Goal: Information Seeking & Learning: Learn about a topic

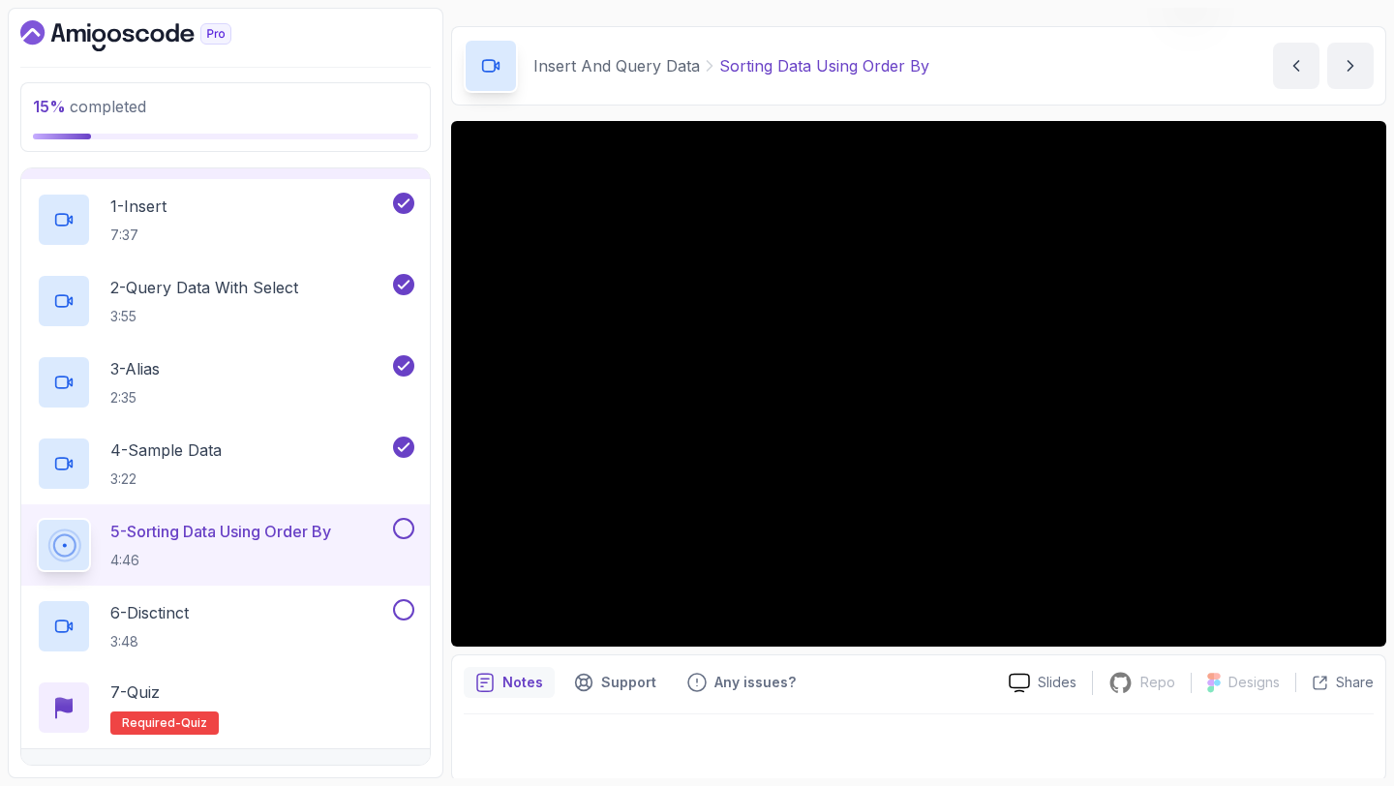
scroll to position [54, 0]
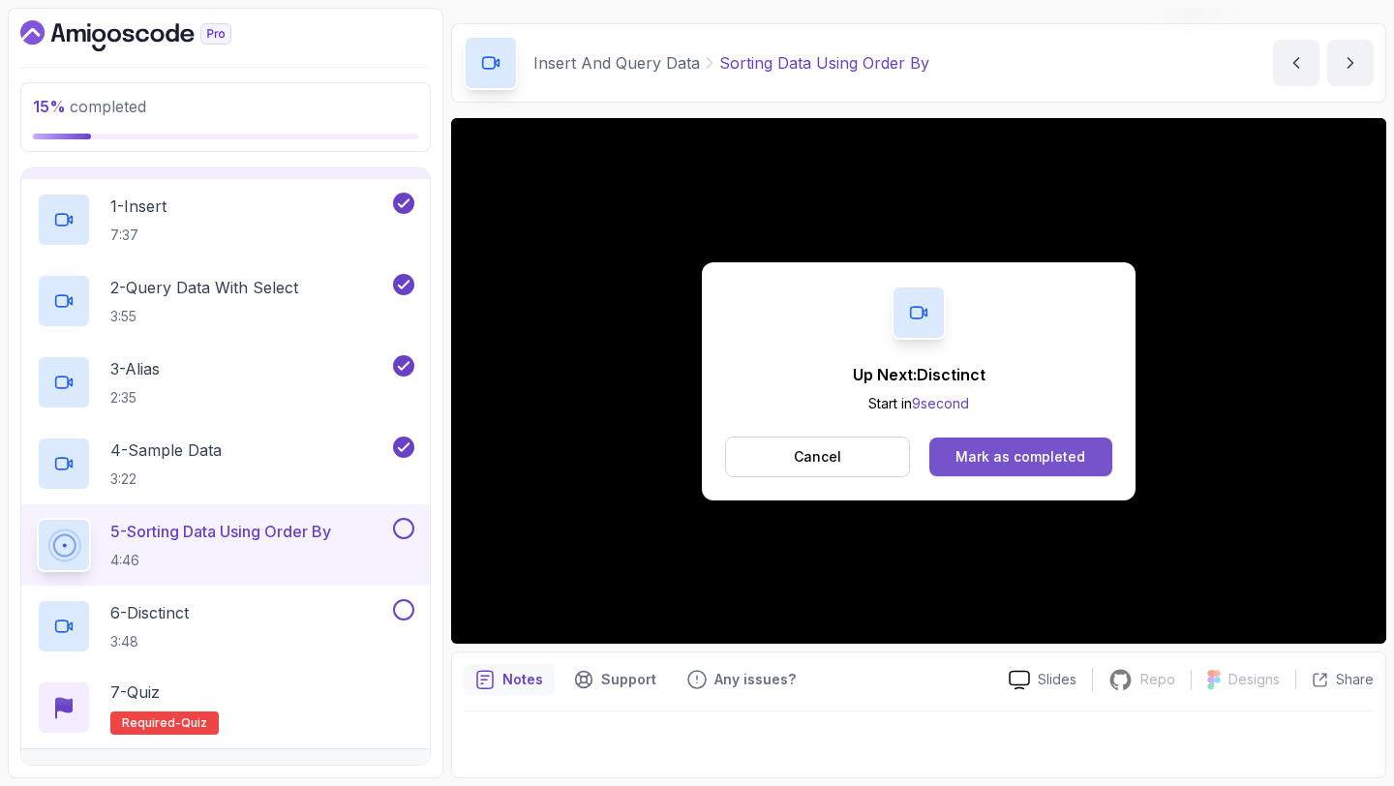
click at [1031, 442] on button "Mark as completed" at bounding box center [1020, 457] width 183 height 39
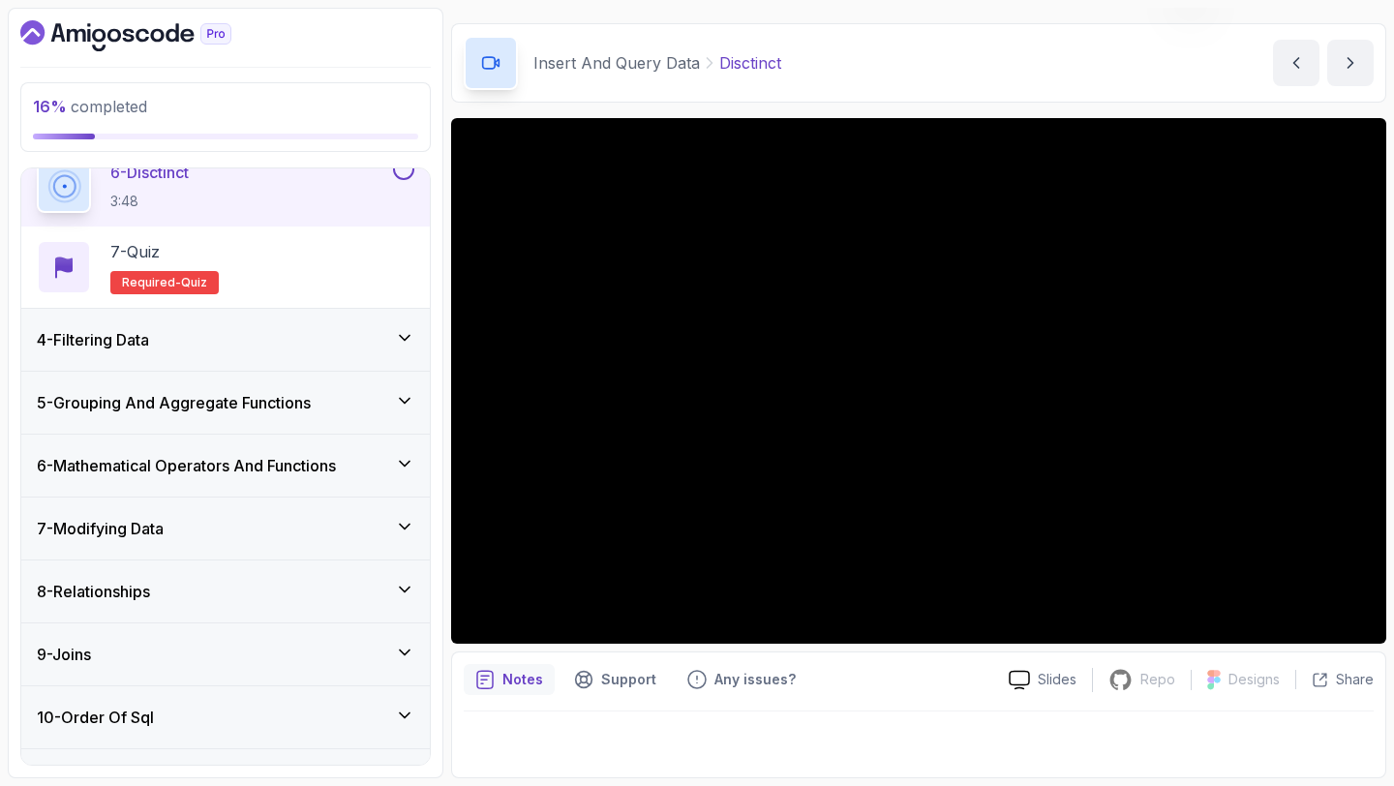
scroll to position [621, 0]
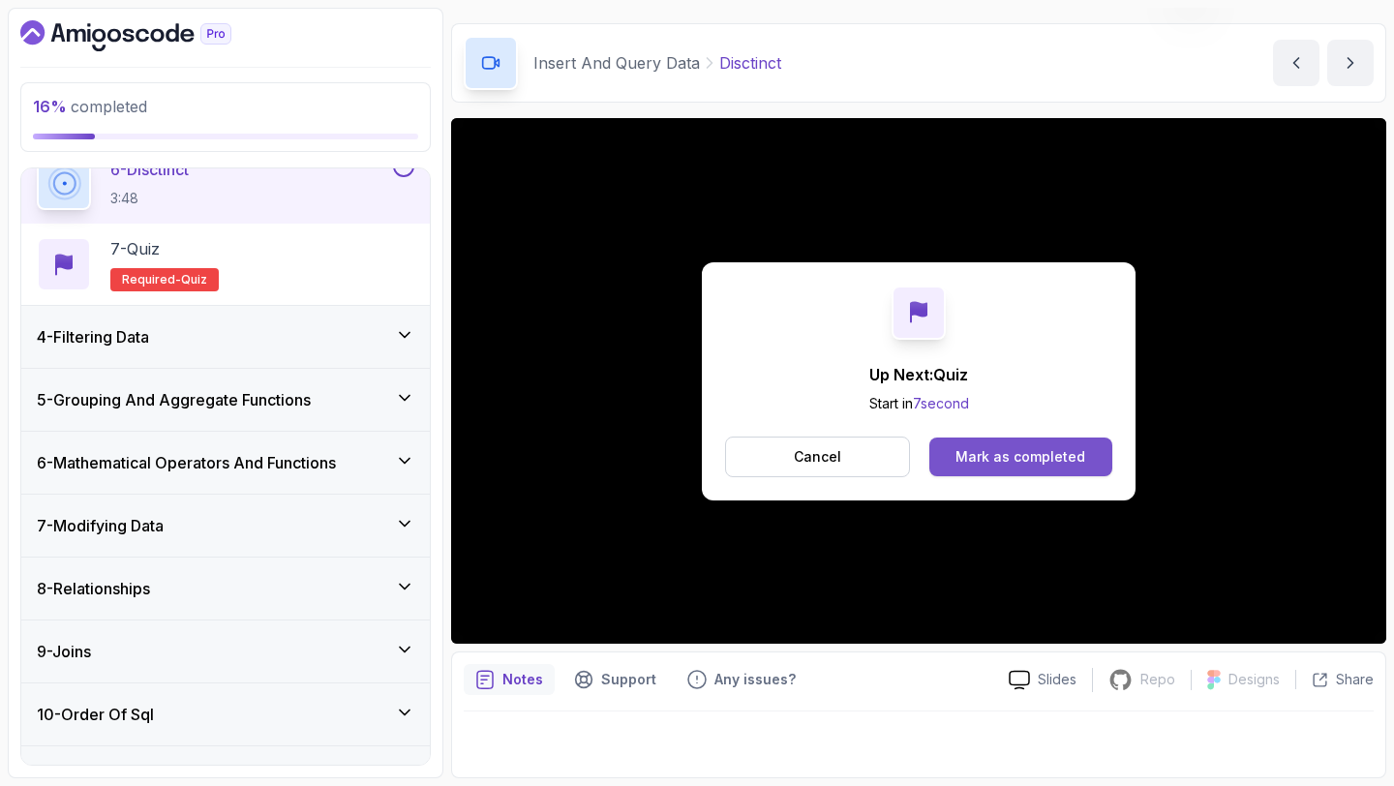
click at [977, 449] on div "Mark as completed" at bounding box center [1020, 456] width 130 height 19
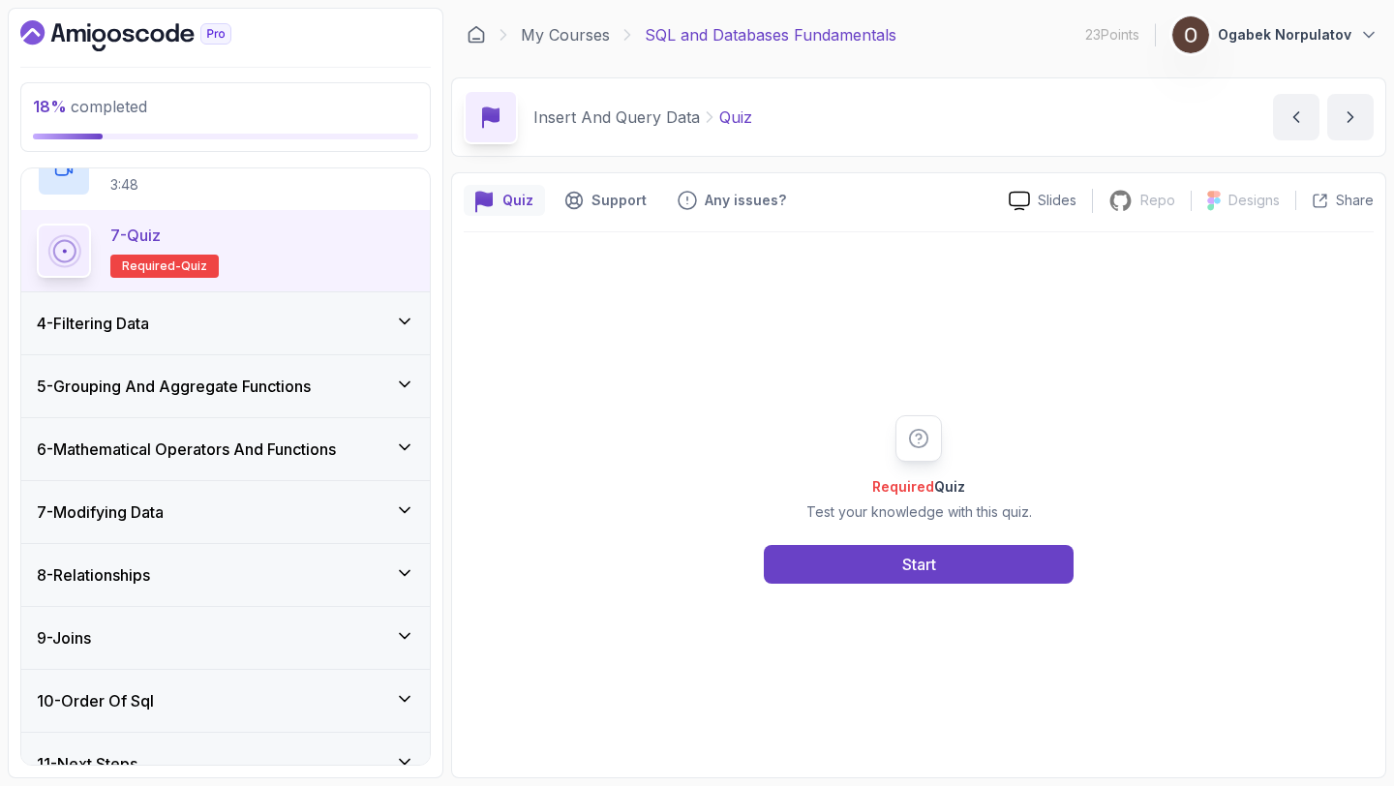
click at [185, 318] on div "4 - Filtering Data" at bounding box center [226, 323] width 378 height 23
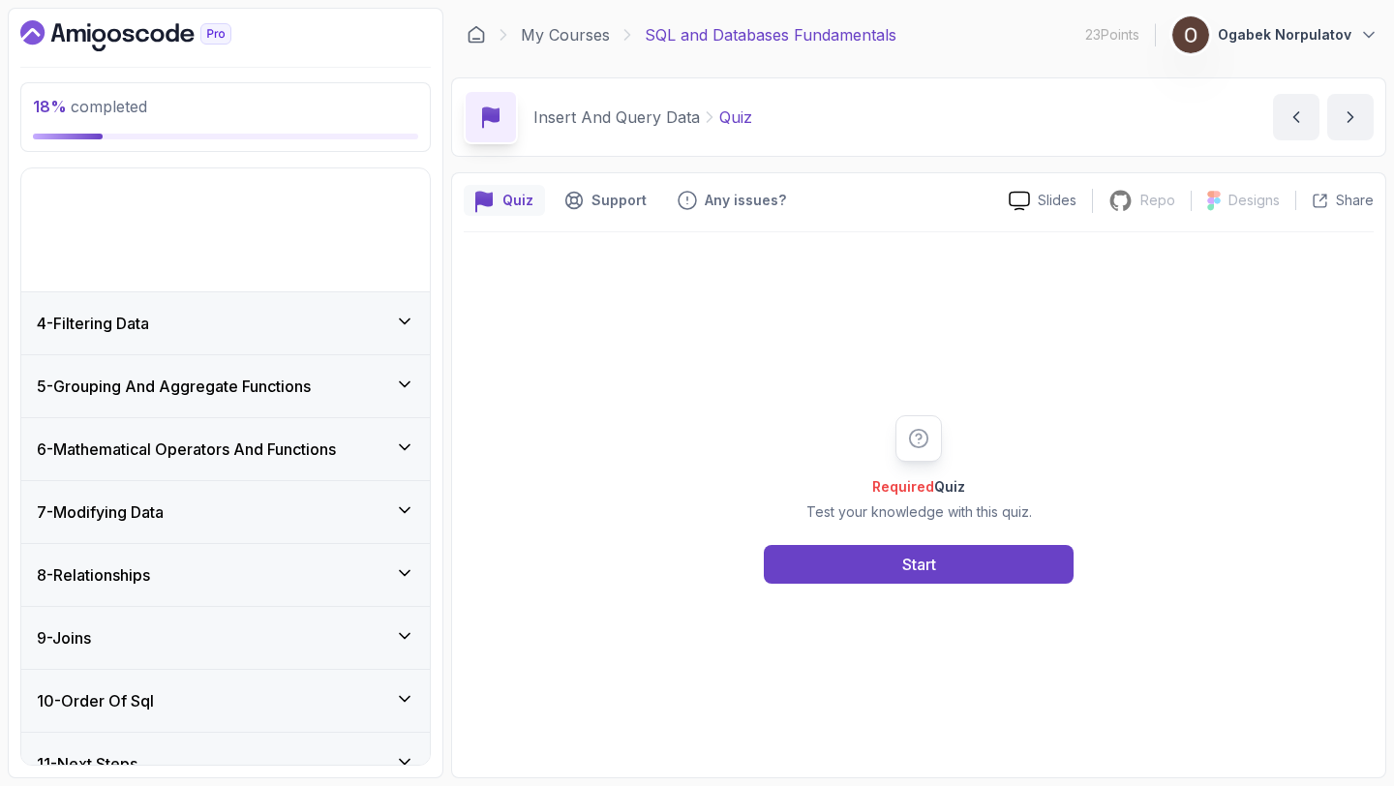
scroll to position [96, 0]
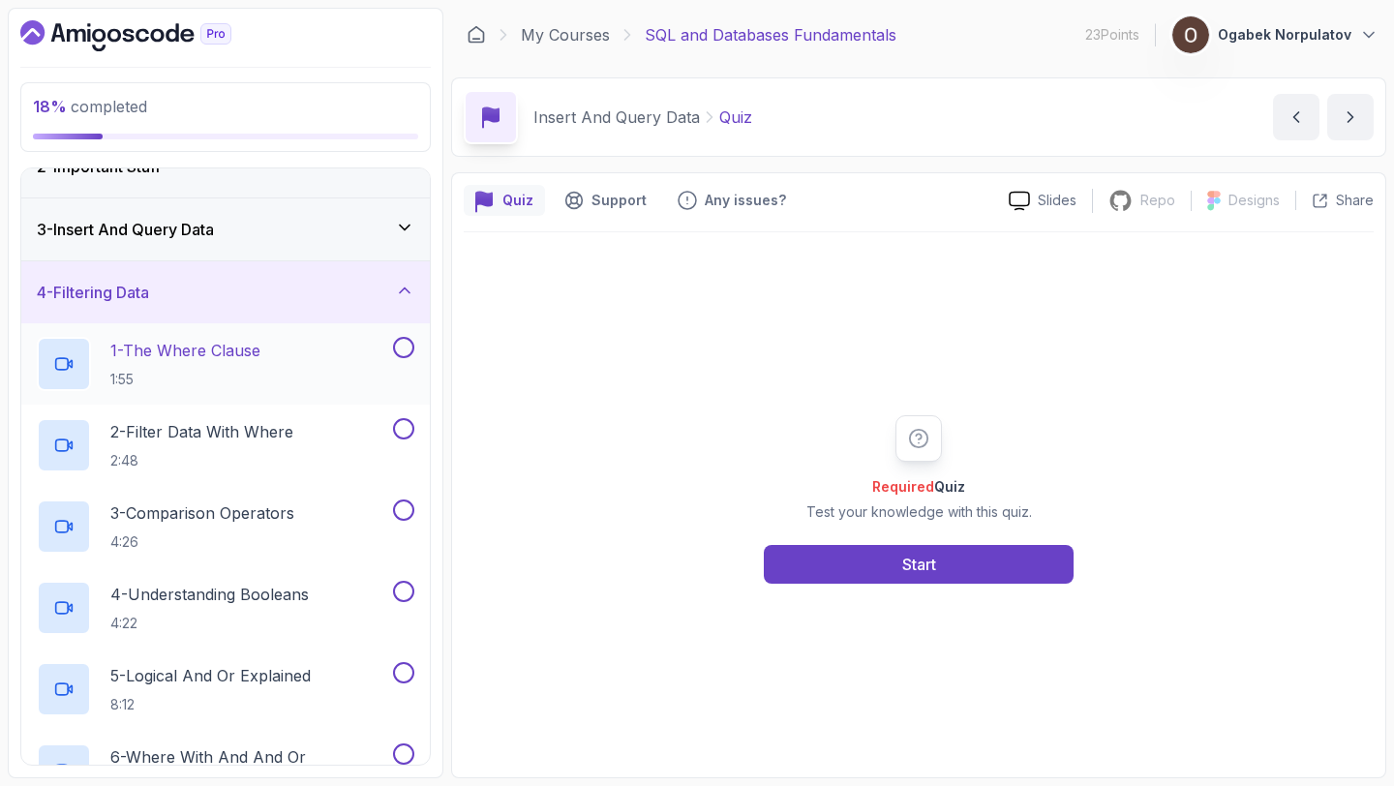
click at [191, 361] on p "1 - The Where Clause" at bounding box center [185, 350] width 150 height 23
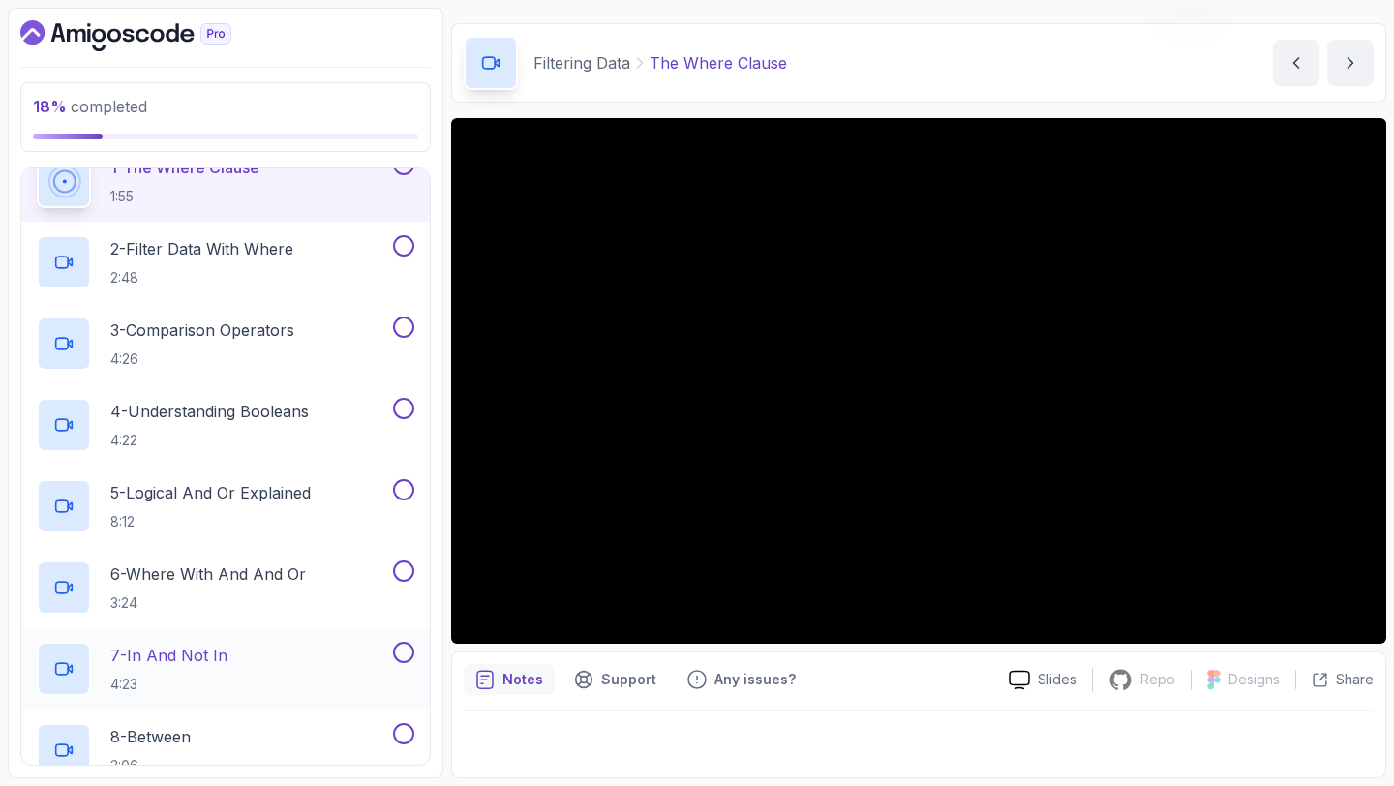
scroll to position [263, 0]
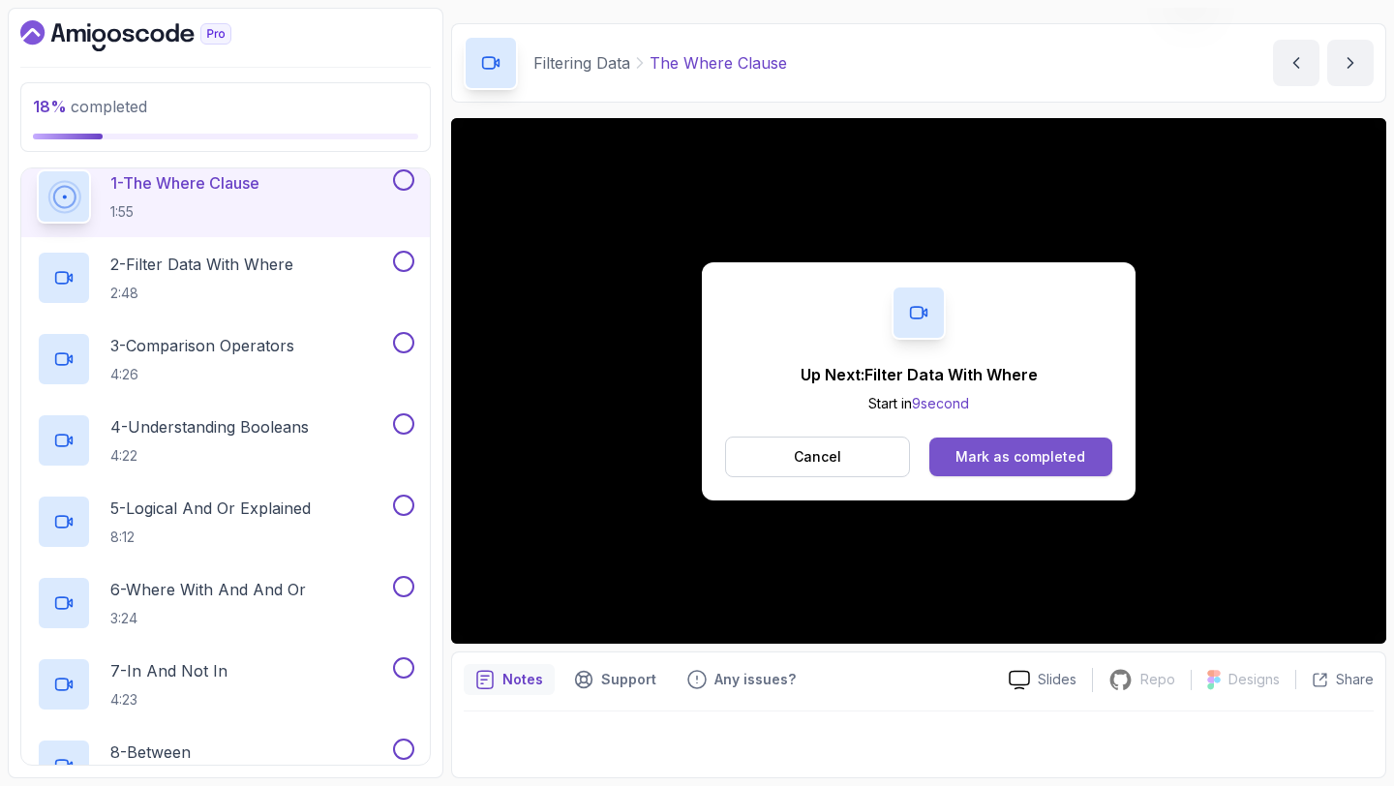
click at [974, 455] on div "Mark as completed" at bounding box center [1020, 456] width 130 height 19
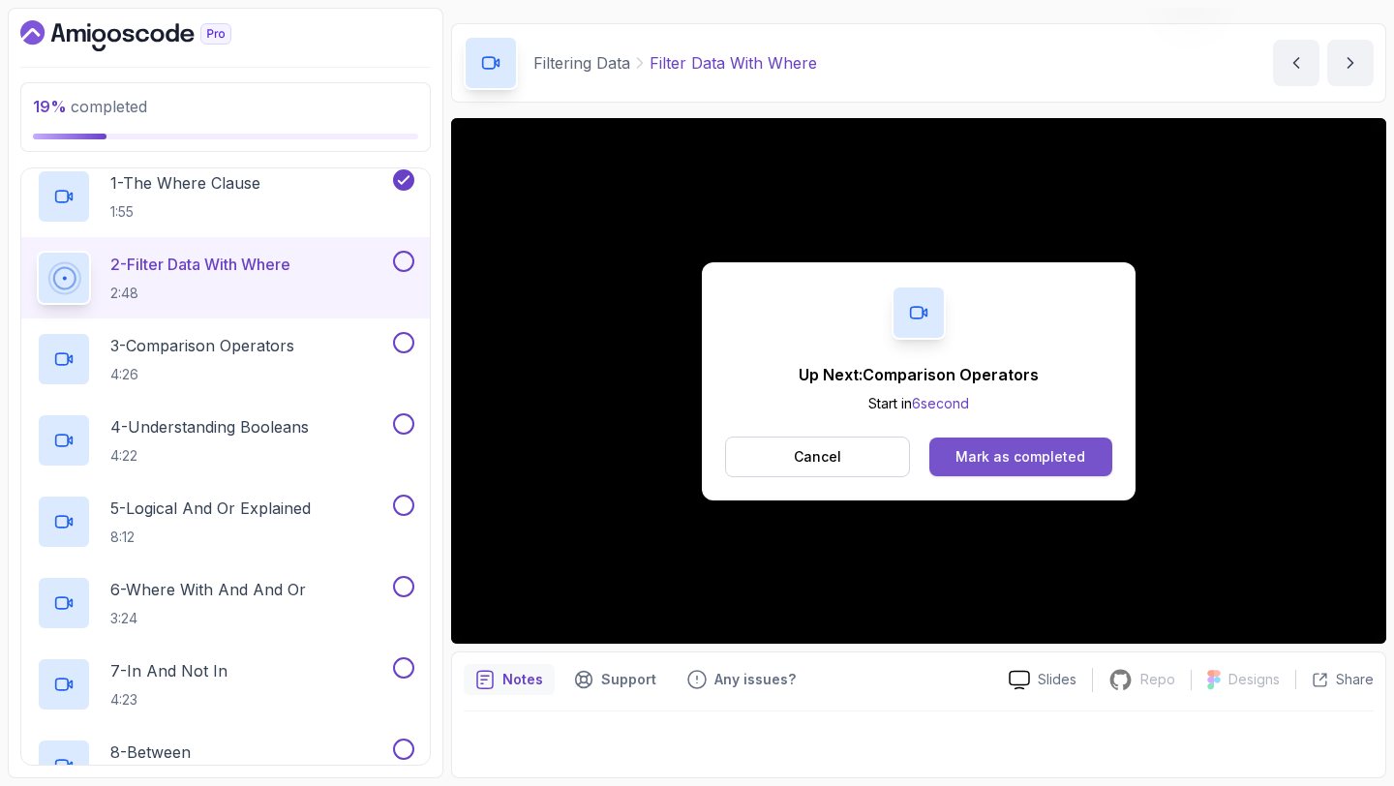
click at [1007, 447] on div "Mark as completed" at bounding box center [1020, 456] width 130 height 19
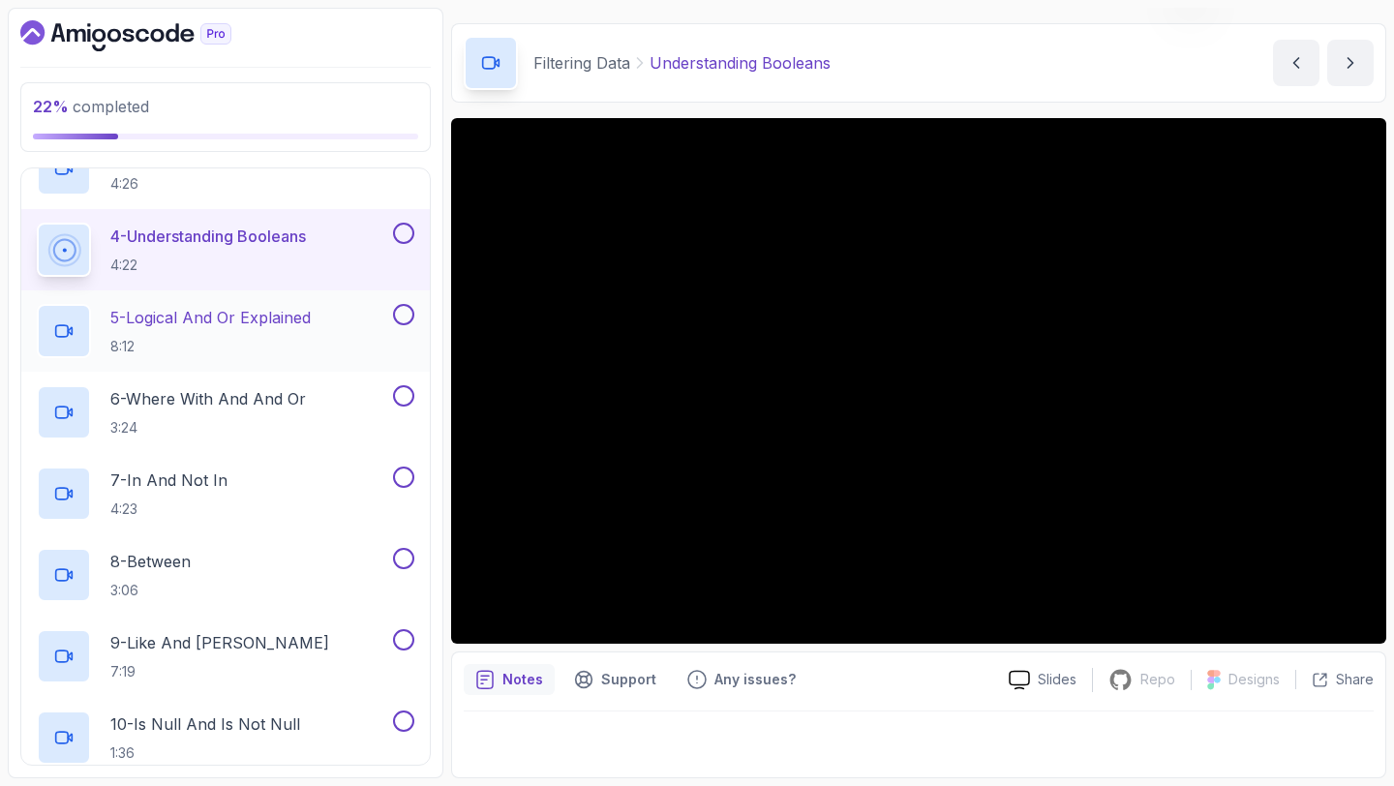
scroll to position [455, 0]
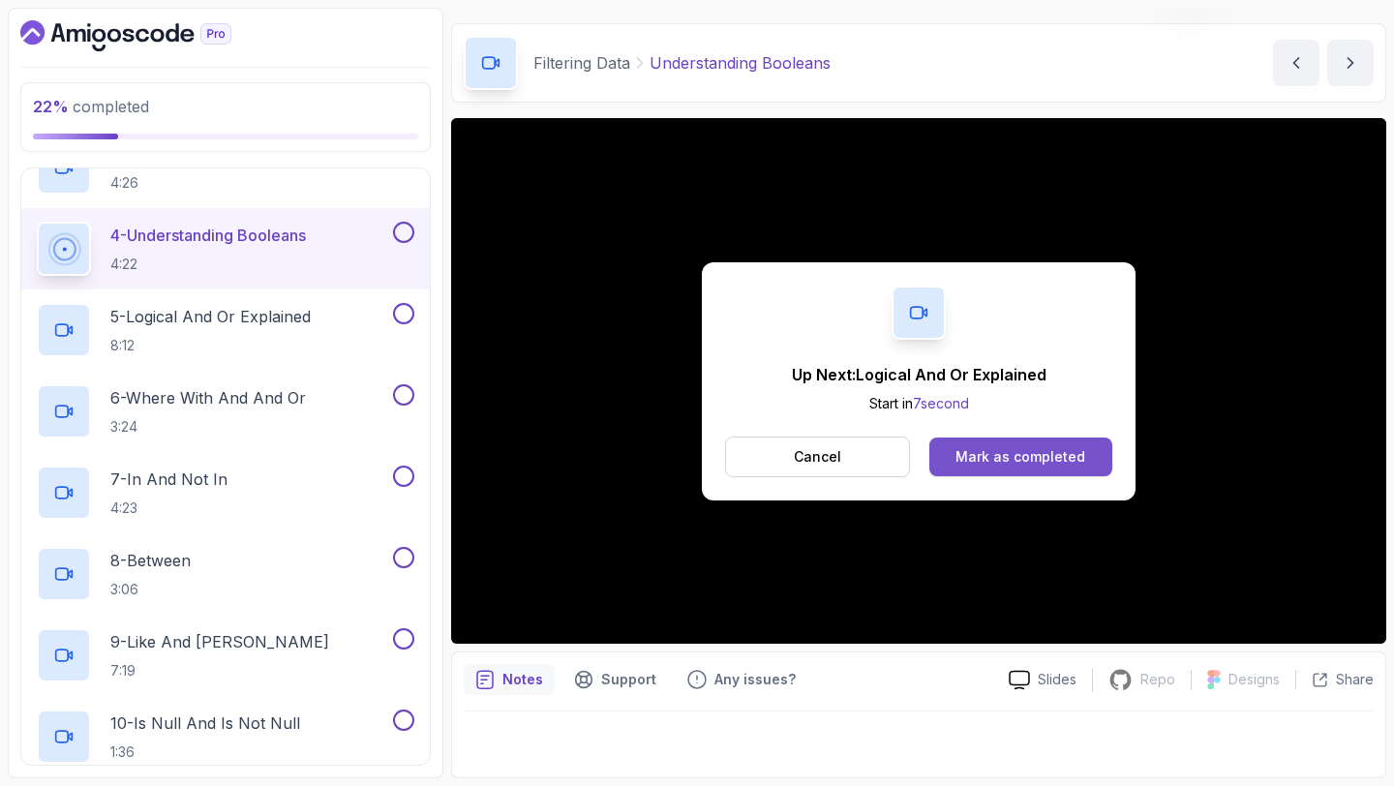
click at [1005, 463] on div "Mark as completed" at bounding box center [1020, 456] width 130 height 19
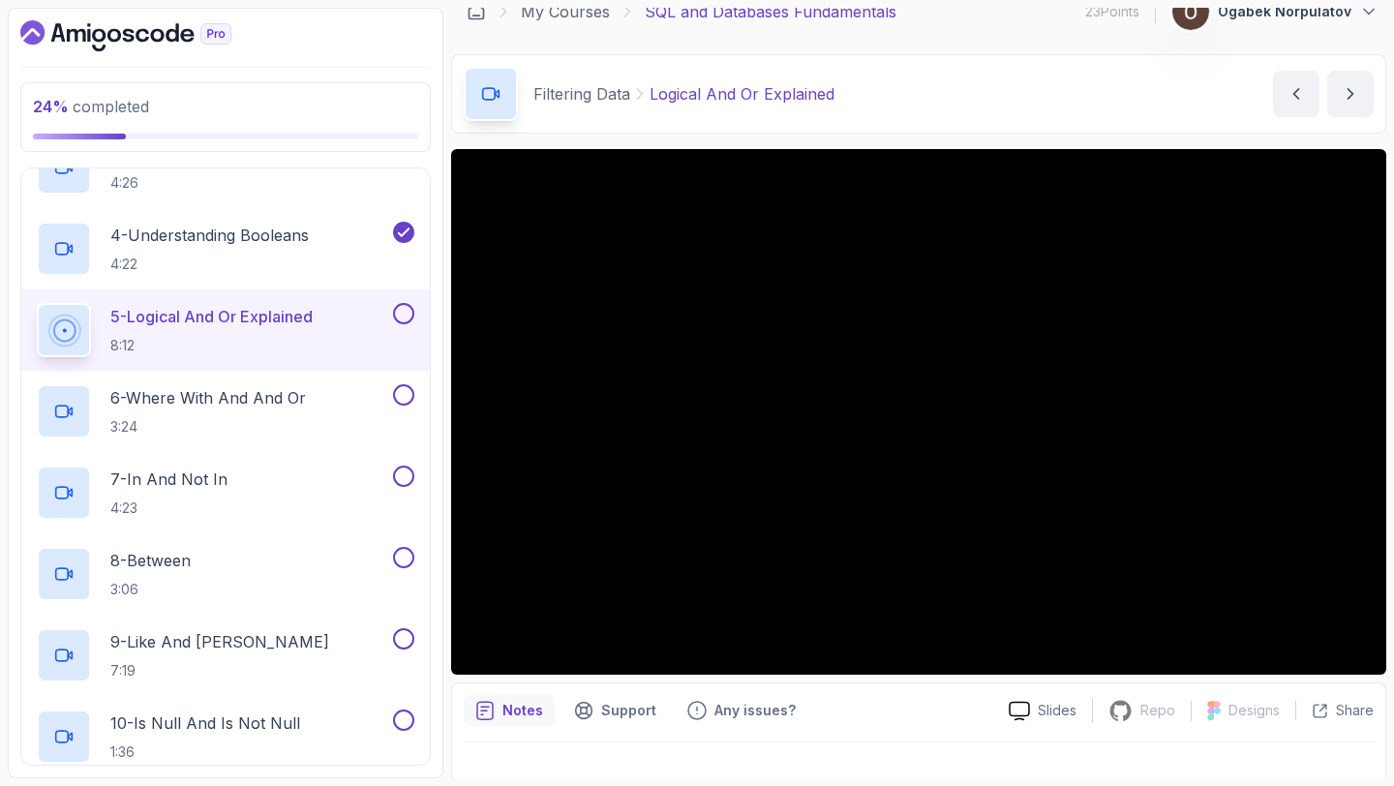
scroll to position [25, 0]
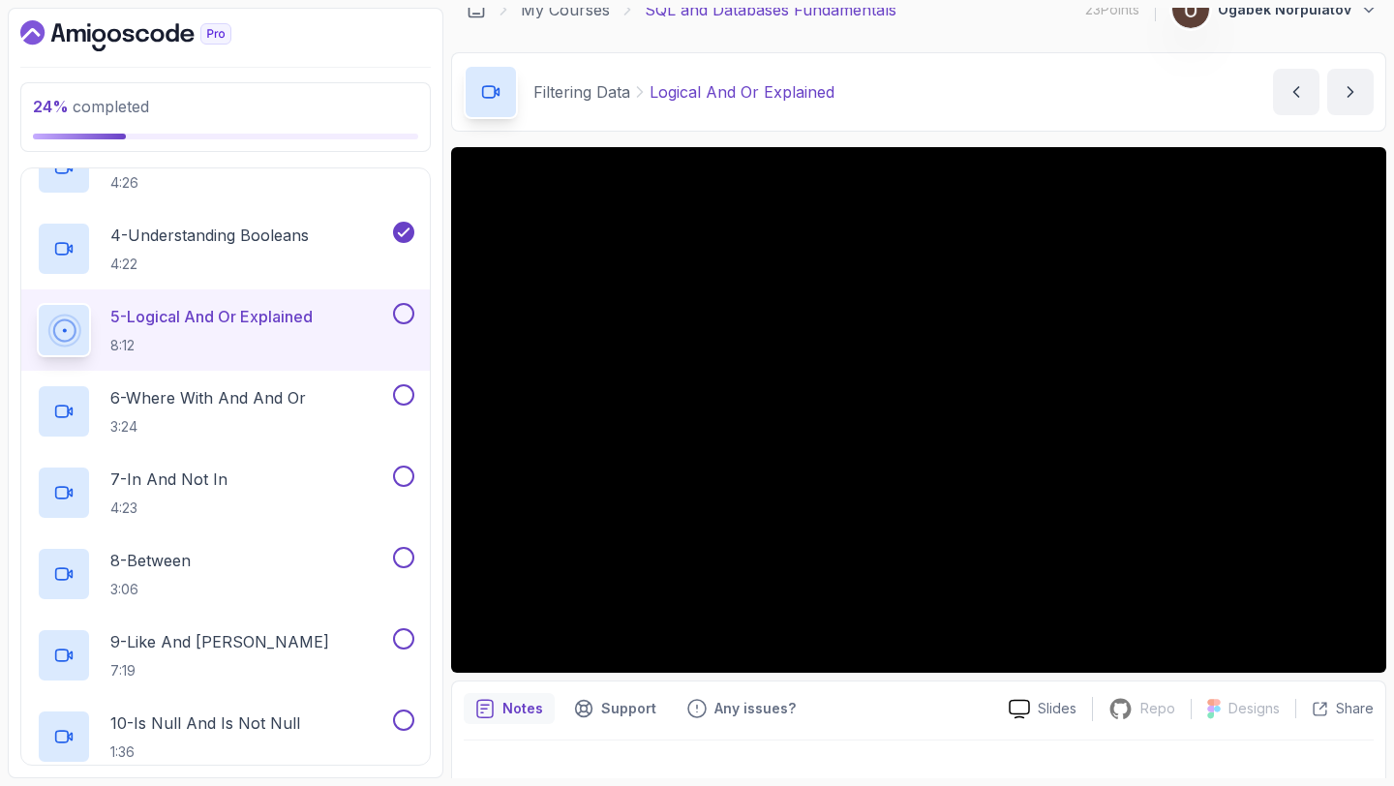
click at [961, 765] on div at bounding box center [919, 768] width 910 height 54
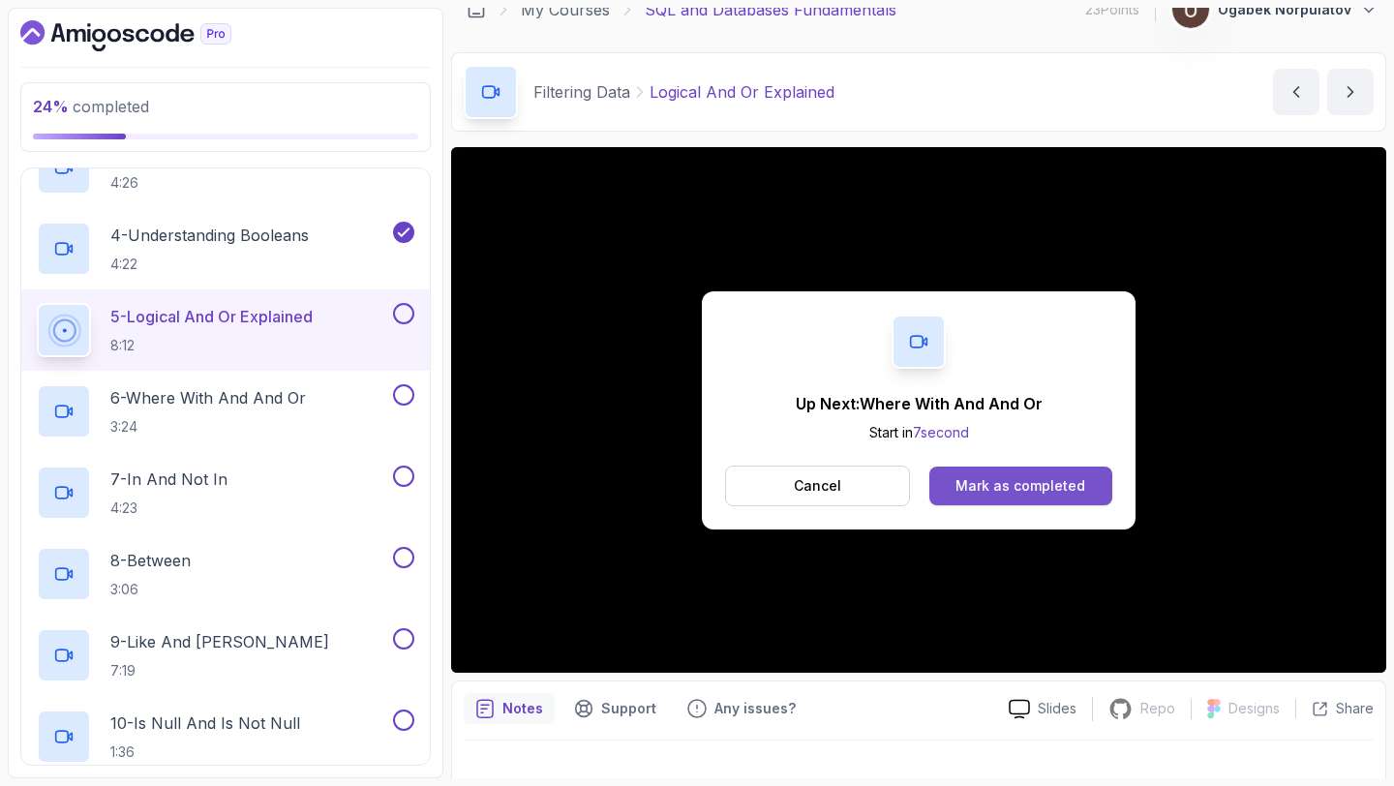
click at [999, 489] on div "Mark as completed" at bounding box center [1020, 485] width 130 height 19
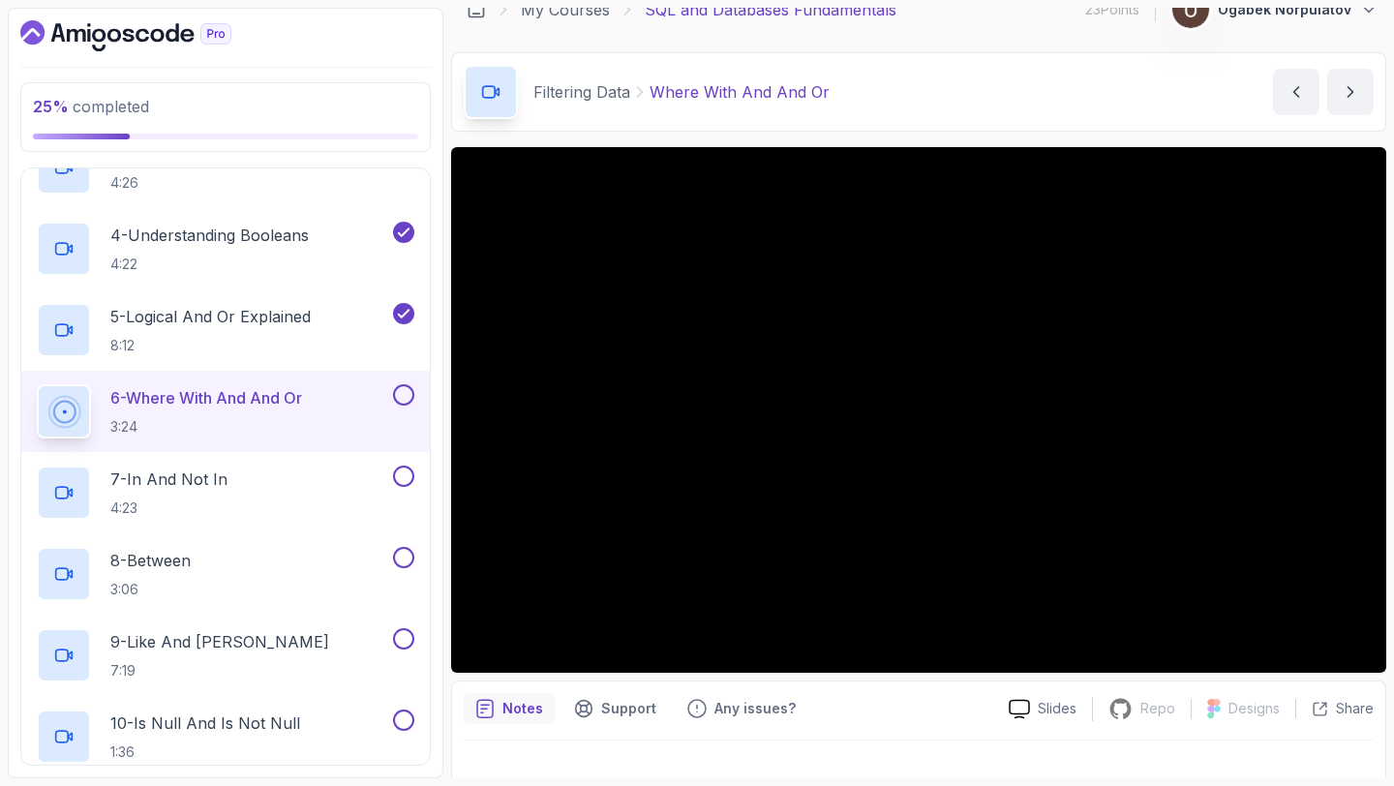
scroll to position [54, 0]
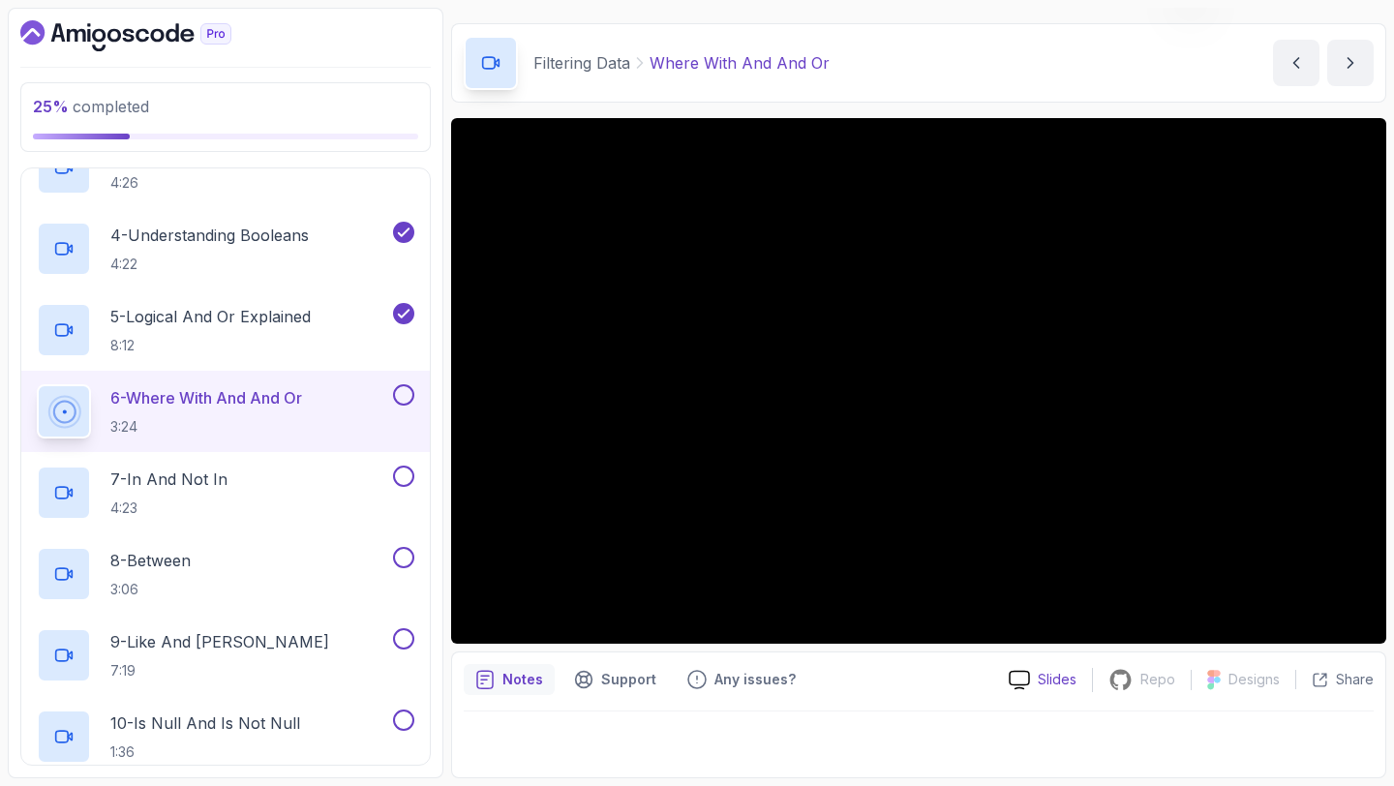
click at [1045, 682] on p "Slides" at bounding box center [1057, 679] width 39 height 19
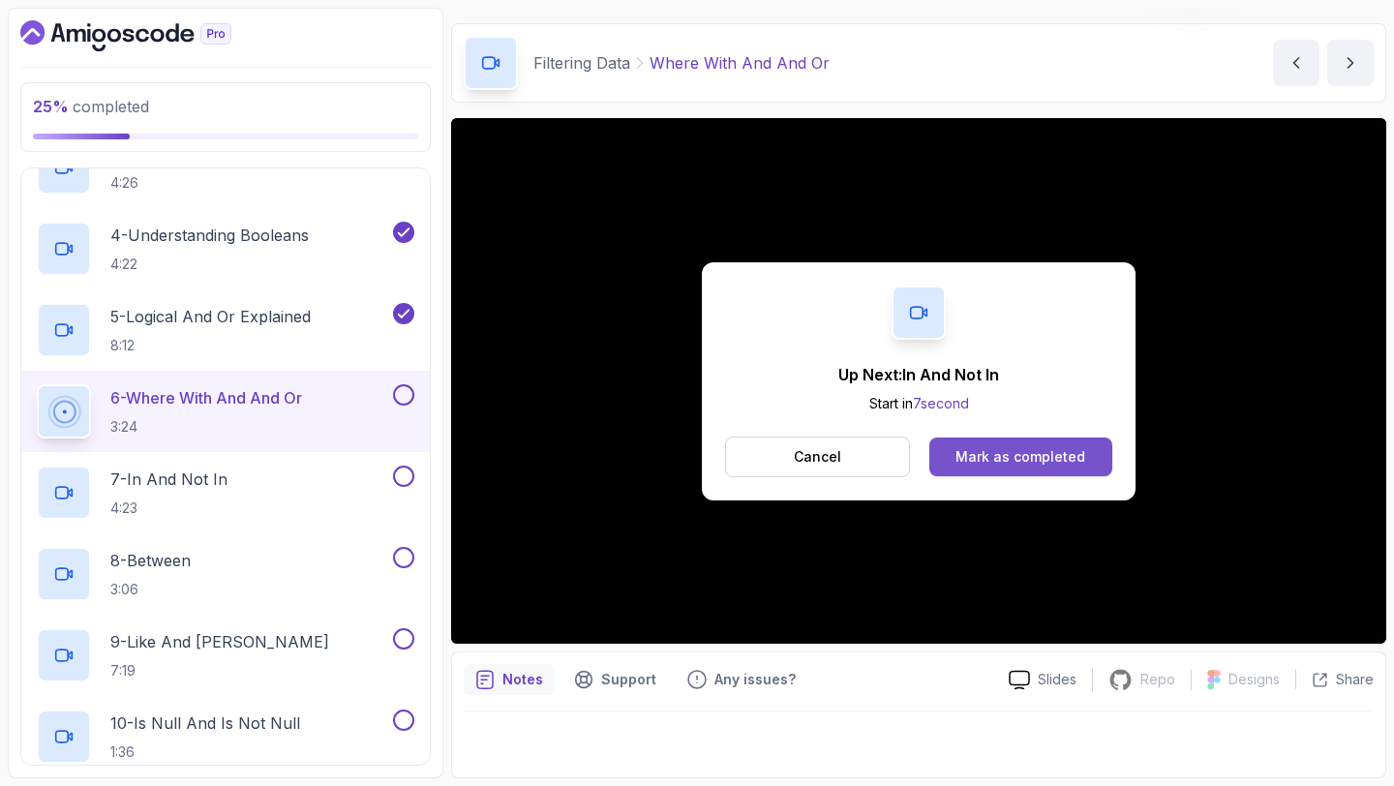
click at [1027, 461] on div "Mark as completed" at bounding box center [1020, 456] width 130 height 19
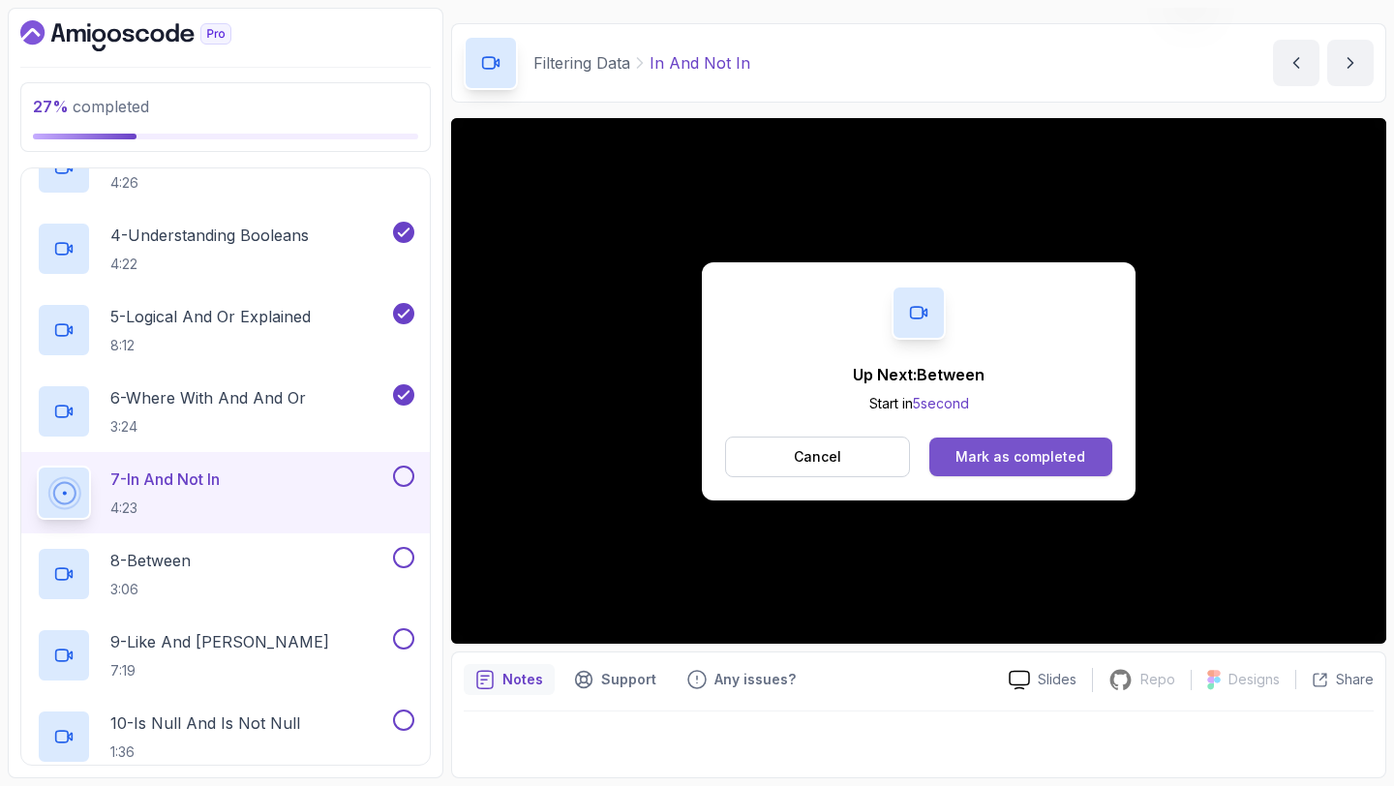
click at [992, 453] on div "Mark as completed" at bounding box center [1020, 456] width 130 height 19
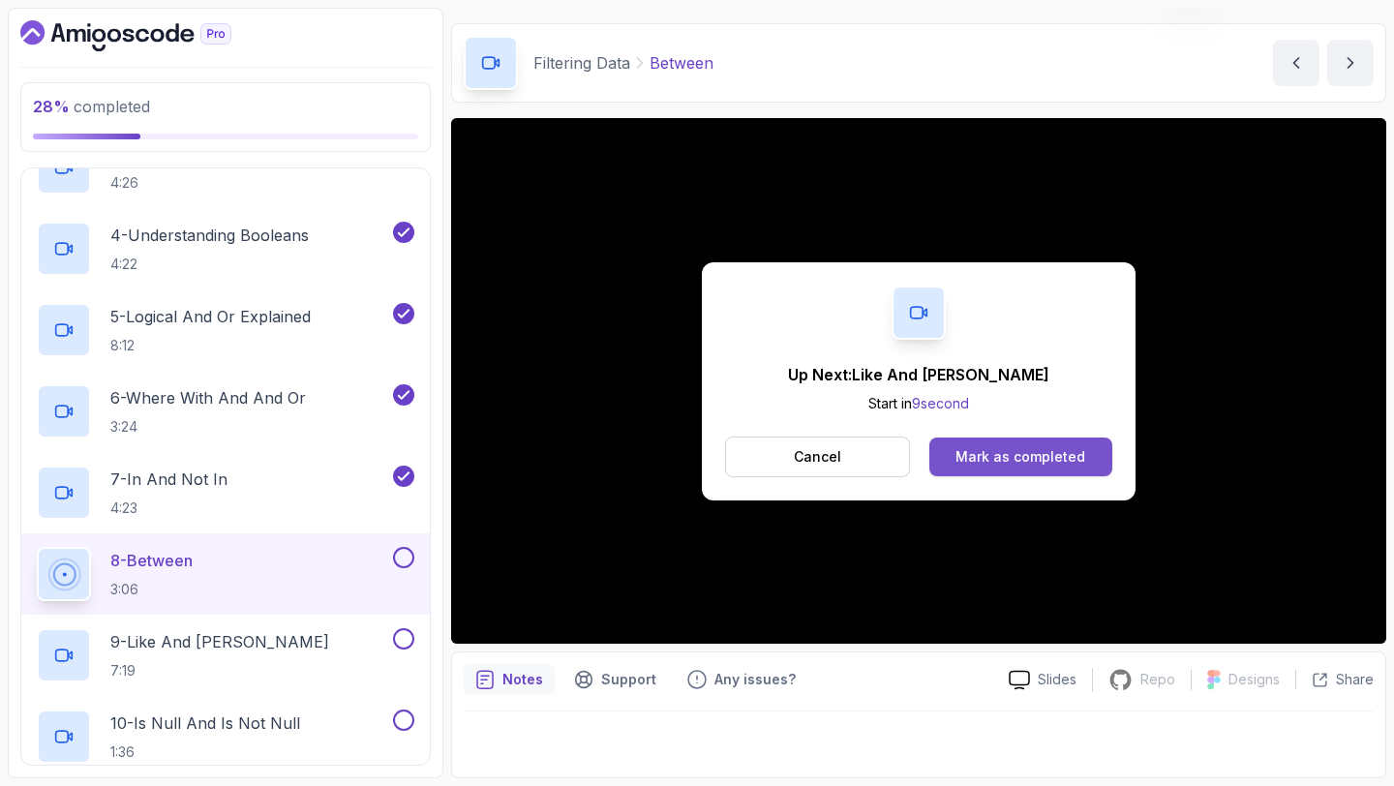
click at [1049, 449] on div "Mark as completed" at bounding box center [1020, 456] width 130 height 19
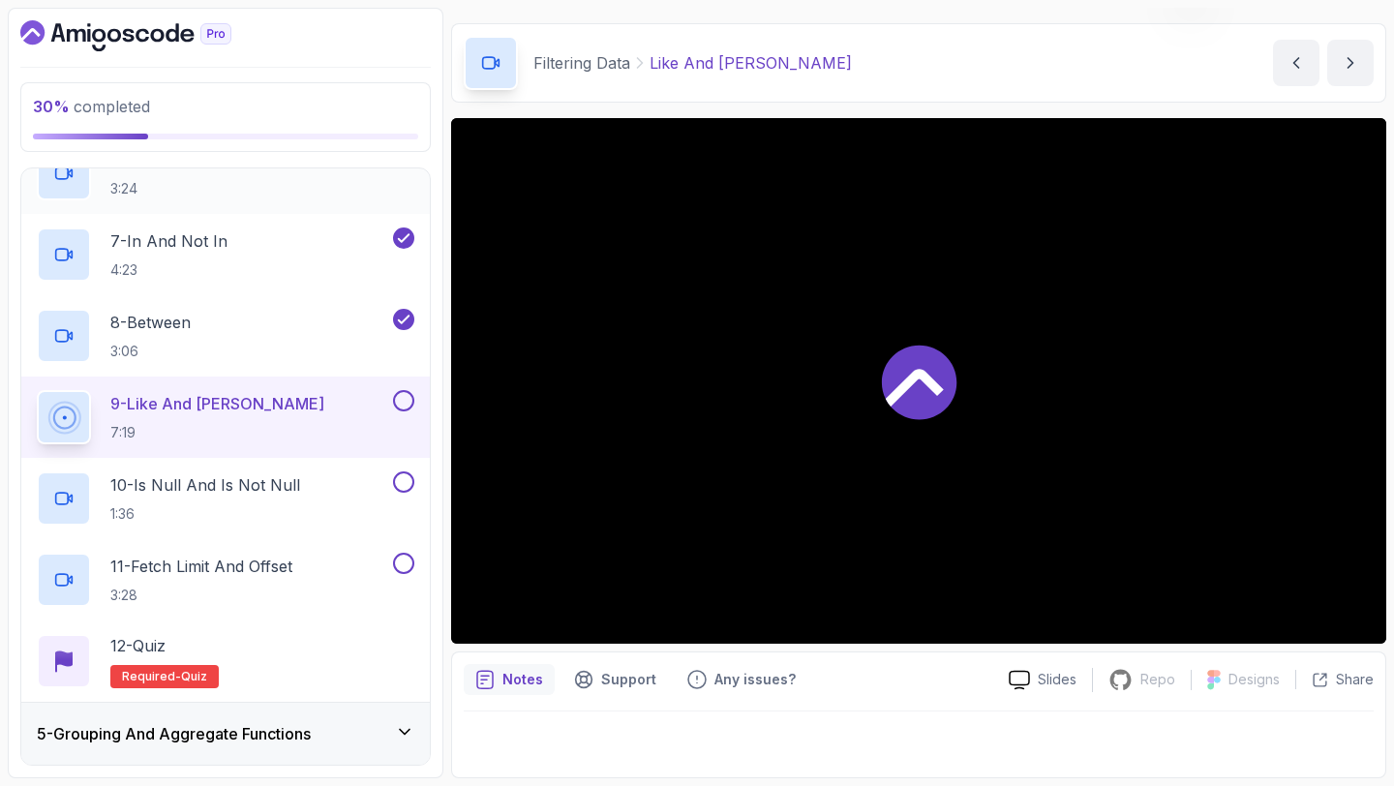
scroll to position [708, 0]
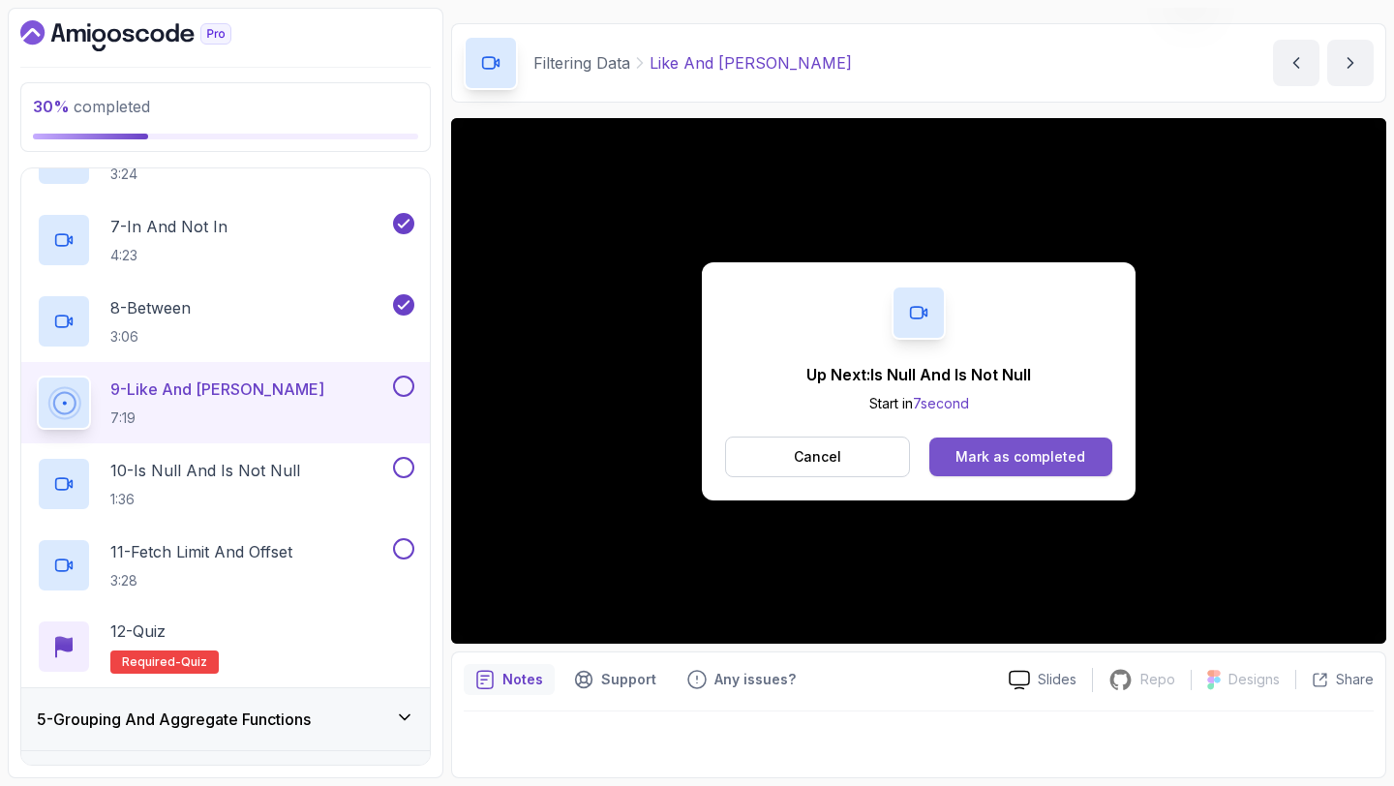
click at [967, 465] on div "Mark as completed" at bounding box center [1020, 456] width 130 height 19
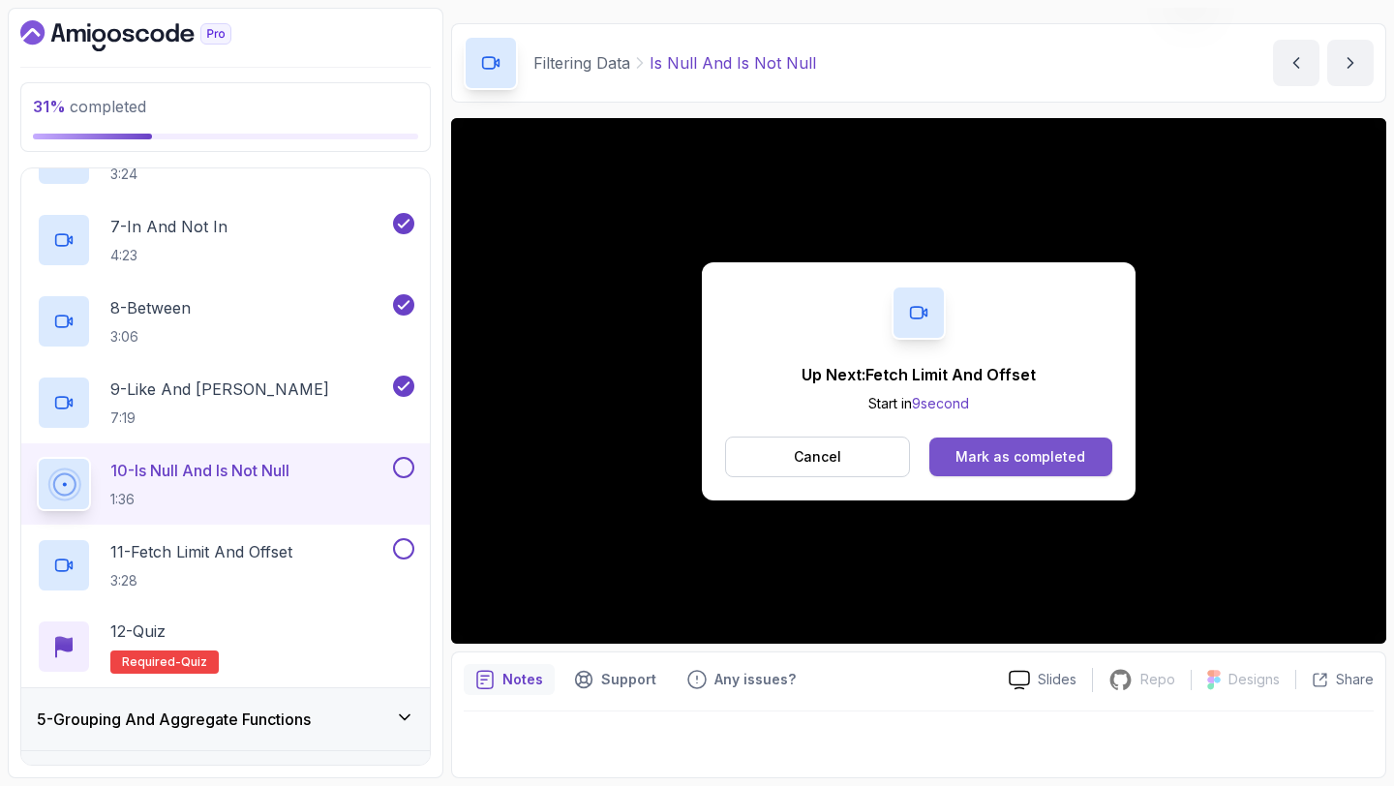
click at [1037, 451] on div "Mark as completed" at bounding box center [1020, 456] width 130 height 19
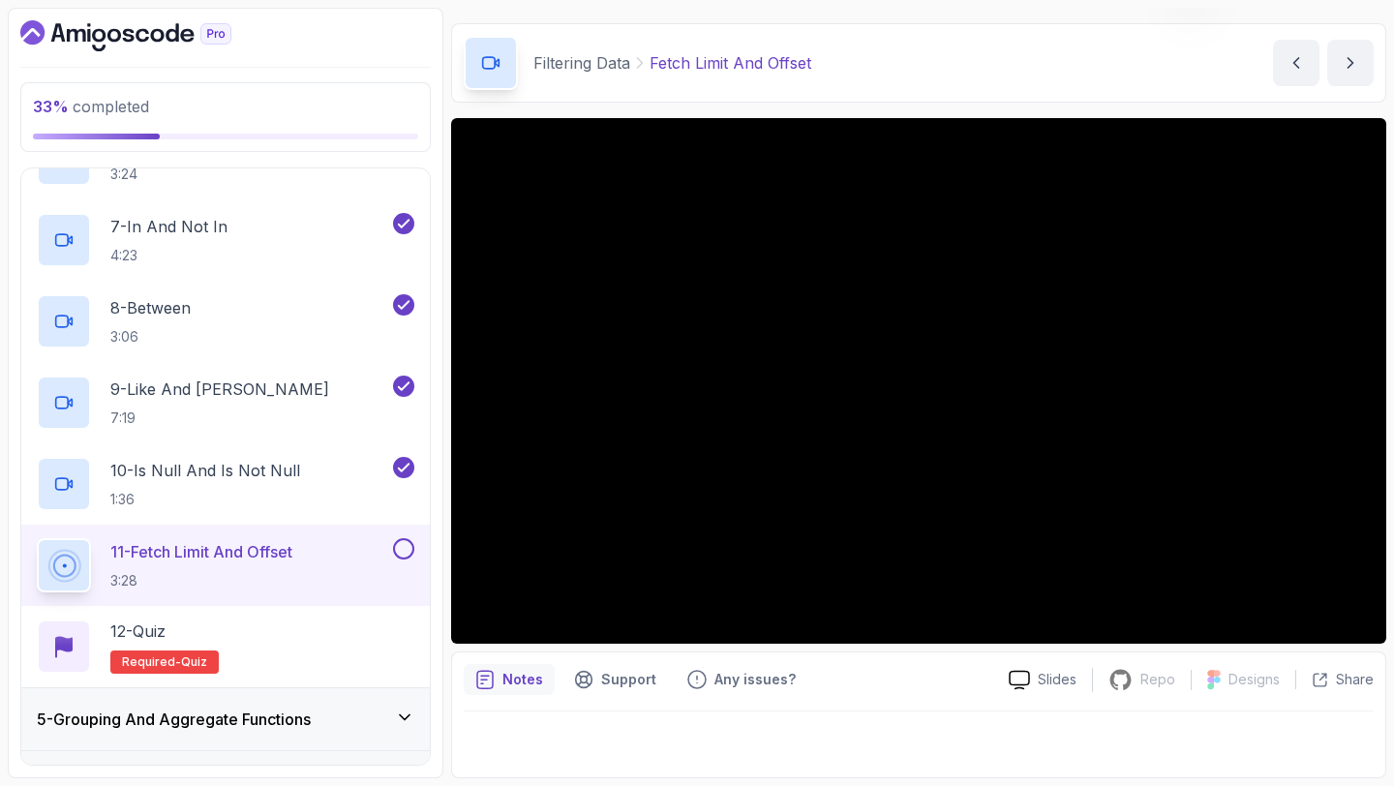
click at [407, 553] on button at bounding box center [403, 548] width 21 height 21
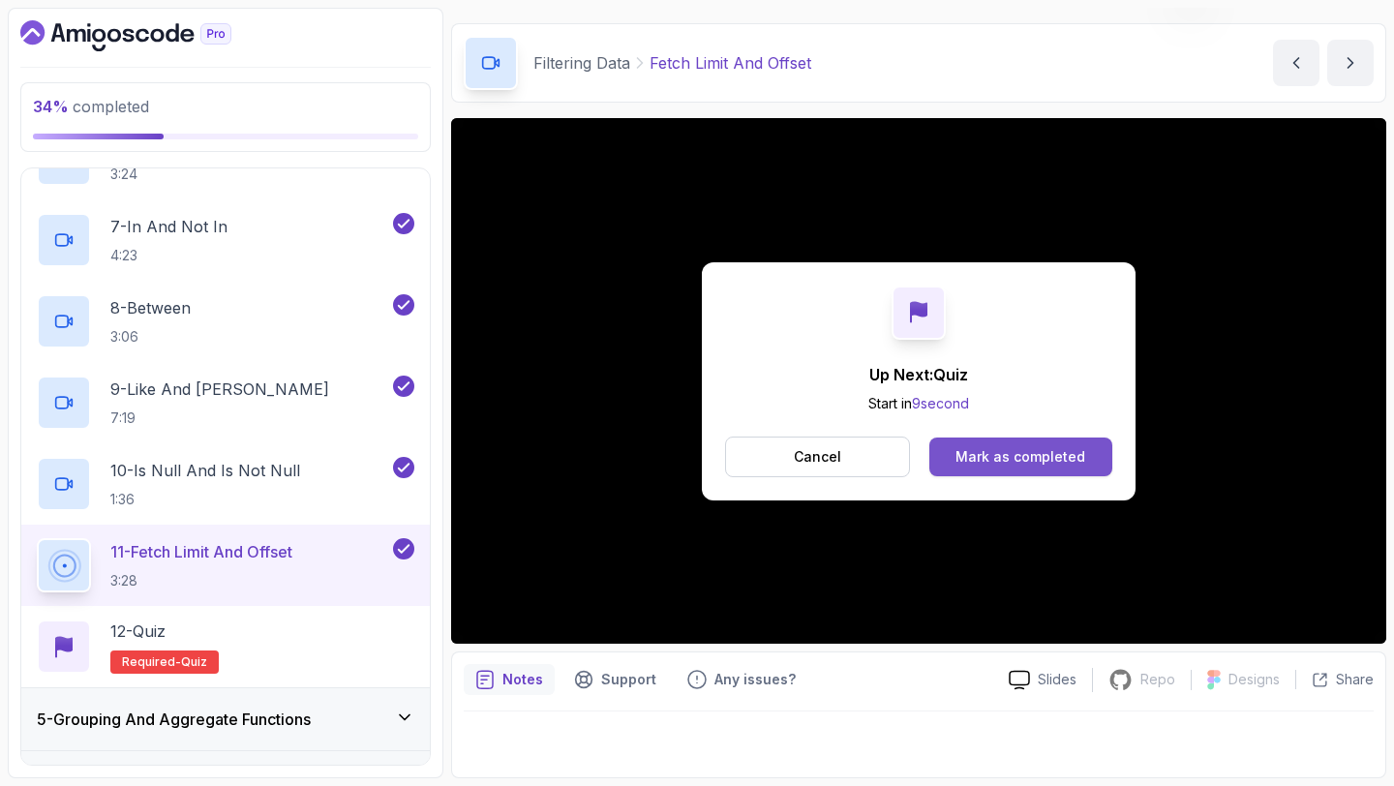
click at [1024, 439] on button "Mark as completed" at bounding box center [1020, 457] width 183 height 39
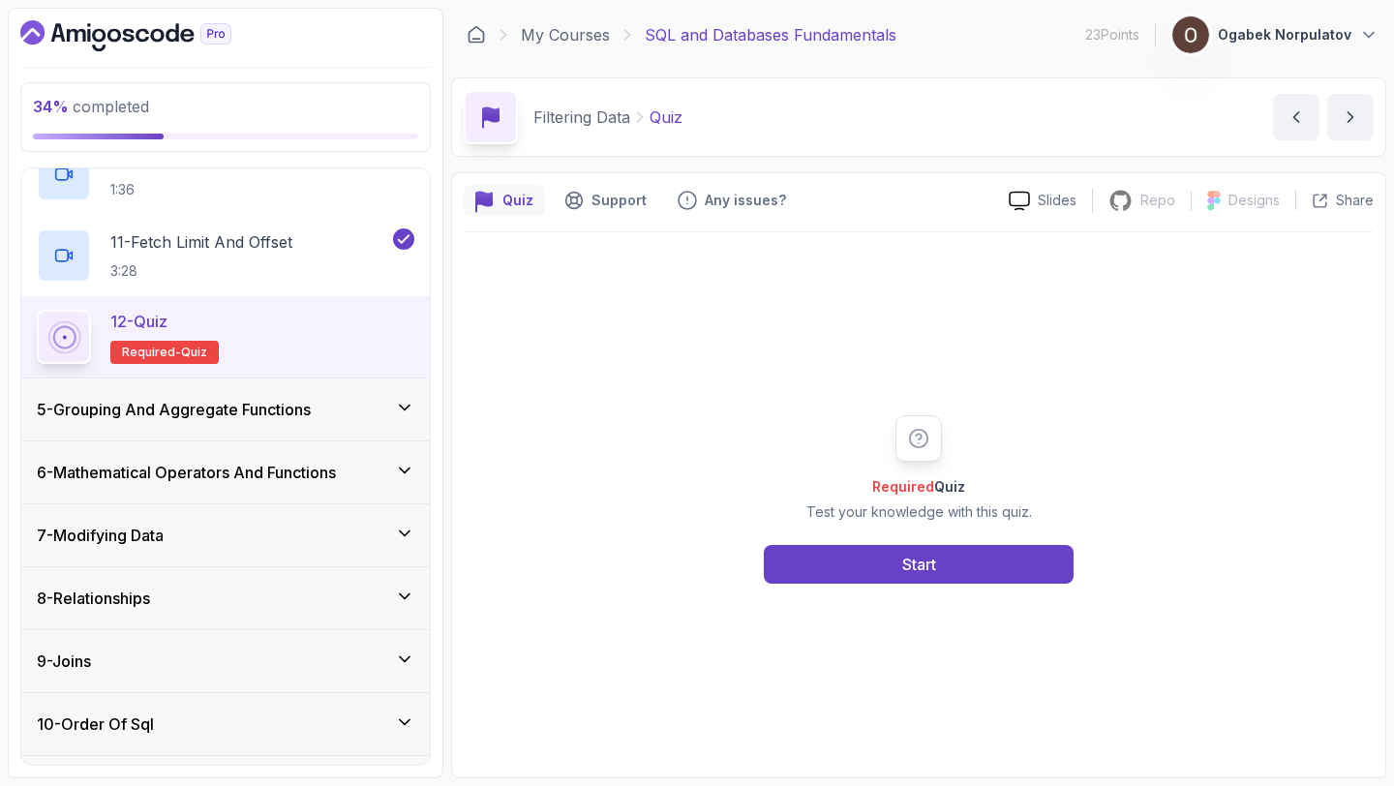
click at [252, 418] on h3 "5 - Grouping And Aggregate Functions" at bounding box center [174, 409] width 274 height 23
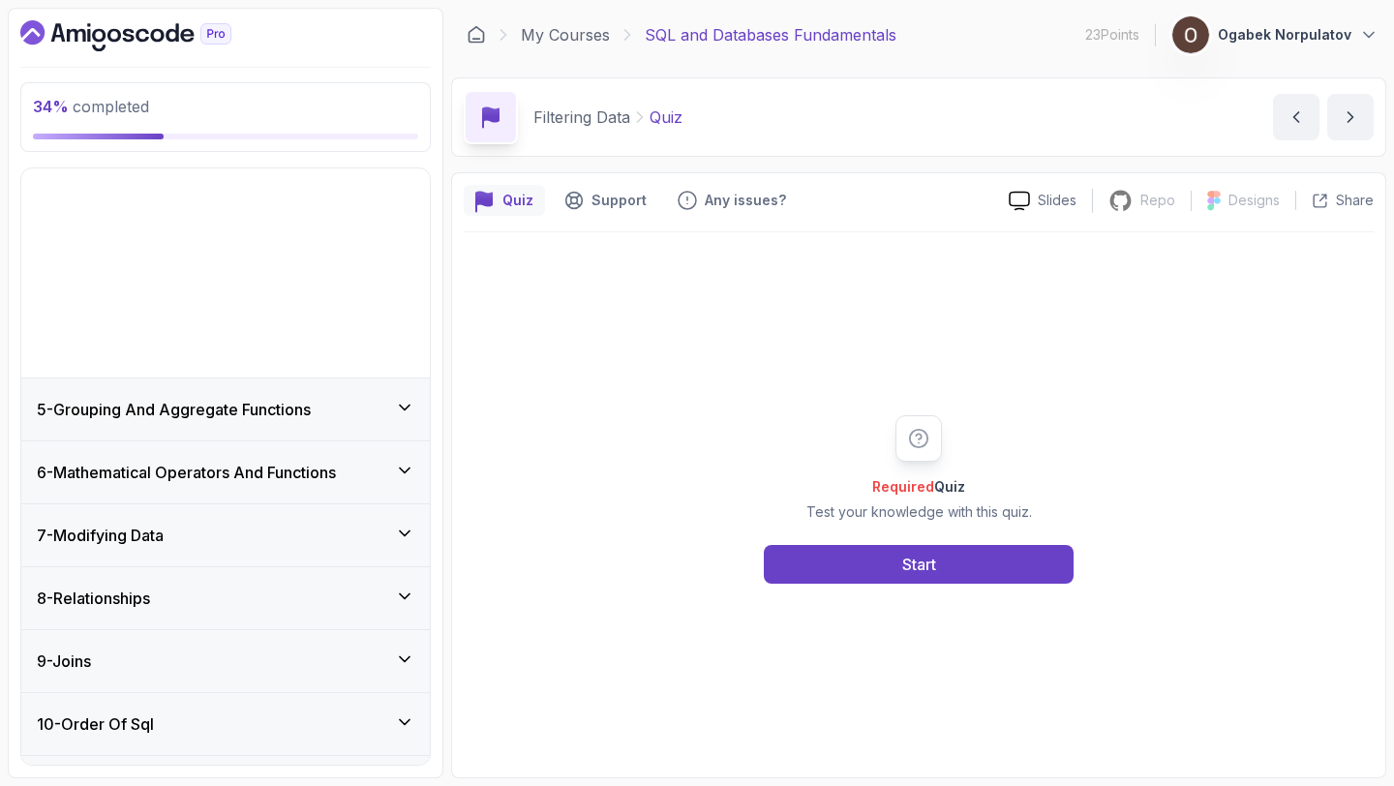
scroll to position [96, 0]
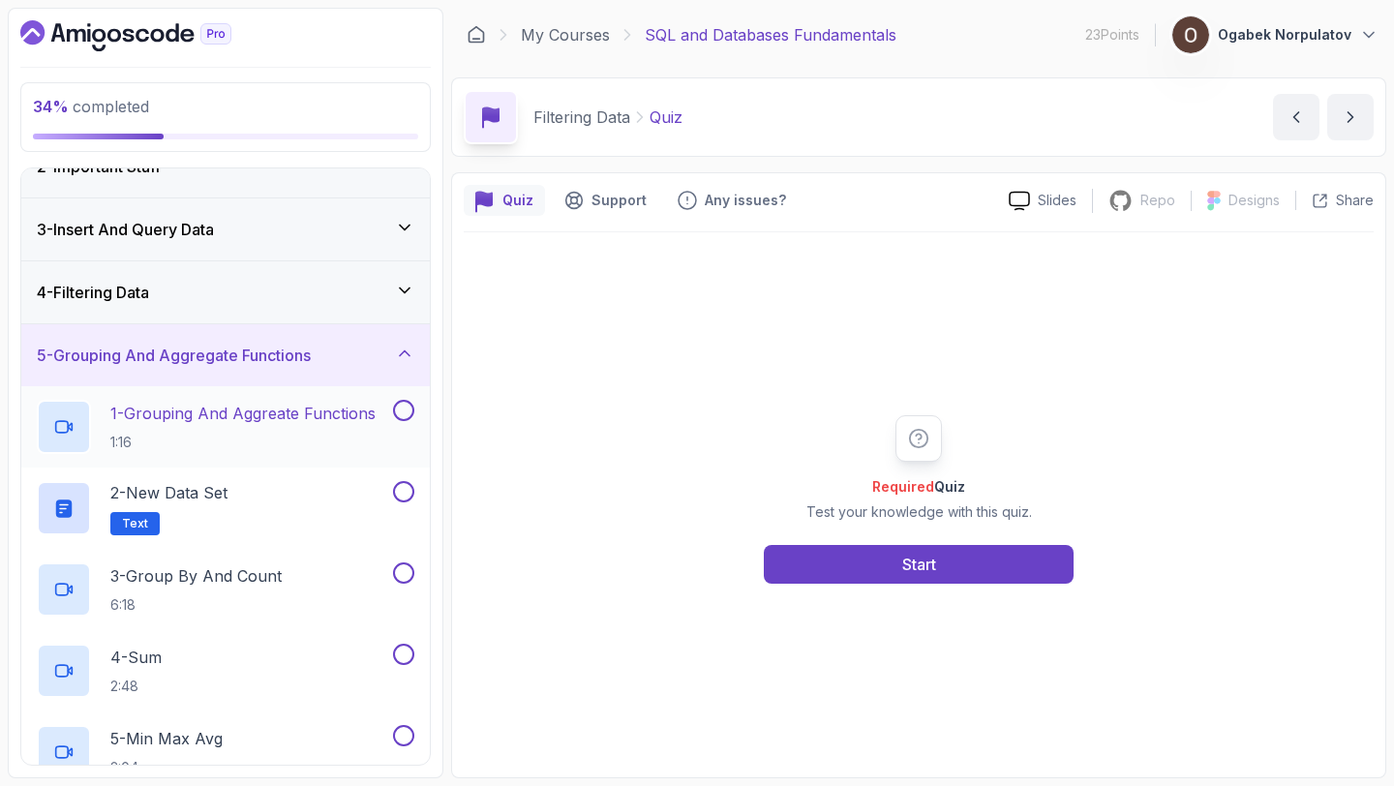
click at [252, 418] on p "1 - Grouping And Aggreate Functions" at bounding box center [242, 413] width 265 height 23
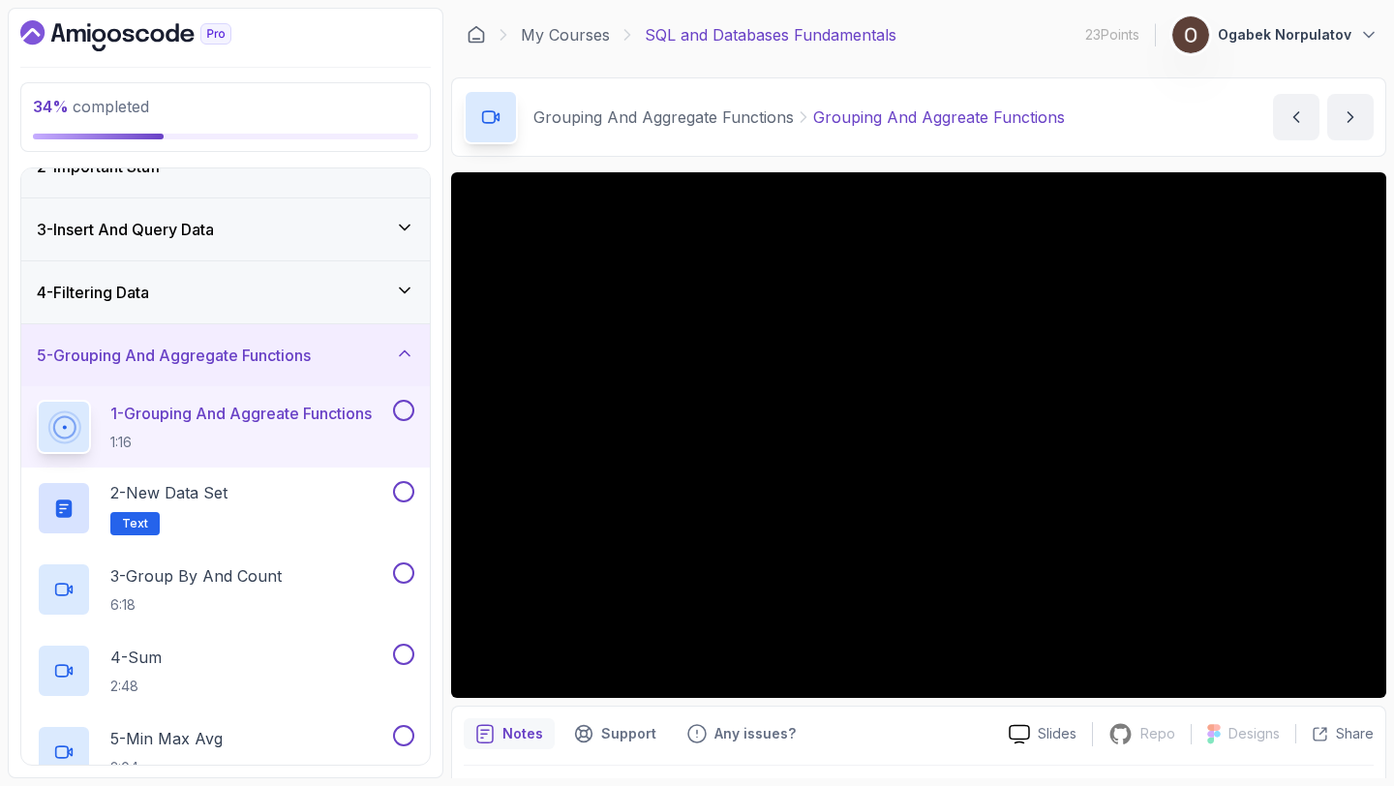
click at [37, 400] on button "1 - Grouping And Aggreate Functions 1:16" at bounding box center [226, 427] width 378 height 54
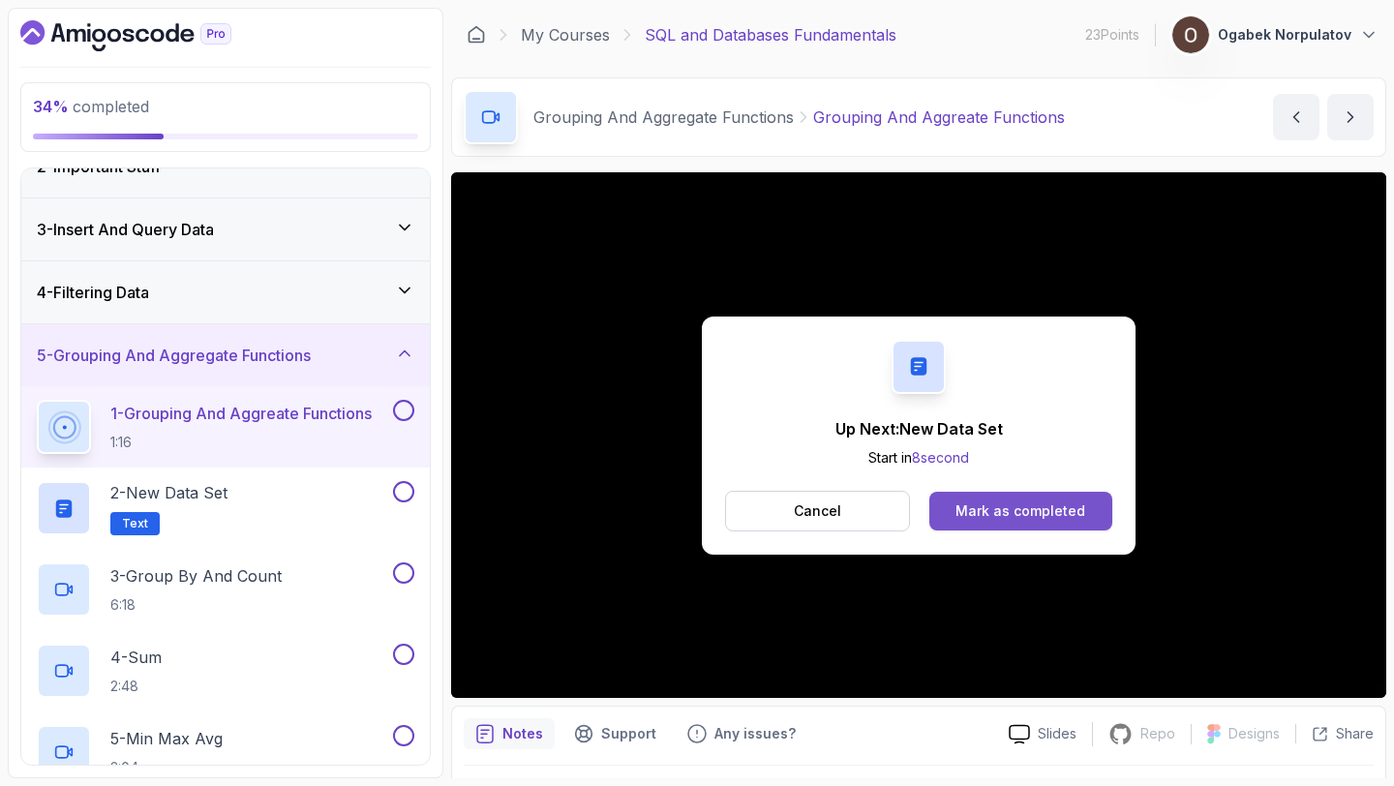
click at [953, 511] on button "Mark as completed" at bounding box center [1020, 511] width 183 height 39
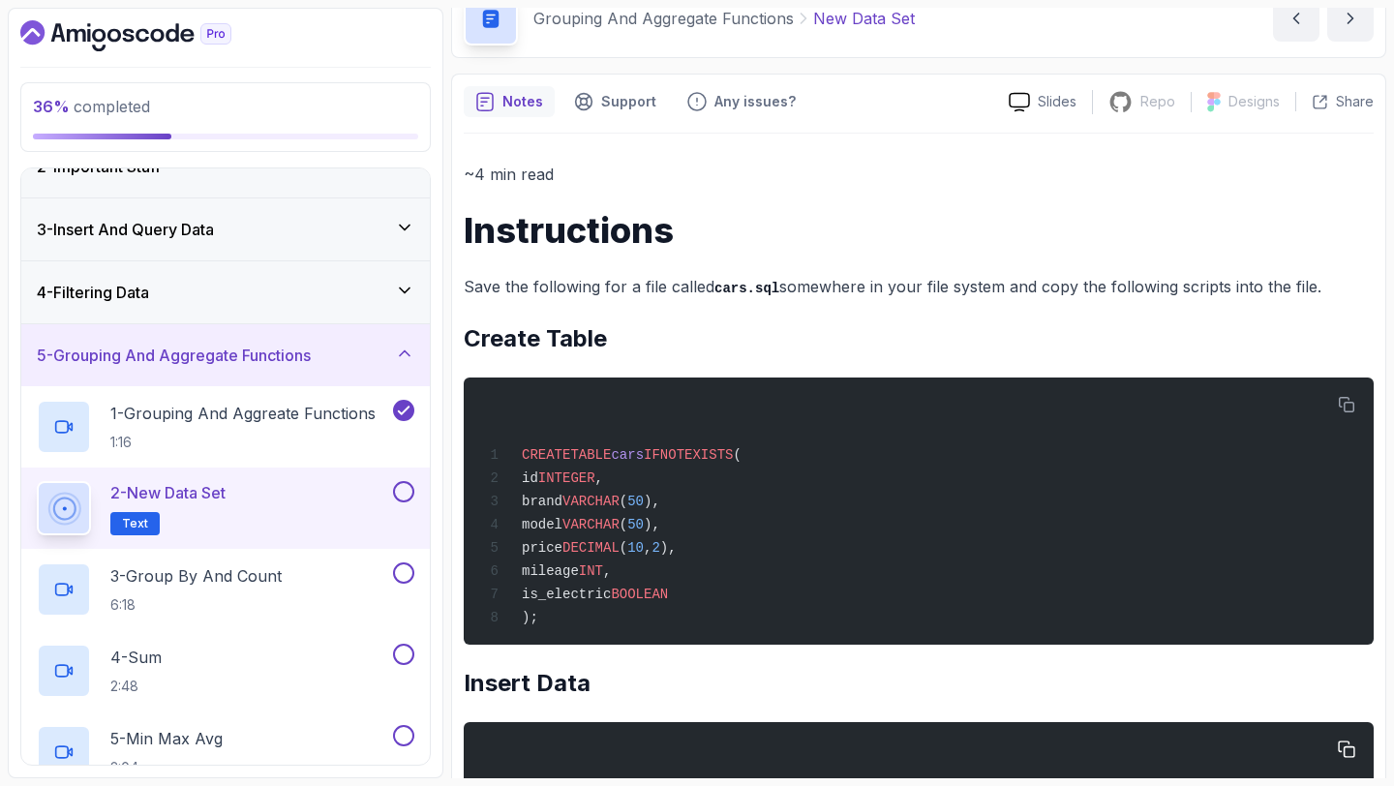
scroll to position [100, 0]
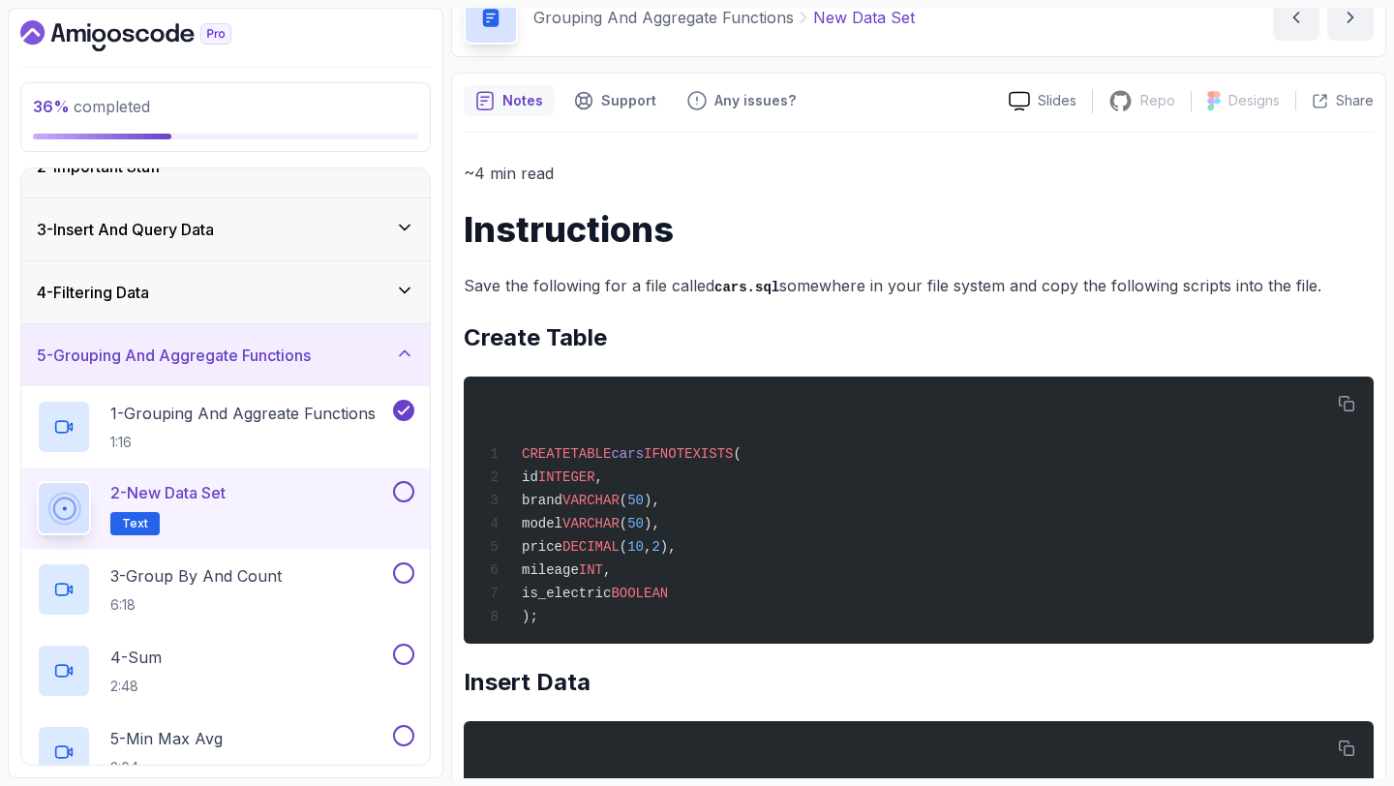
click at [441, 371] on div "36 % completed 1 - Intro 2 - Important Stuff 3 - Insert And Query Data 4 - Filt…" at bounding box center [226, 393] width 436 height 771
click at [1334, 395] on button "button" at bounding box center [1346, 403] width 31 height 31
click at [1341, 409] on icon "button" at bounding box center [1346, 404] width 17 height 17
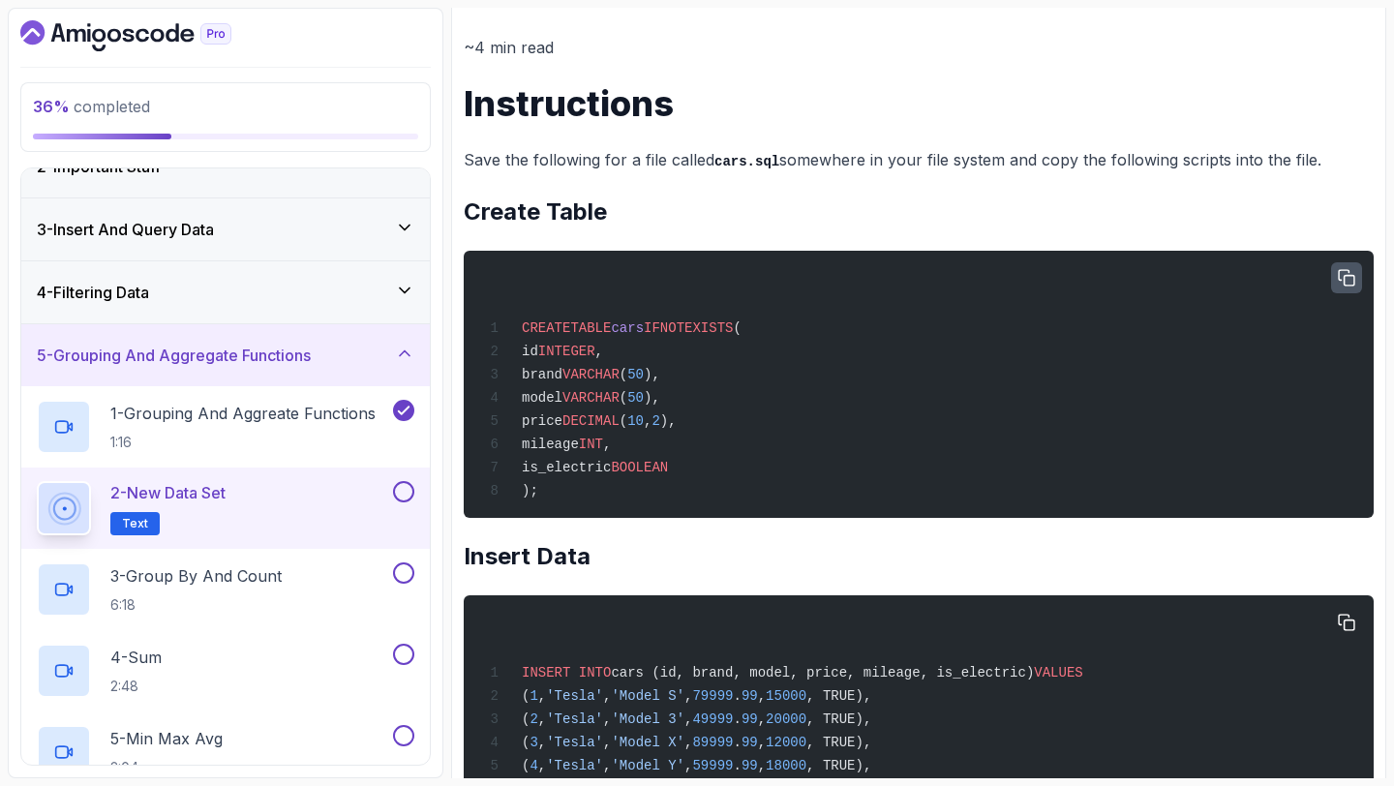
scroll to position [206, 0]
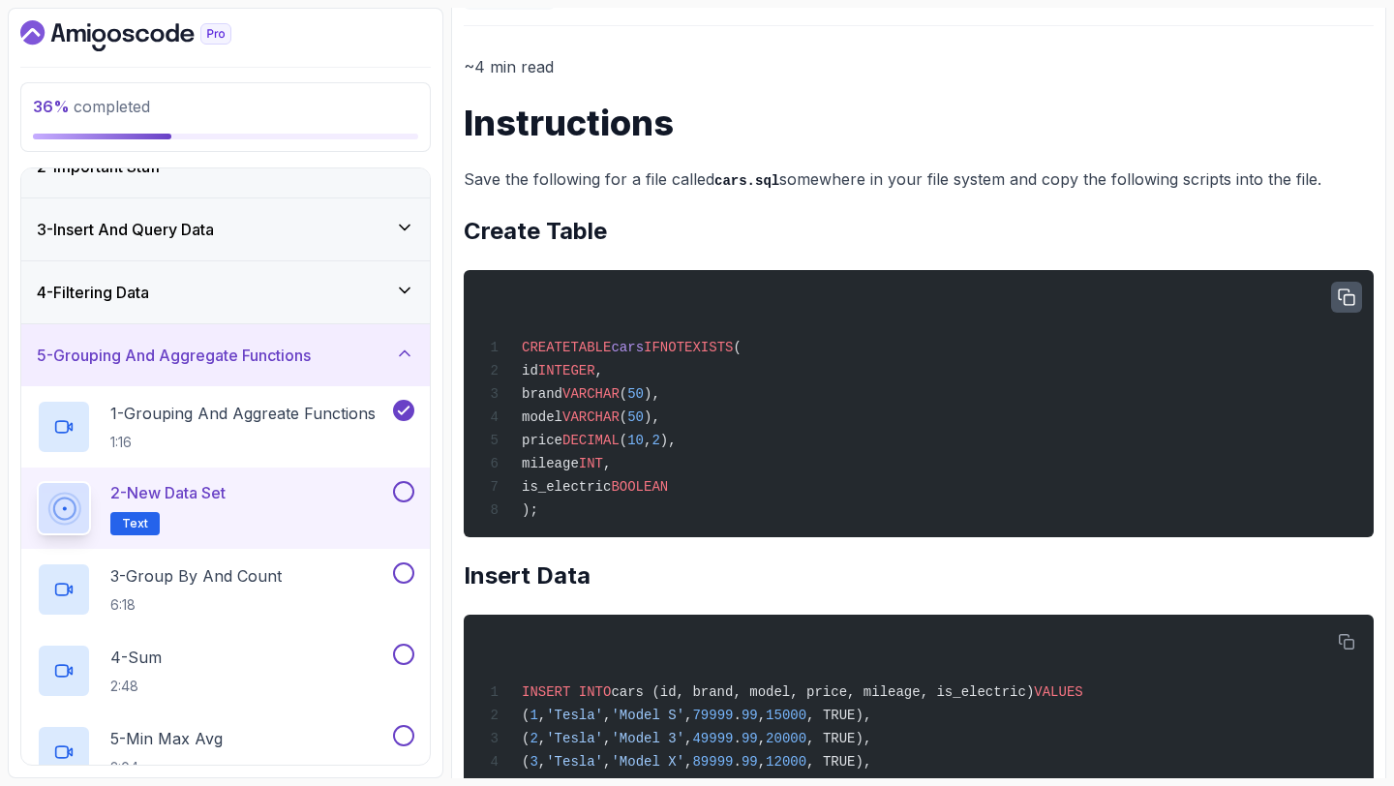
click at [1360, 300] on button "button" at bounding box center [1346, 297] width 31 height 31
click at [1342, 302] on icon "button" at bounding box center [1346, 297] width 17 height 17
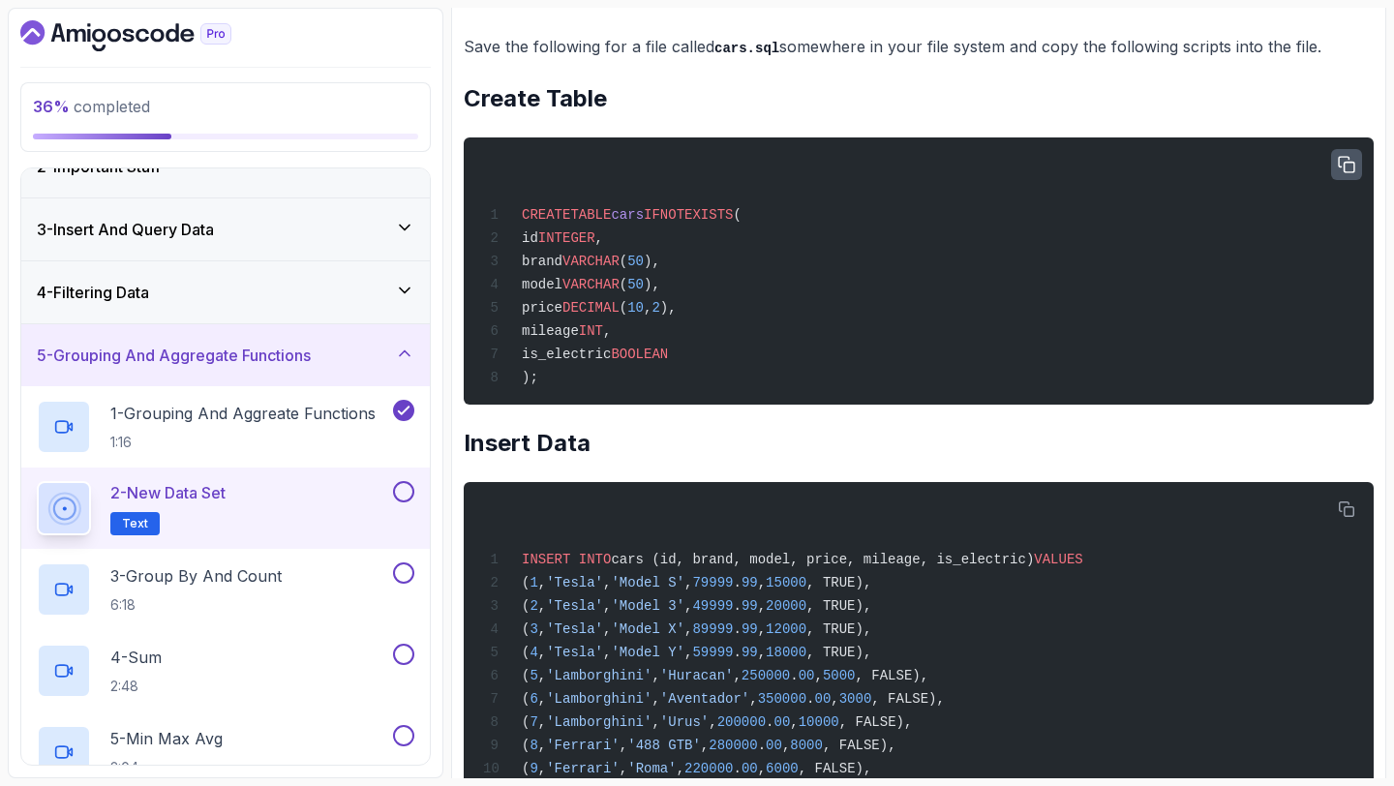
scroll to position [342, 0]
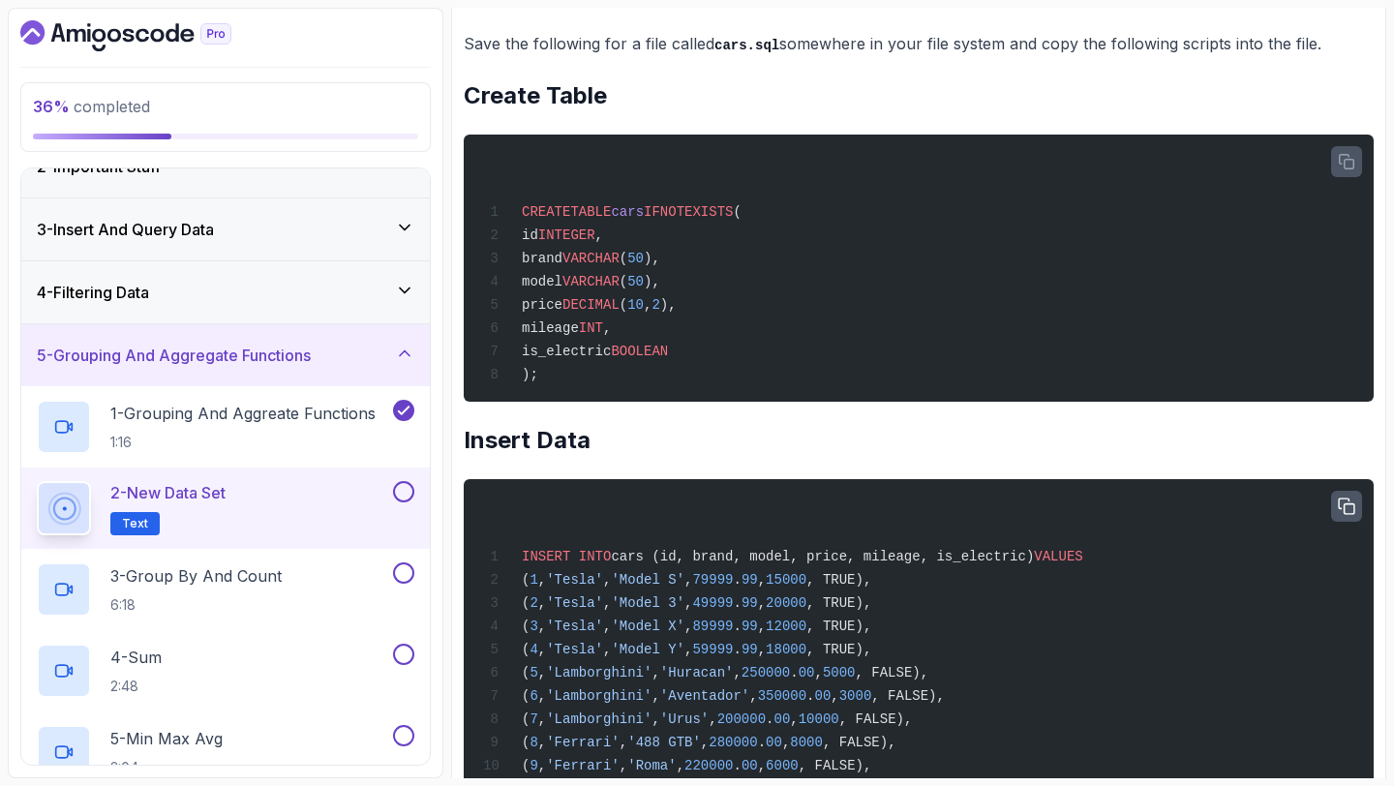
click at [1335, 514] on button "button" at bounding box center [1346, 506] width 31 height 31
click at [1337, 166] on button "button" at bounding box center [1346, 161] width 31 height 31
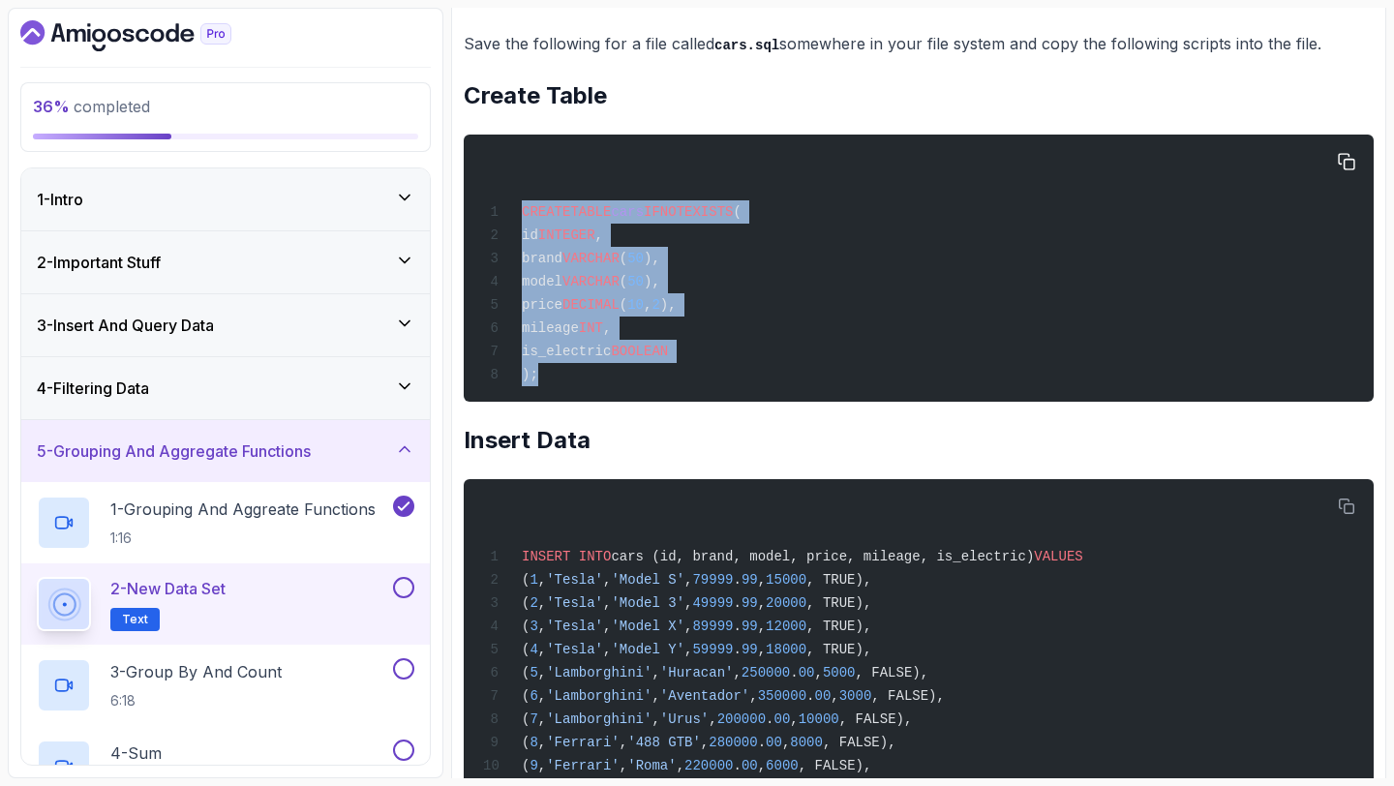
drag, startPoint x: 523, startPoint y: 206, endPoint x: 601, endPoint y: 388, distance: 198.2
click at [601, 388] on div "CREATE TABLE cars IF NOT EXISTS ( id INTEGER , brand VARCHAR ( 50 ), model VARC…" at bounding box center [918, 268] width 879 height 244
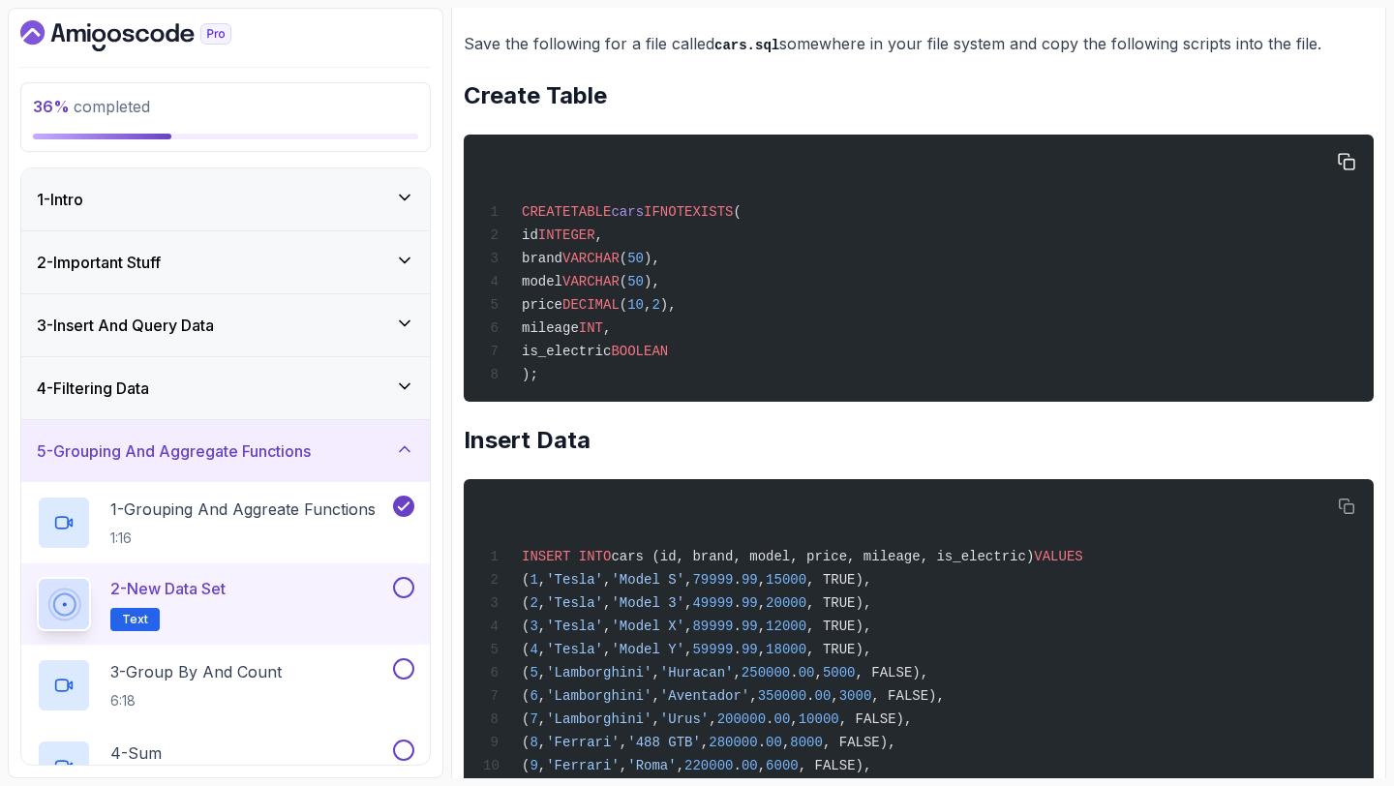
click at [886, 332] on div "CREATE TABLE cars IF NOT EXISTS ( id INTEGER , brand VARCHAR ( 50 ), model VARC…" at bounding box center [918, 268] width 879 height 244
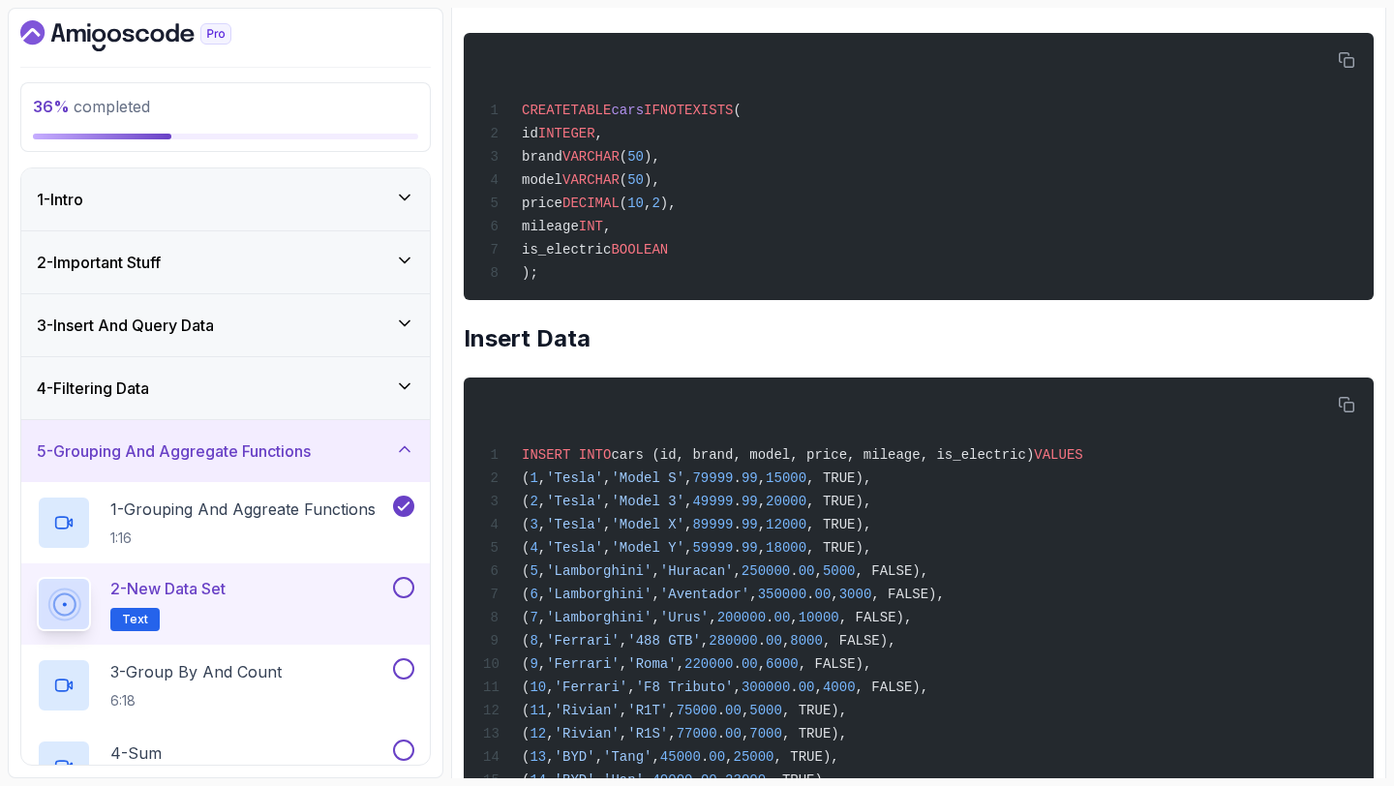
click at [413, 184] on div "1 - Intro" at bounding box center [225, 199] width 409 height 62
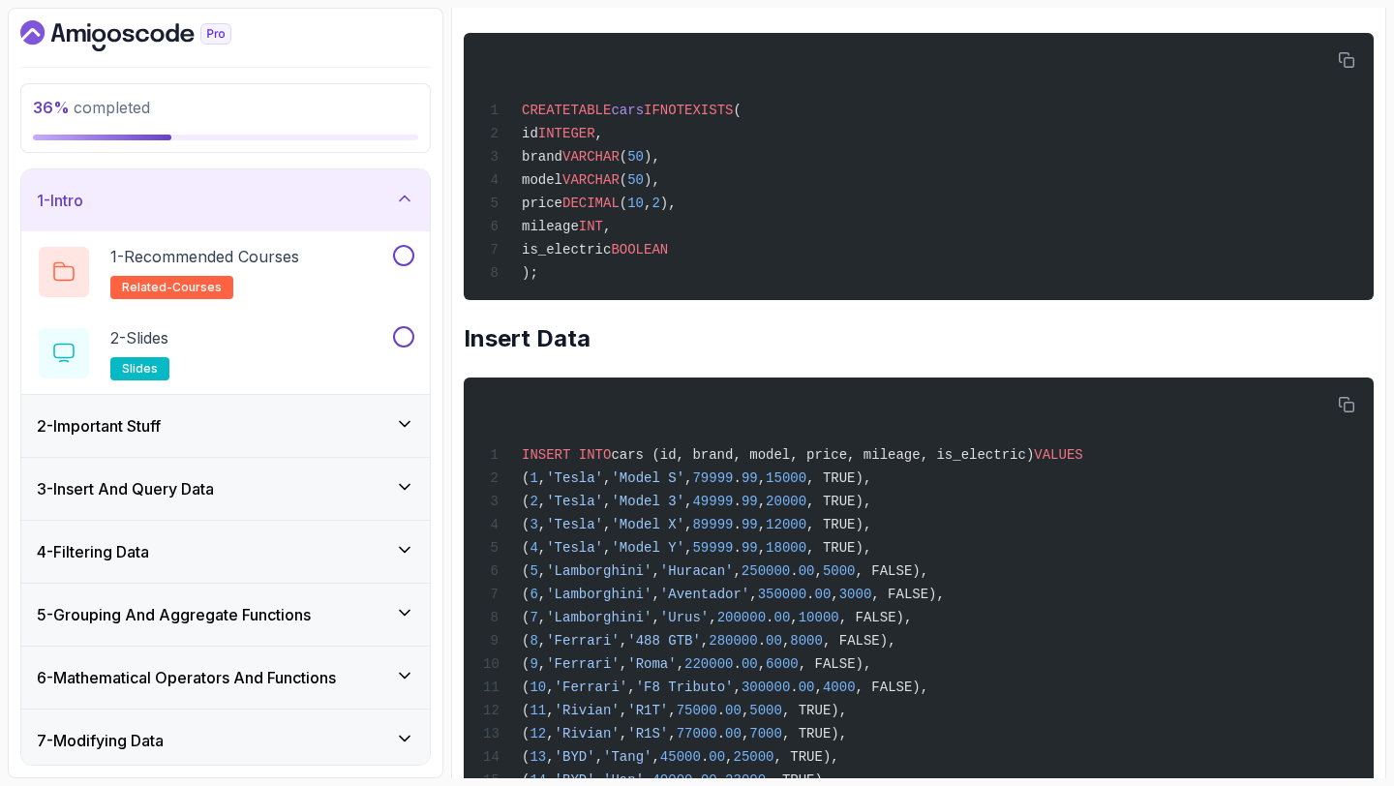
click at [413, 184] on div "1 - Intro" at bounding box center [225, 200] width 409 height 62
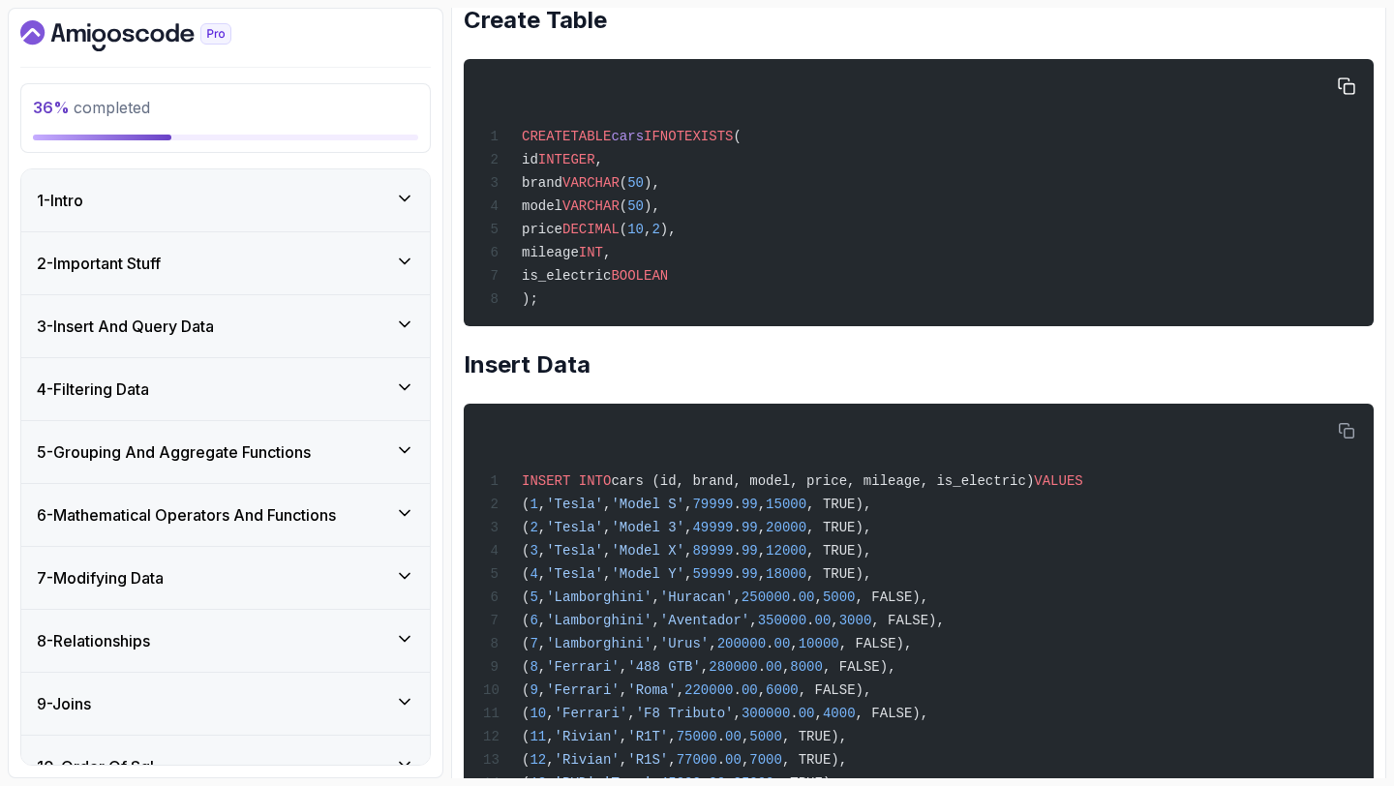
scroll to position [448, 0]
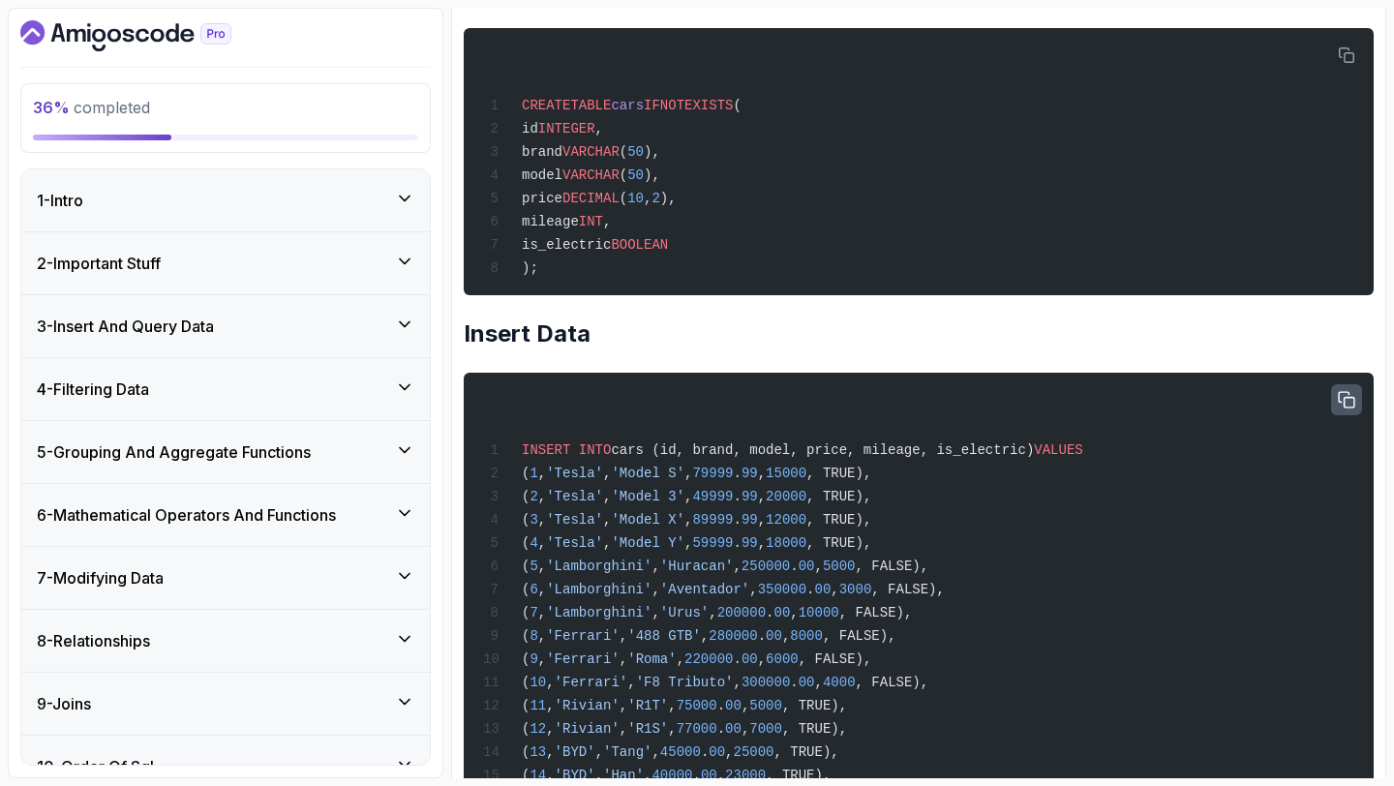
click at [1331, 397] on button "button" at bounding box center [1346, 399] width 31 height 31
click at [1344, 401] on icon "button" at bounding box center [1346, 400] width 17 height 17
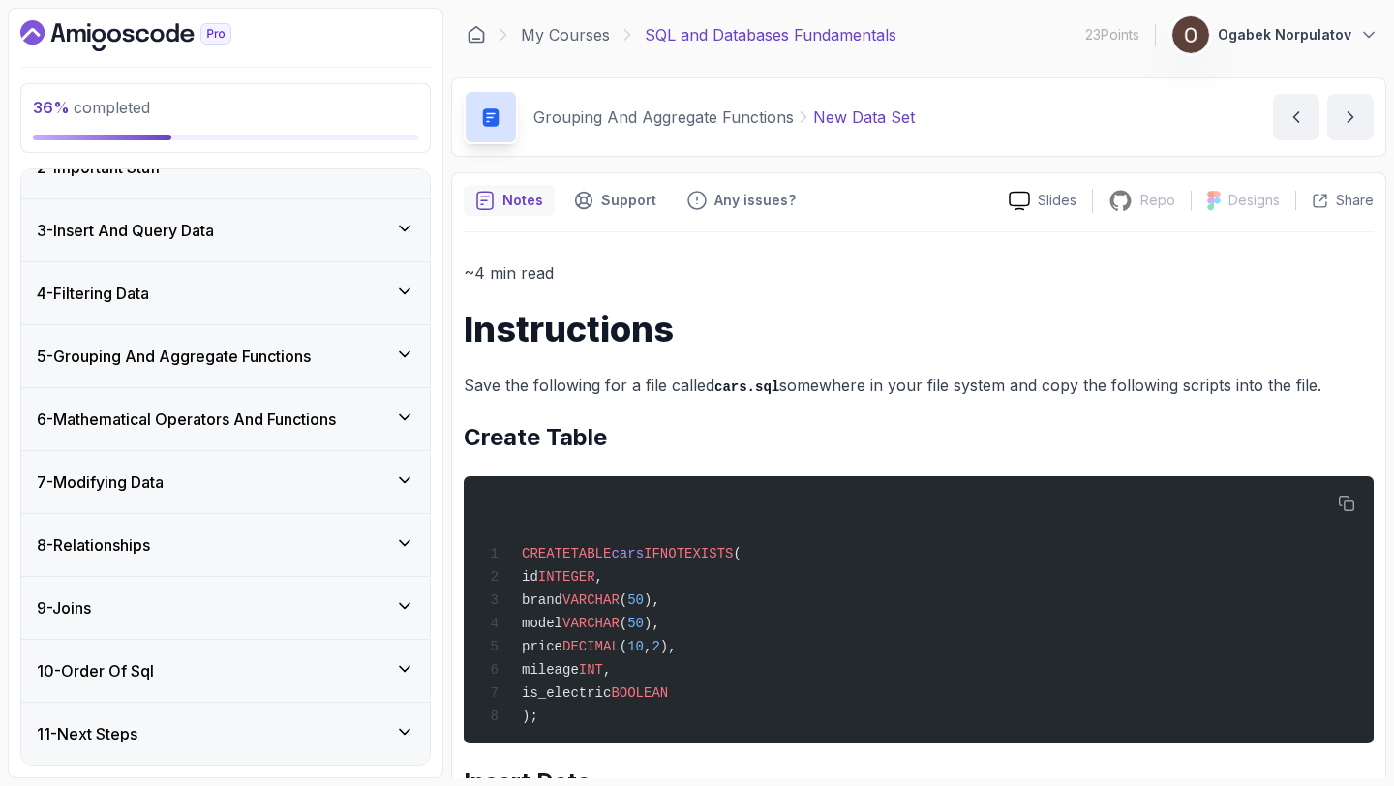
scroll to position [0, 0]
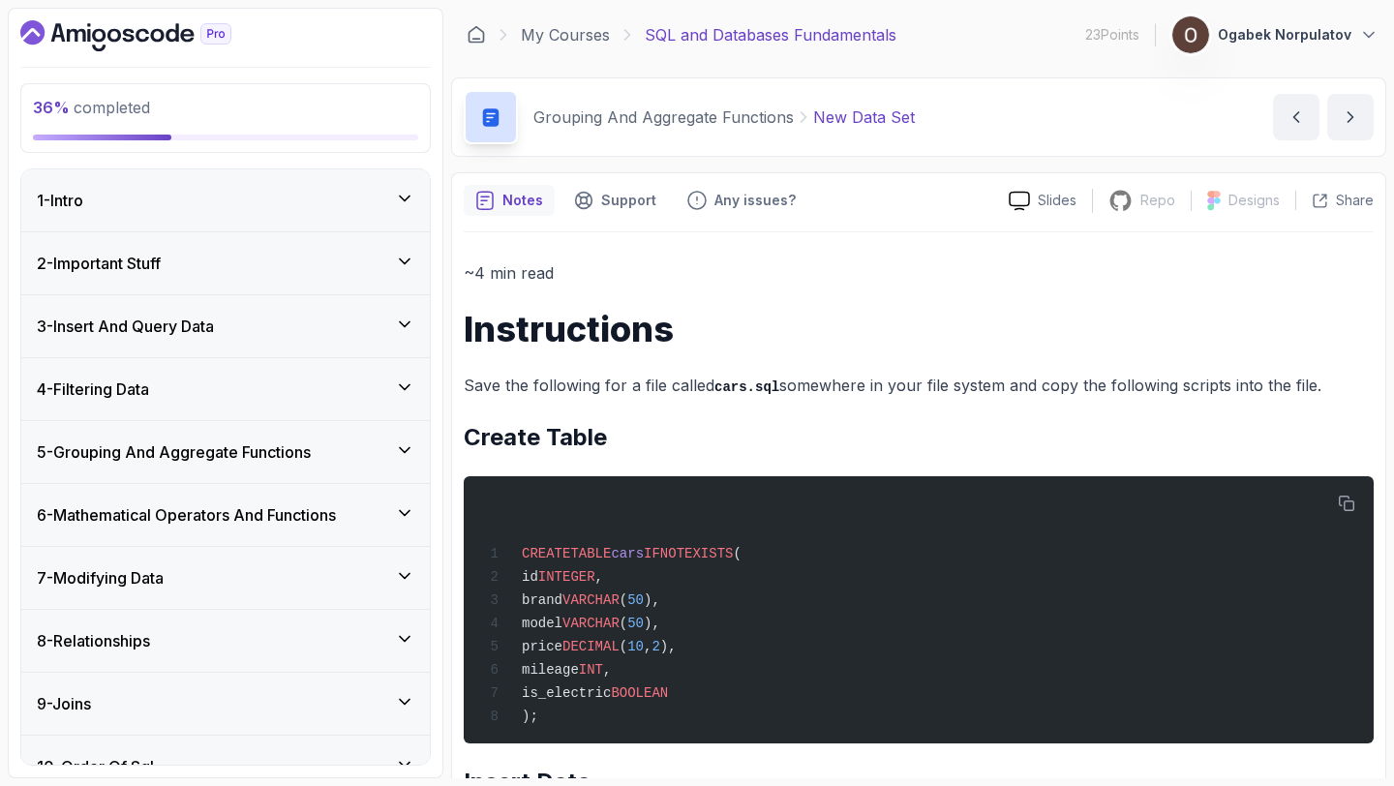
click at [311, 458] on h3 "5 - Grouping And Aggregate Functions" at bounding box center [174, 451] width 274 height 23
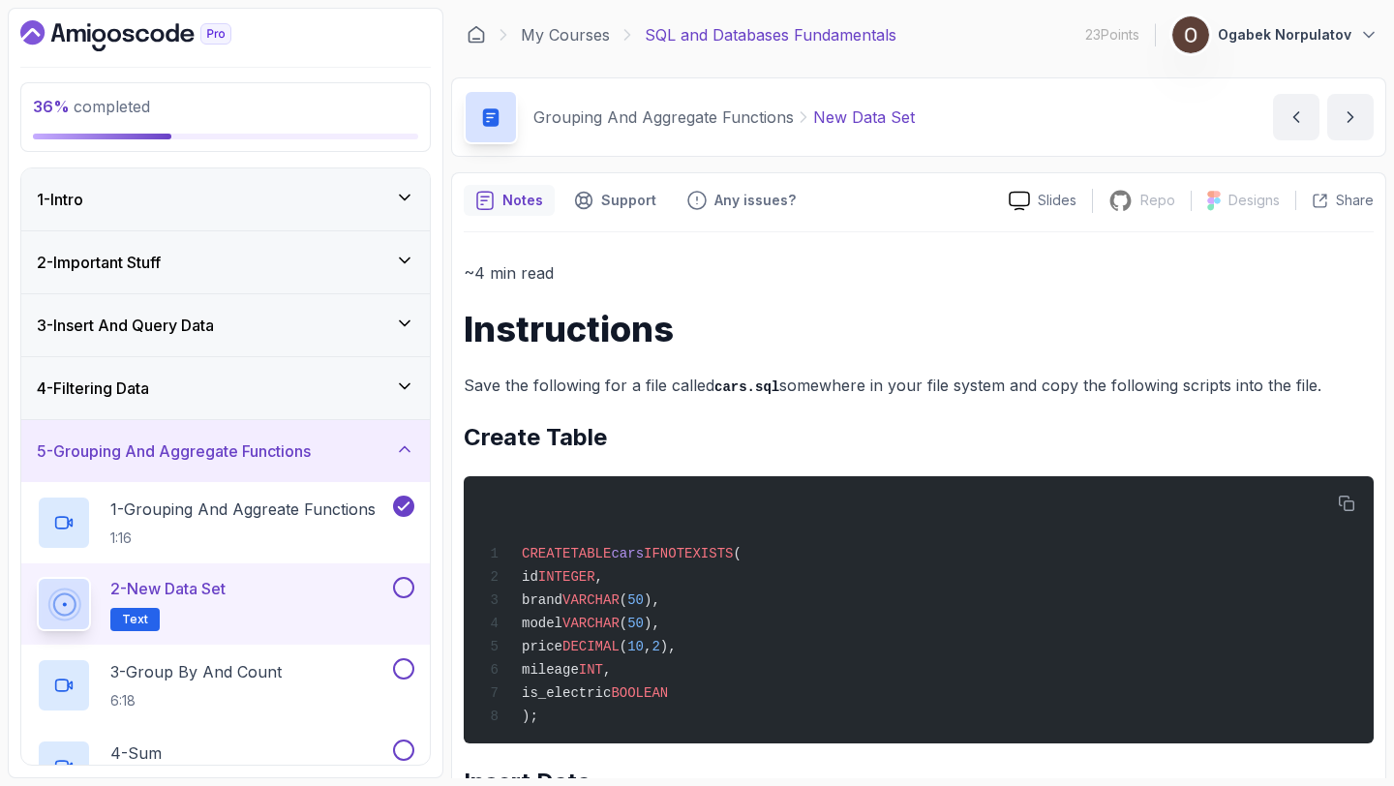
click at [401, 591] on button at bounding box center [403, 587] width 21 height 21
click at [405, 582] on icon at bounding box center [403, 587] width 17 height 19
click at [407, 583] on button at bounding box center [403, 587] width 21 height 21
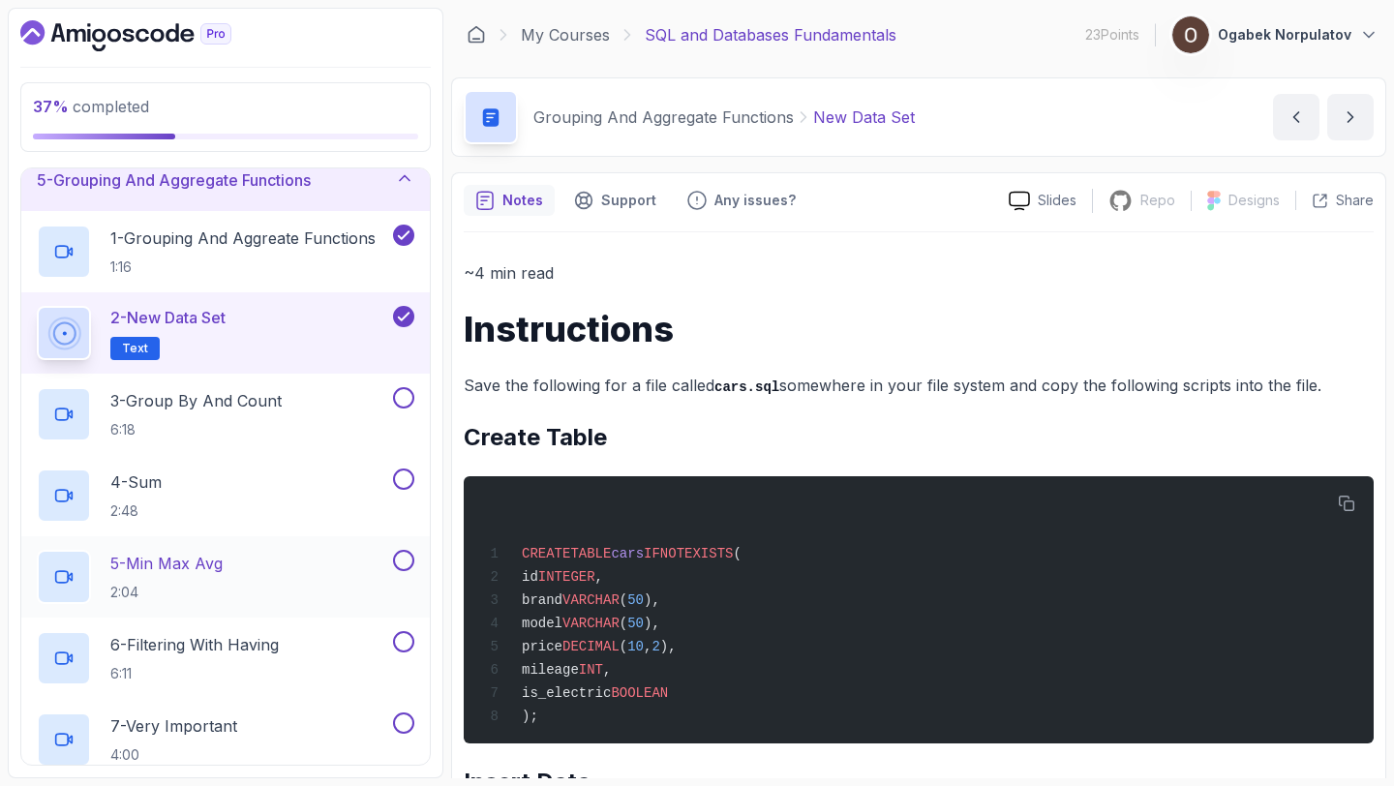
scroll to position [288, 0]
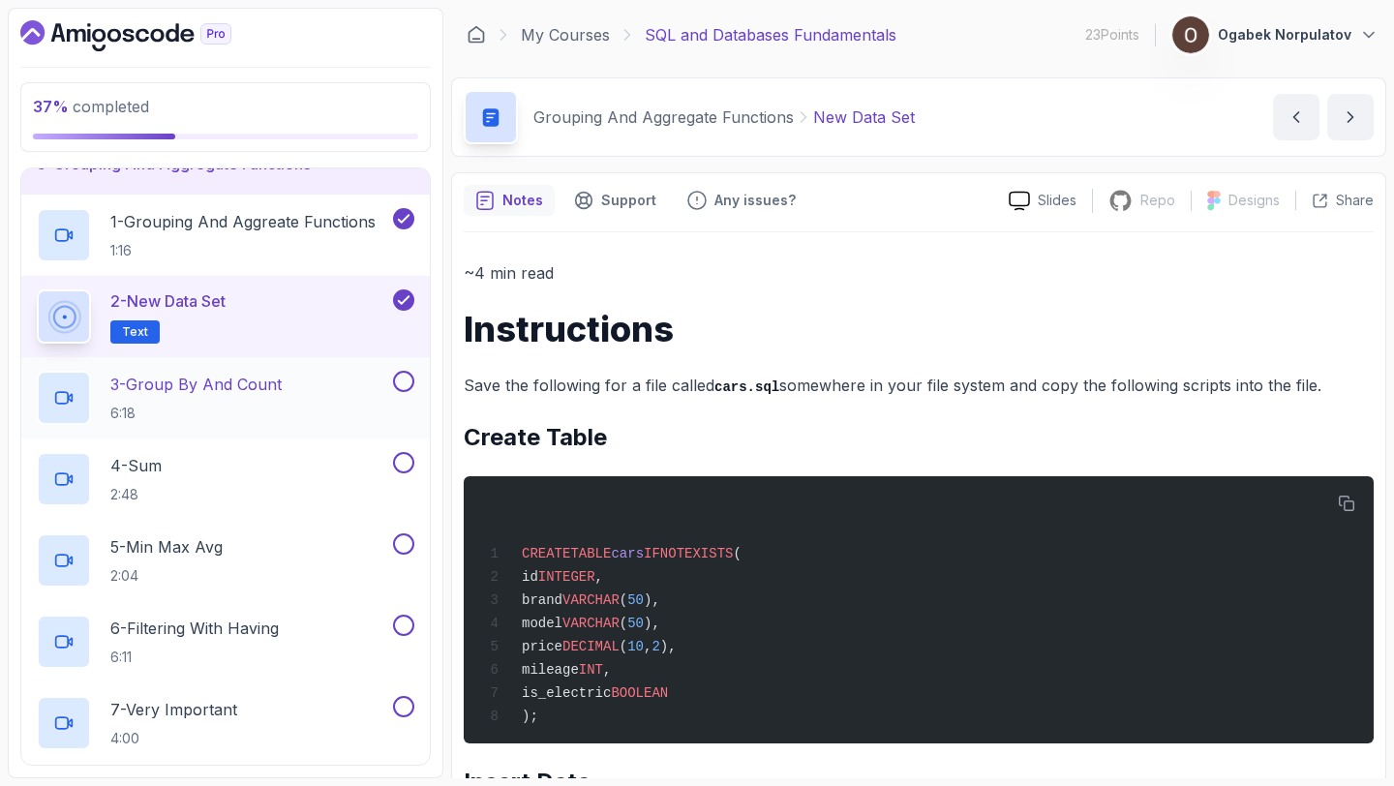
click at [297, 389] on div "3 - Group By And Count 6:18" at bounding box center [213, 398] width 352 height 54
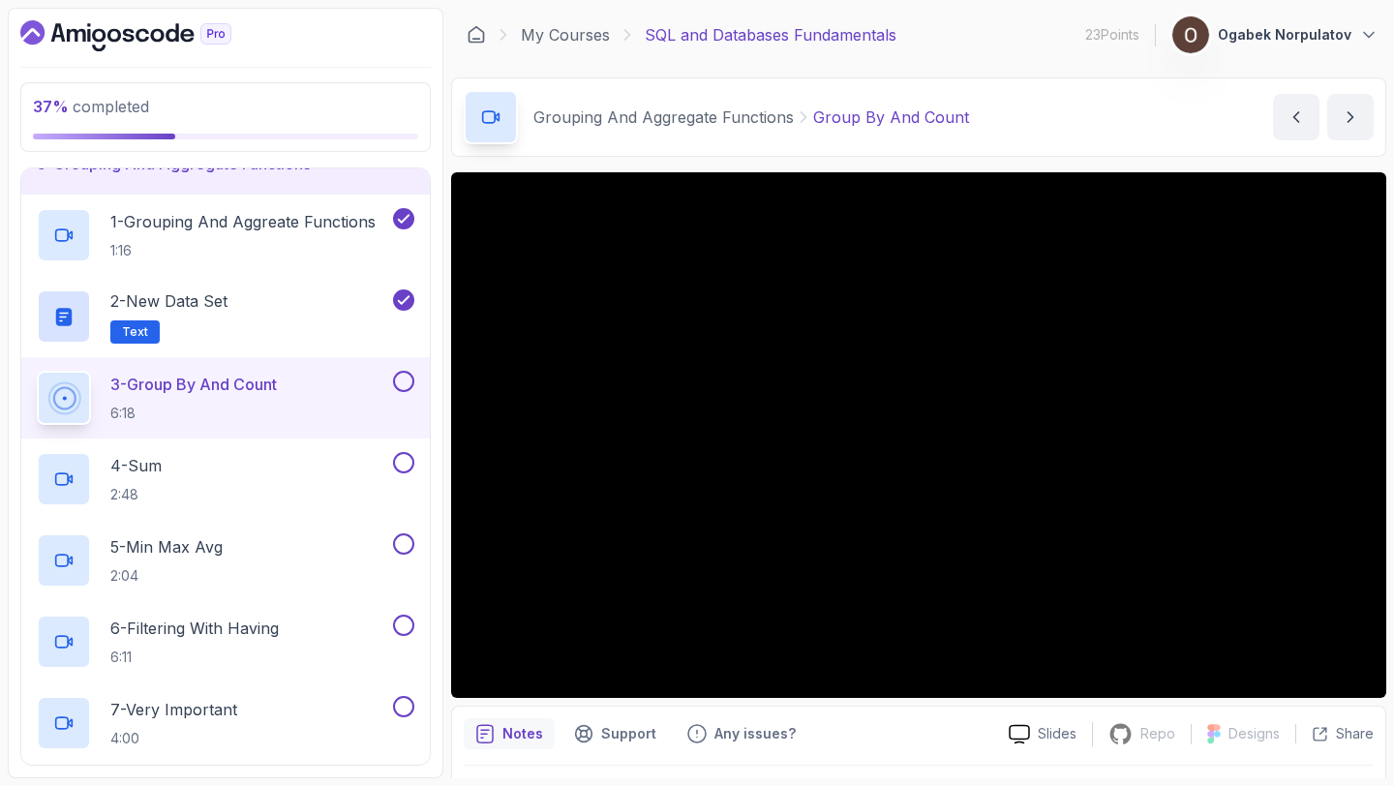
click at [37, 371] on button "3 - Group By And Count 6:18" at bounding box center [226, 398] width 378 height 54
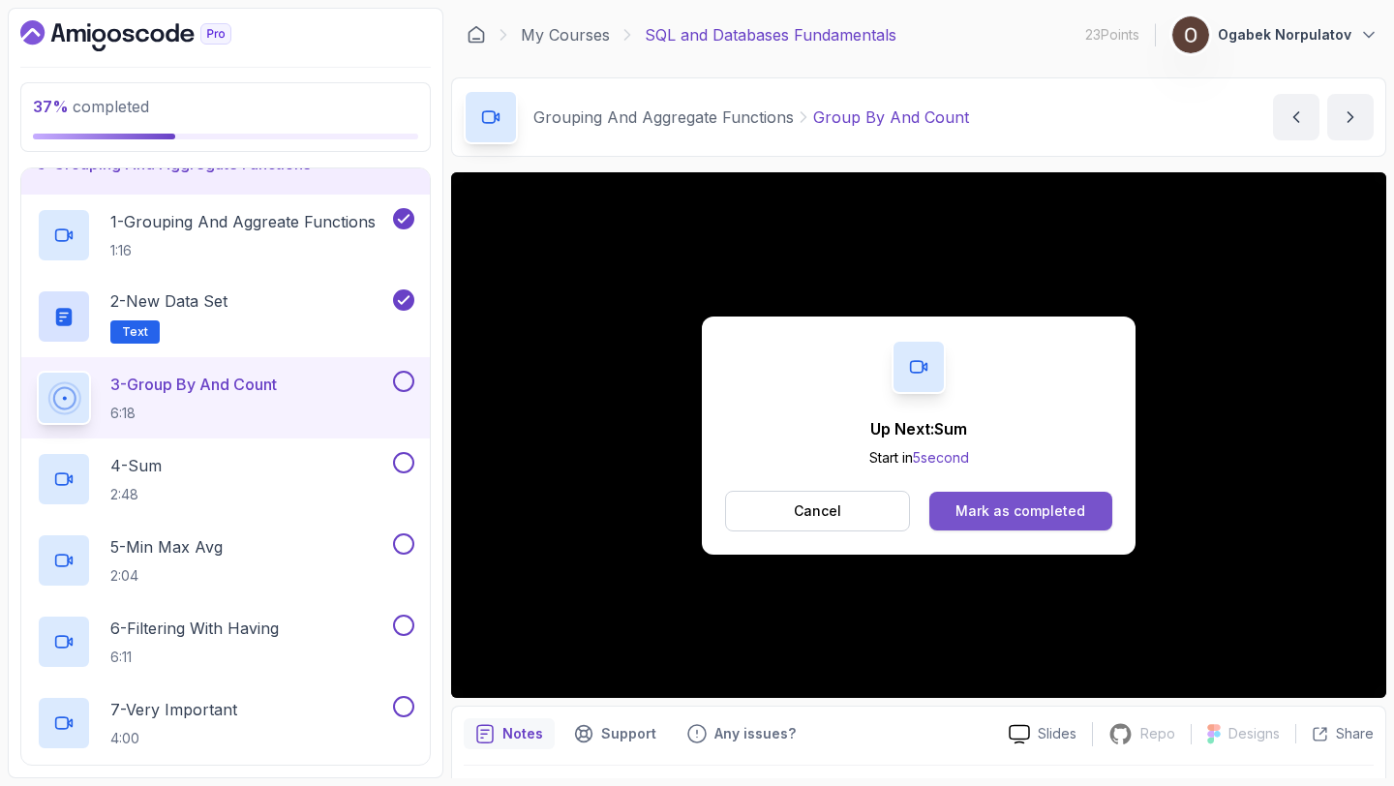
click at [1036, 518] on div "Mark as completed" at bounding box center [1020, 510] width 130 height 19
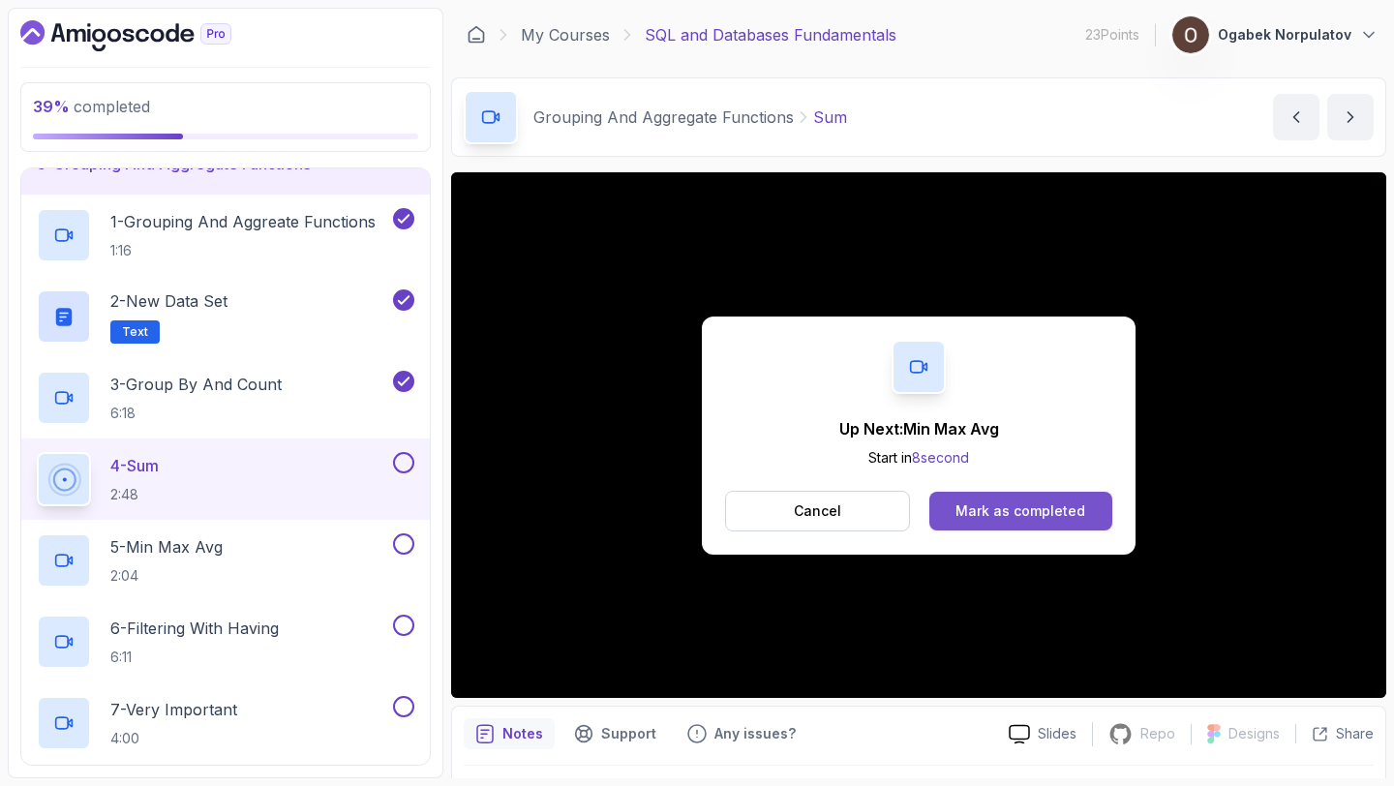
click at [1103, 511] on button "Mark as completed" at bounding box center [1020, 511] width 183 height 39
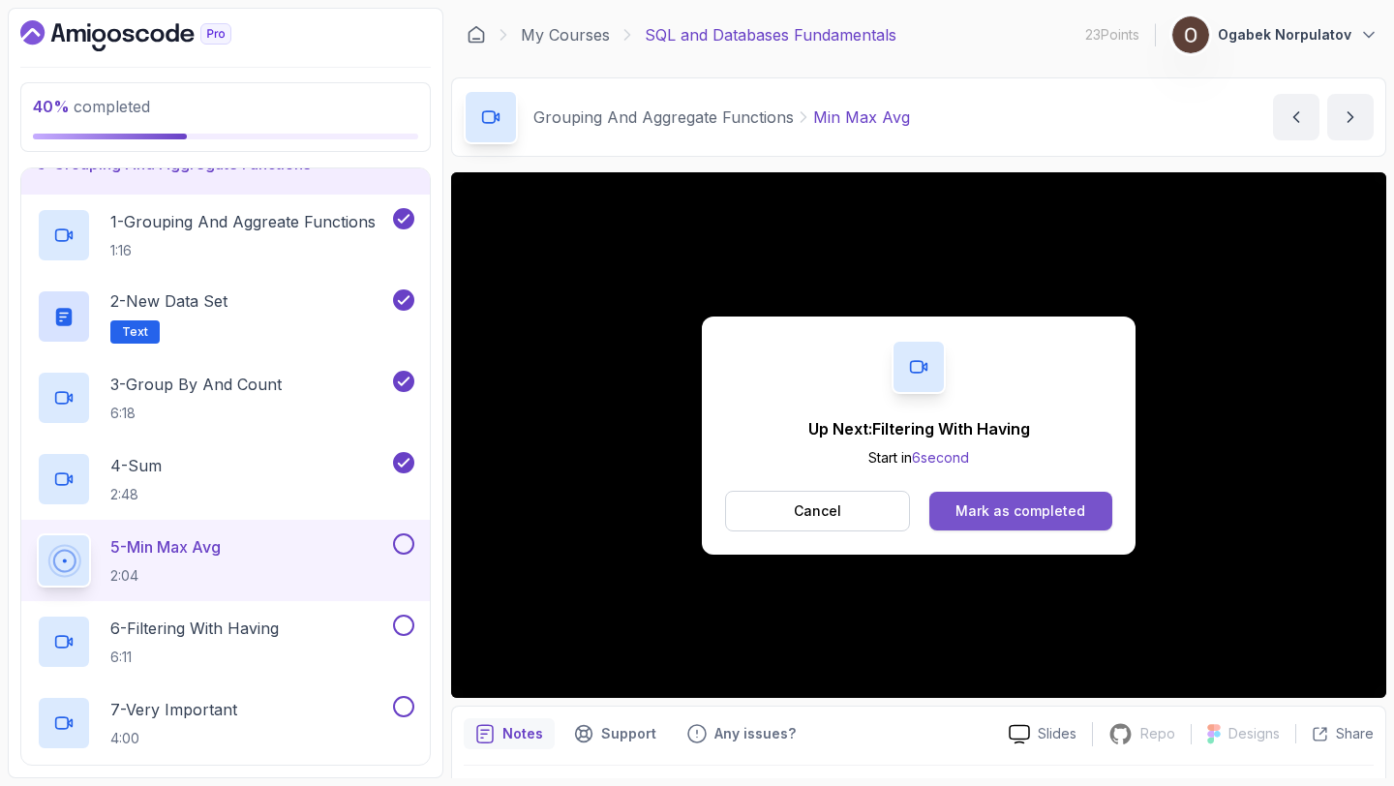
click at [968, 503] on div "Mark as completed" at bounding box center [1020, 510] width 130 height 19
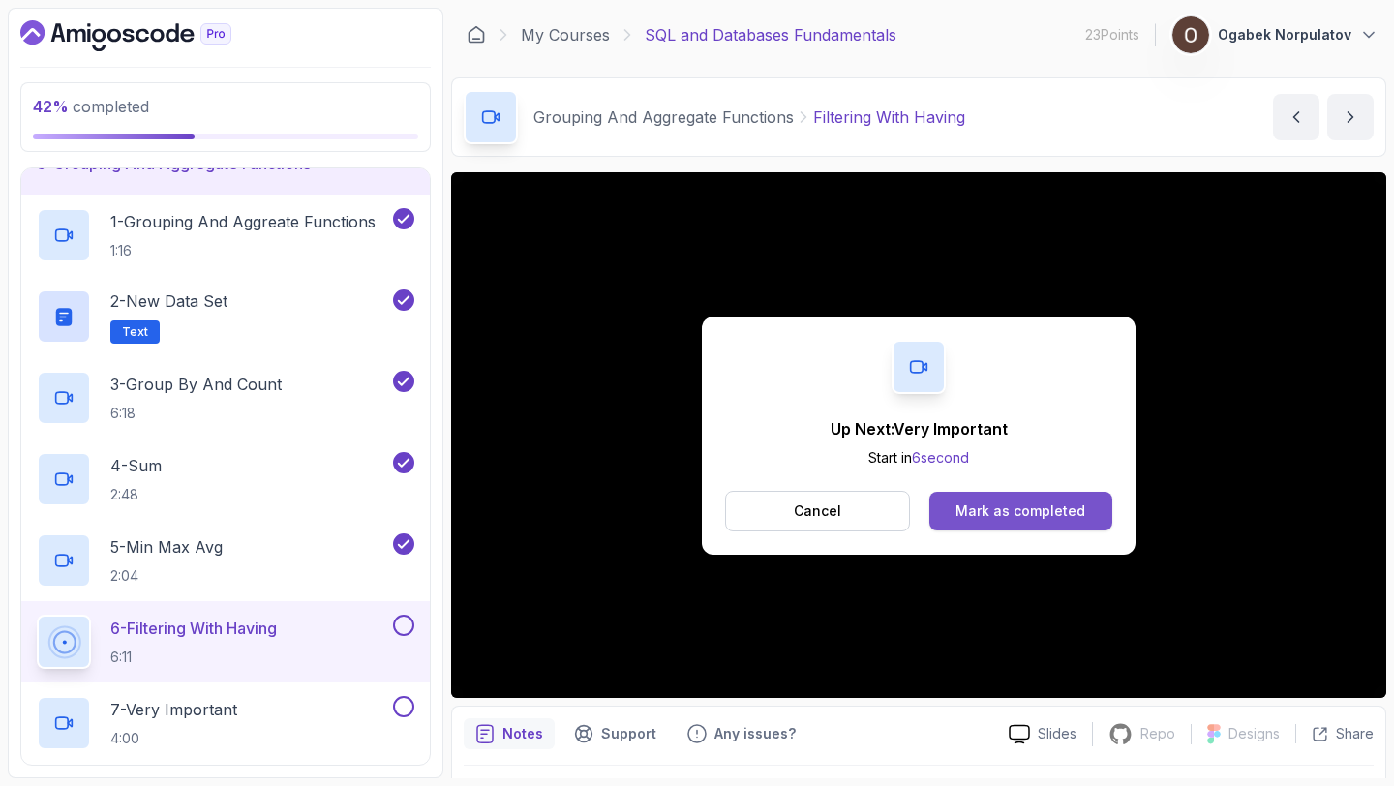
click at [978, 499] on button "Mark as completed" at bounding box center [1020, 511] width 183 height 39
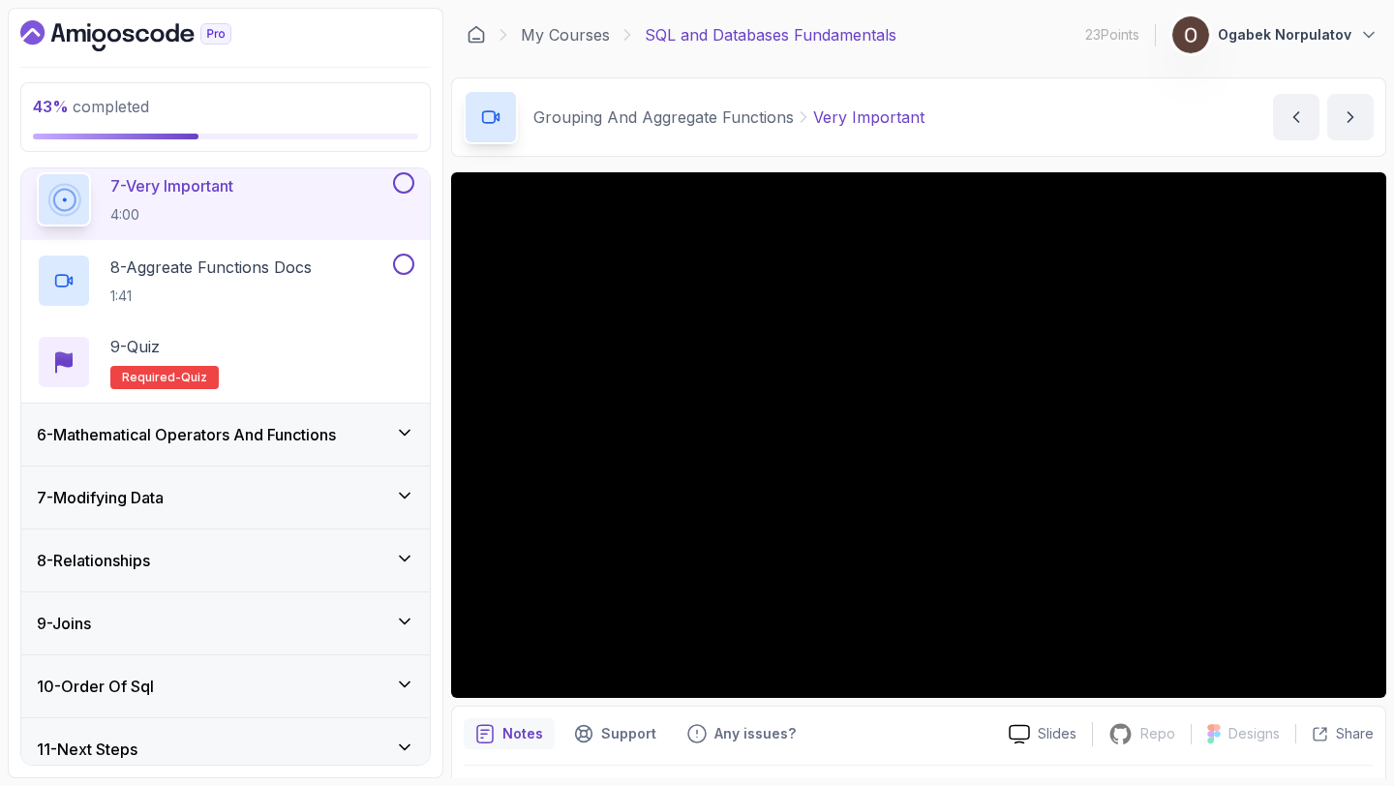
scroll to position [825, 0]
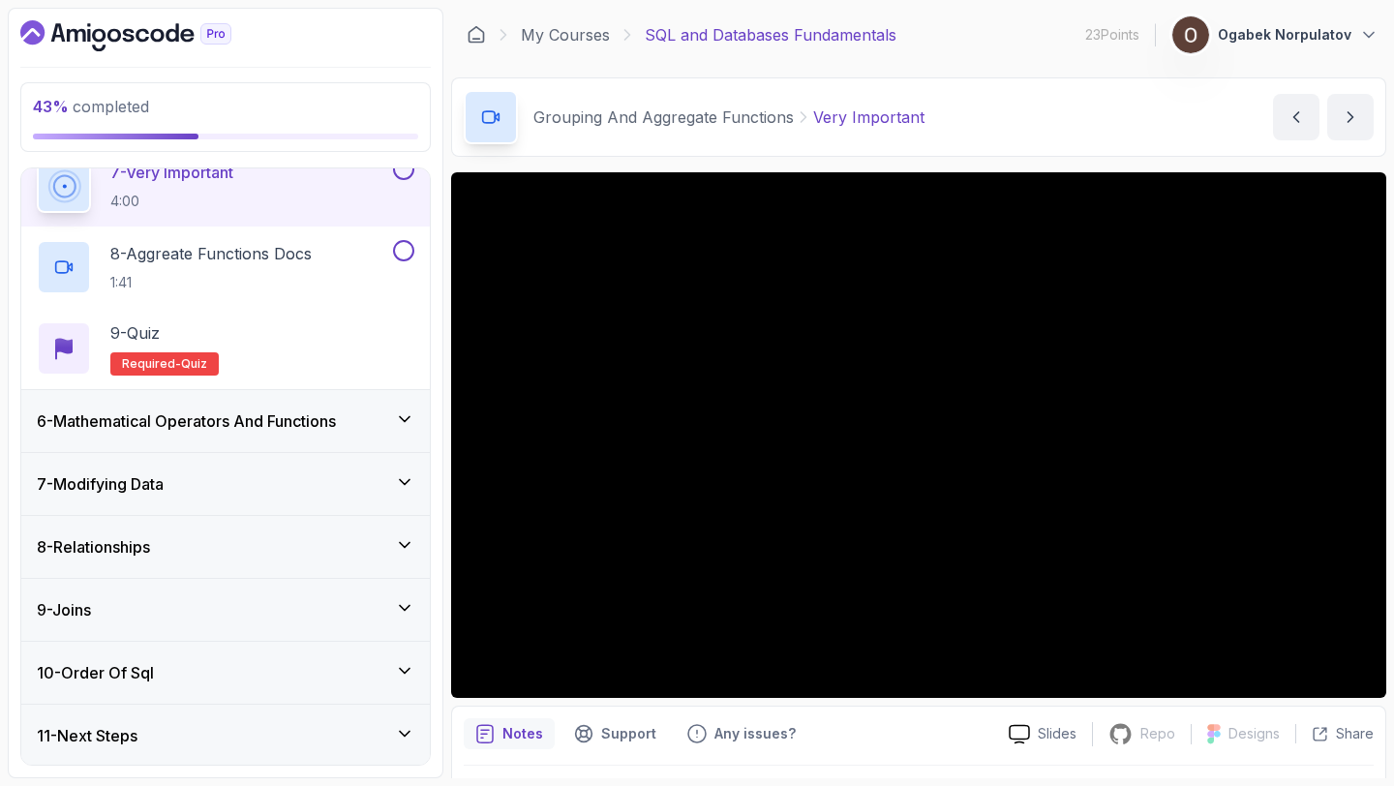
click at [402, 416] on icon at bounding box center [404, 418] width 19 height 19
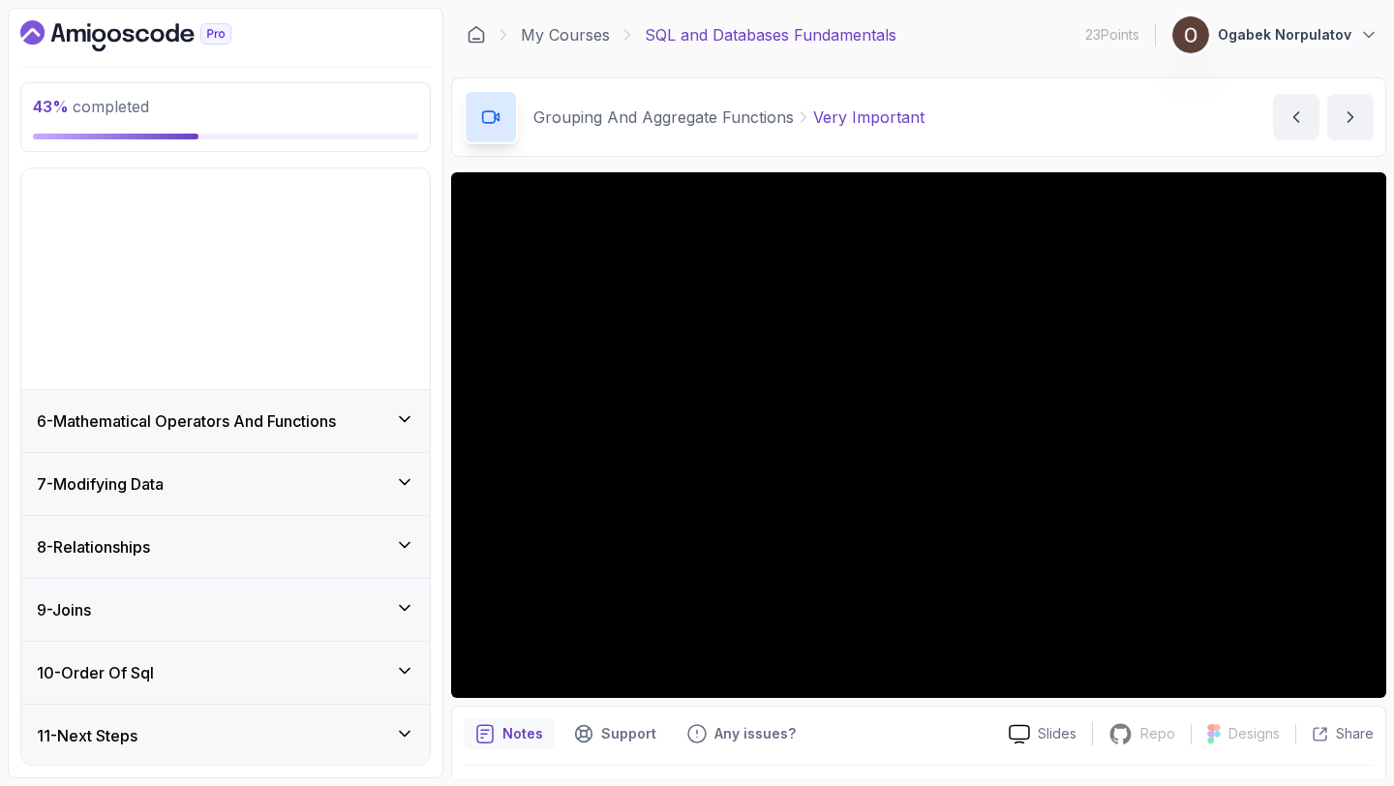
scroll to position [96, 0]
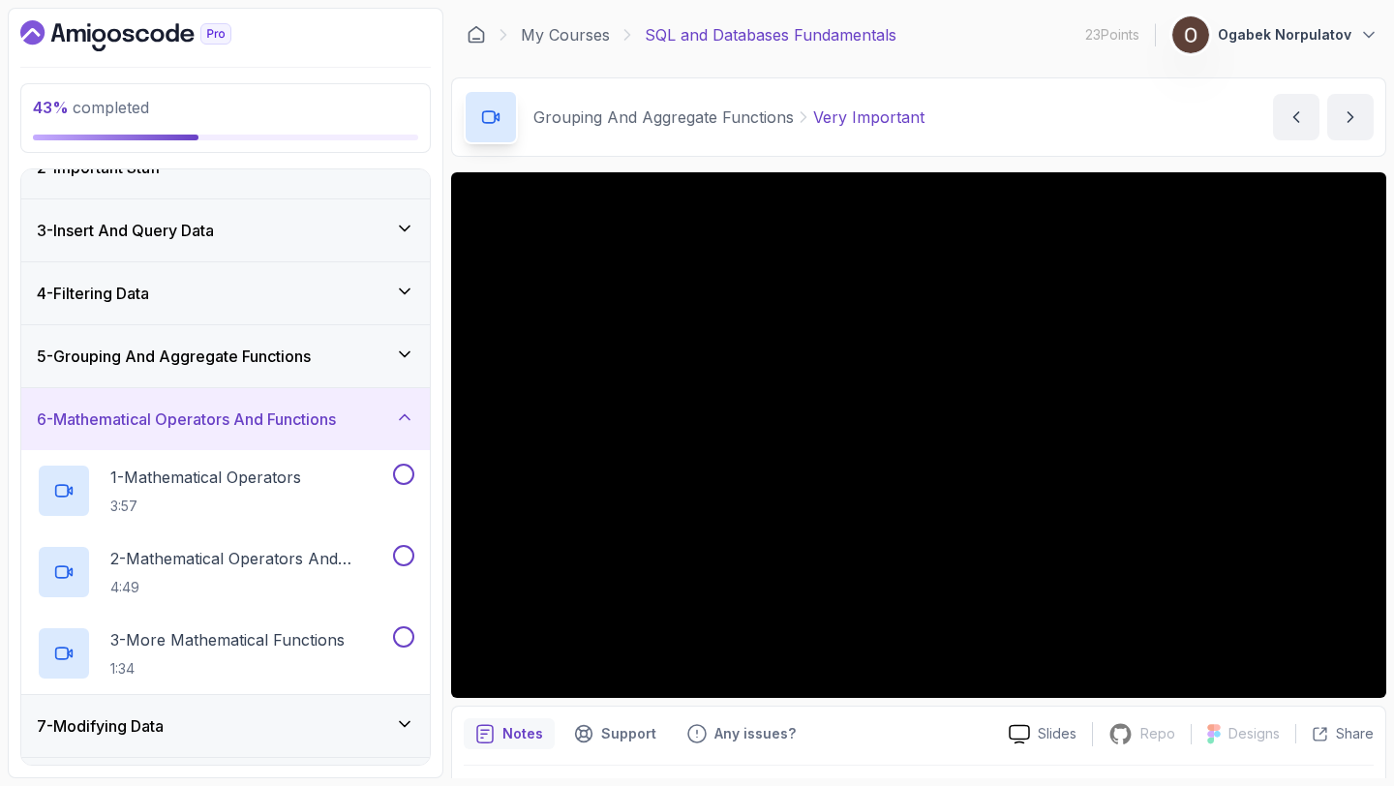
click at [389, 411] on div "6 - Mathematical Operators And Functions" at bounding box center [226, 419] width 378 height 23
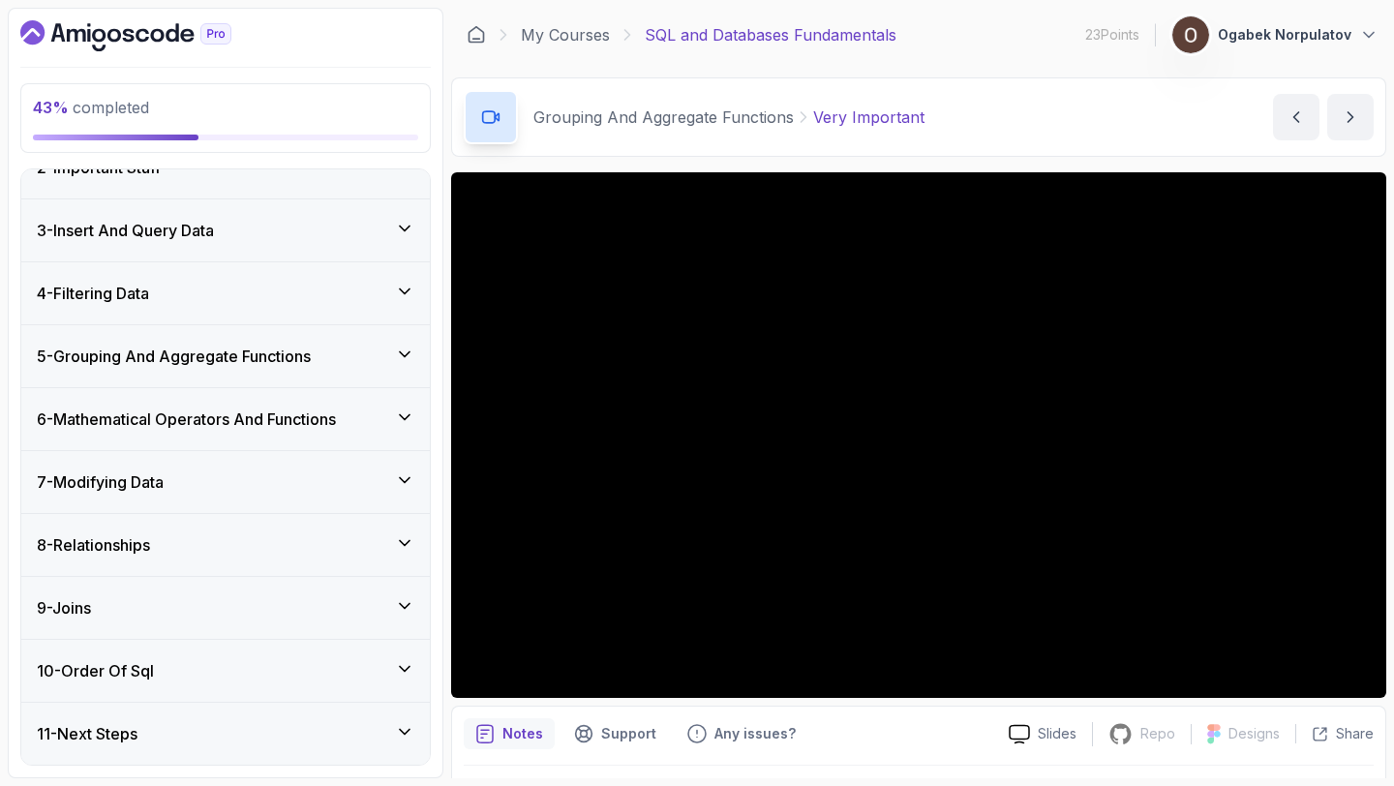
click at [387, 349] on div "5 - Grouping And Aggregate Functions" at bounding box center [226, 356] width 378 height 23
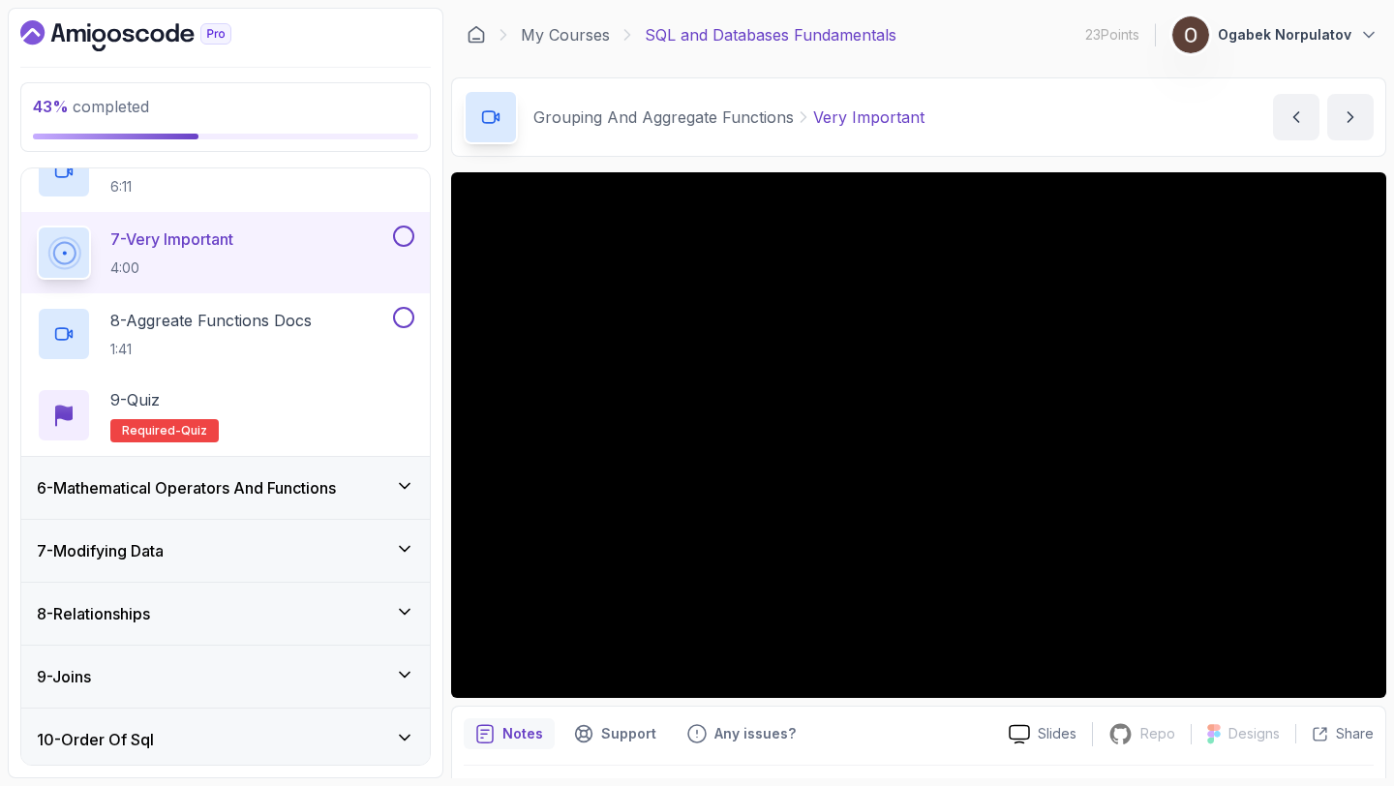
scroll to position [730, 0]
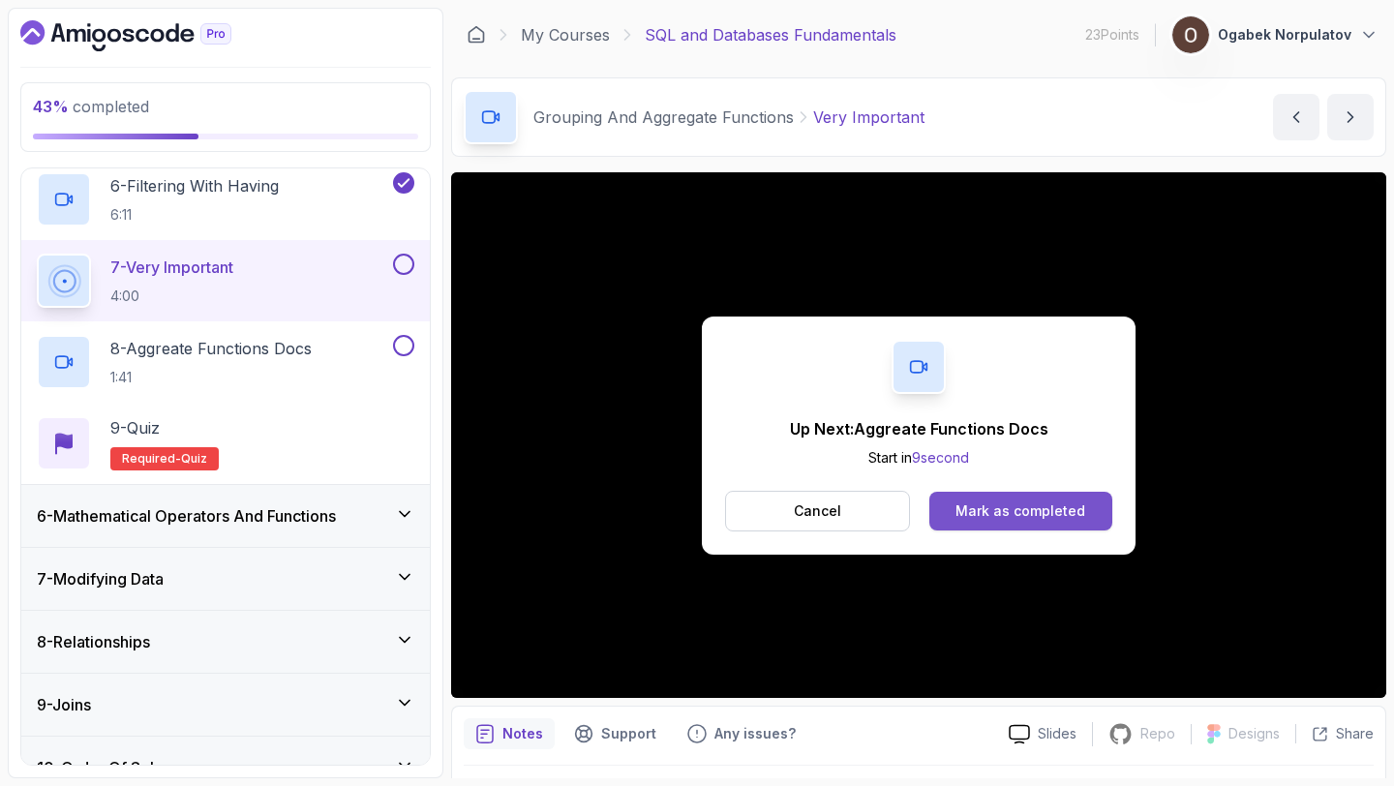
click at [983, 515] on div "Mark as completed" at bounding box center [1020, 510] width 130 height 19
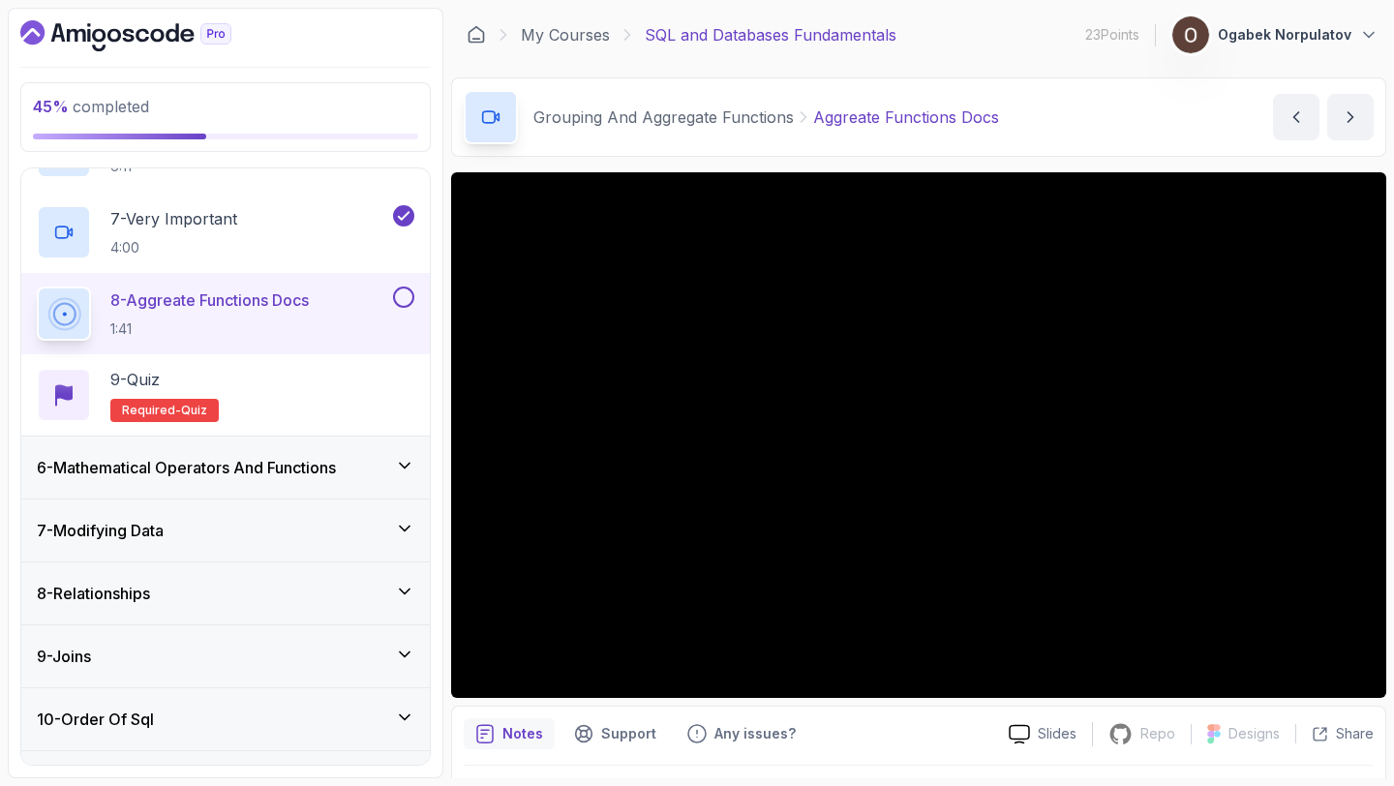
scroll to position [827, 0]
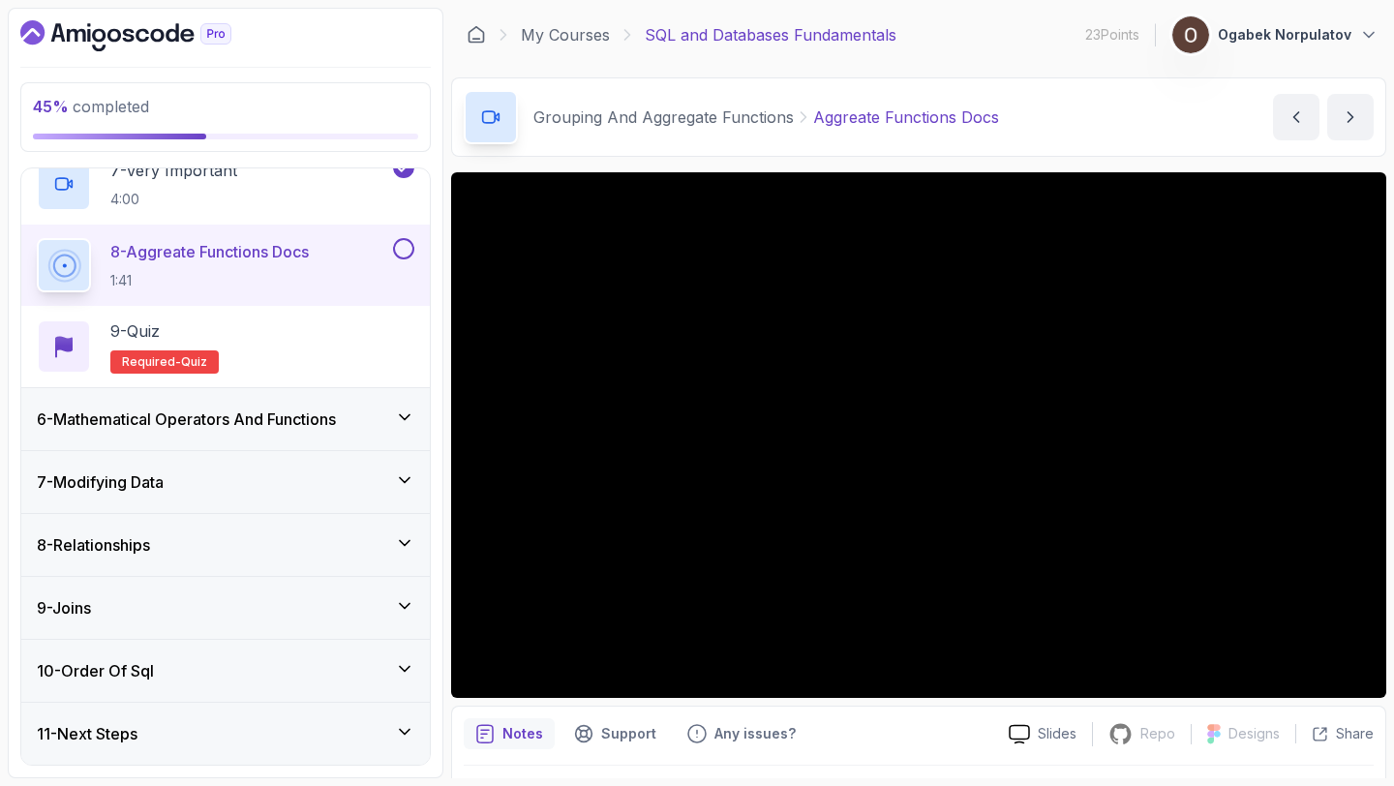
click at [396, 249] on button at bounding box center [403, 248] width 21 height 21
click at [393, 238] on button at bounding box center [403, 248] width 21 height 21
click at [281, 435] on div "6 - Mathematical Operators And Functions" at bounding box center [225, 419] width 409 height 62
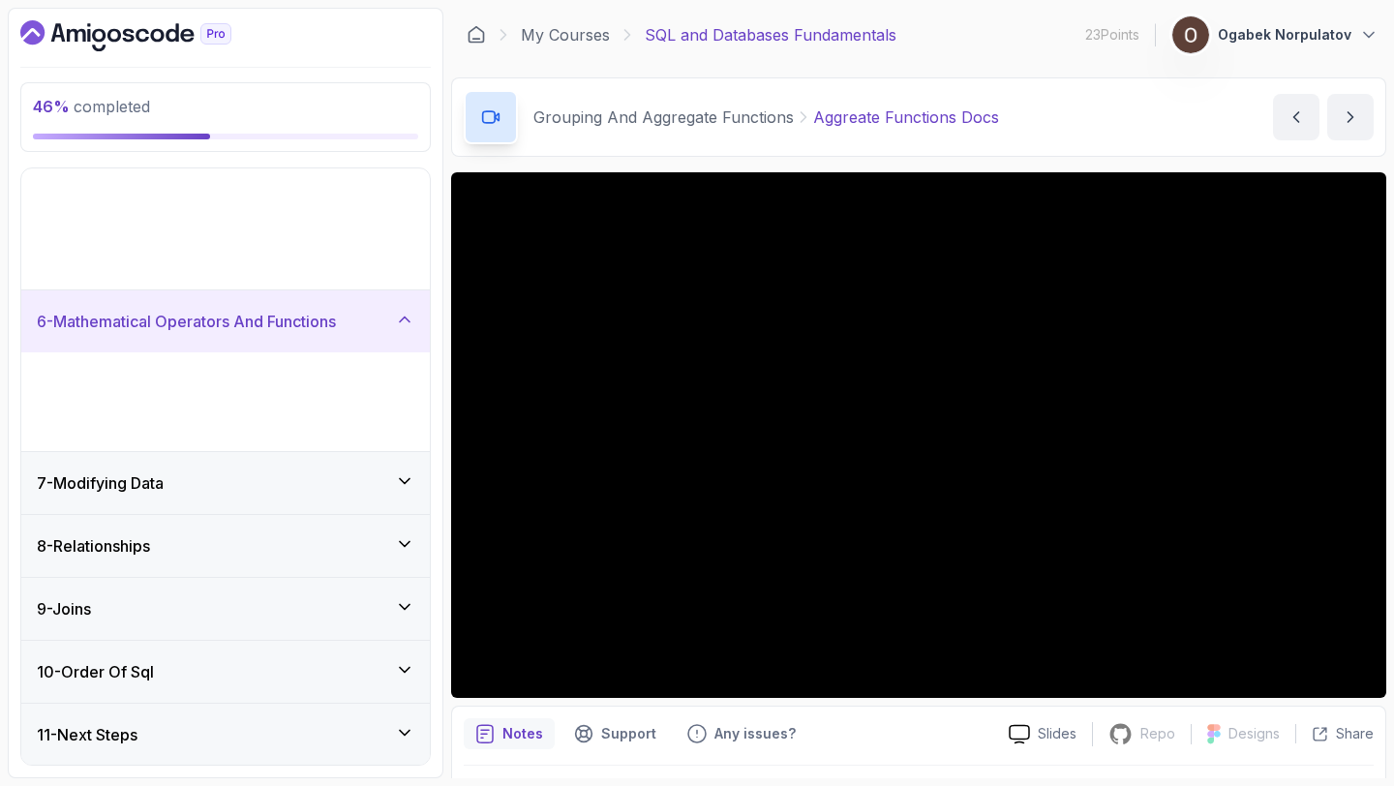
scroll to position [96, 0]
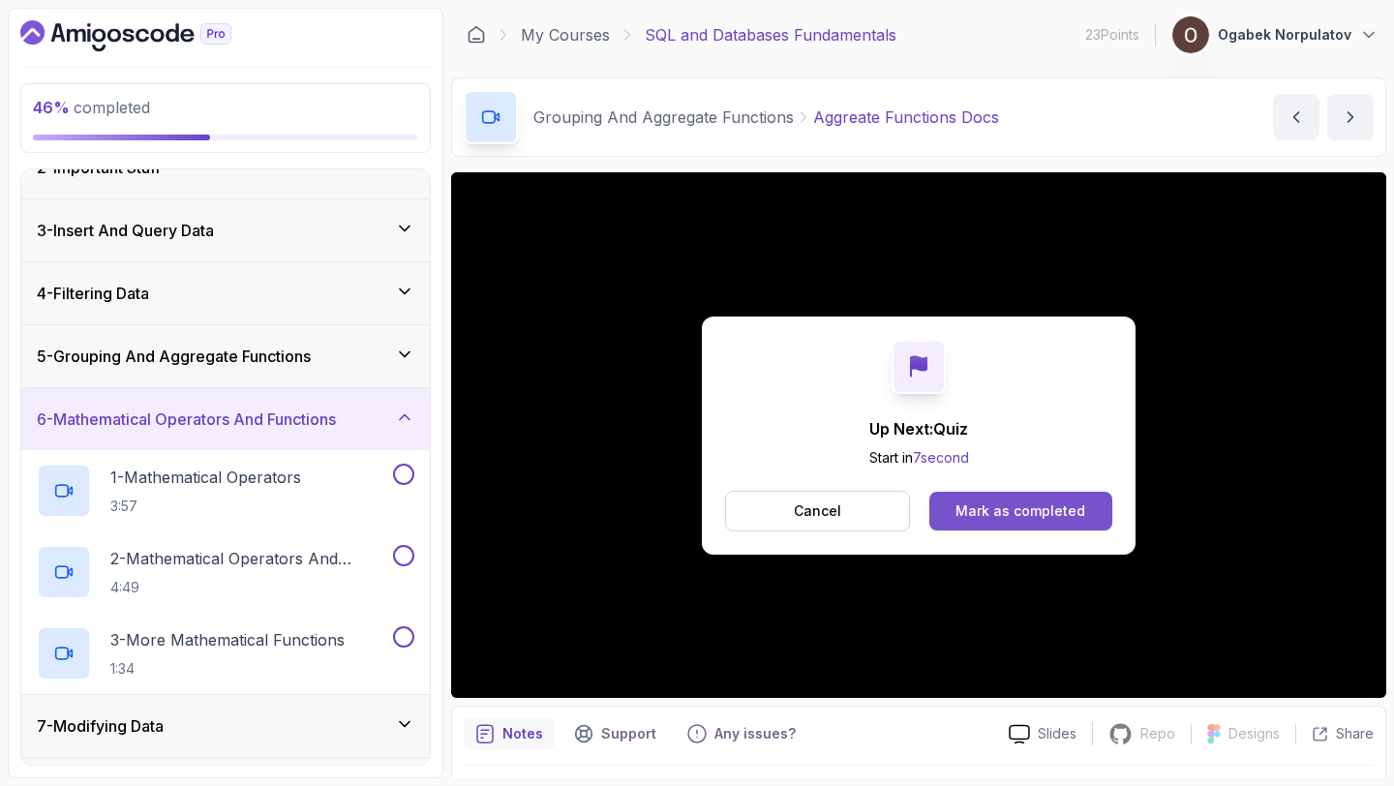
click at [977, 504] on div "Mark as completed" at bounding box center [1020, 510] width 130 height 19
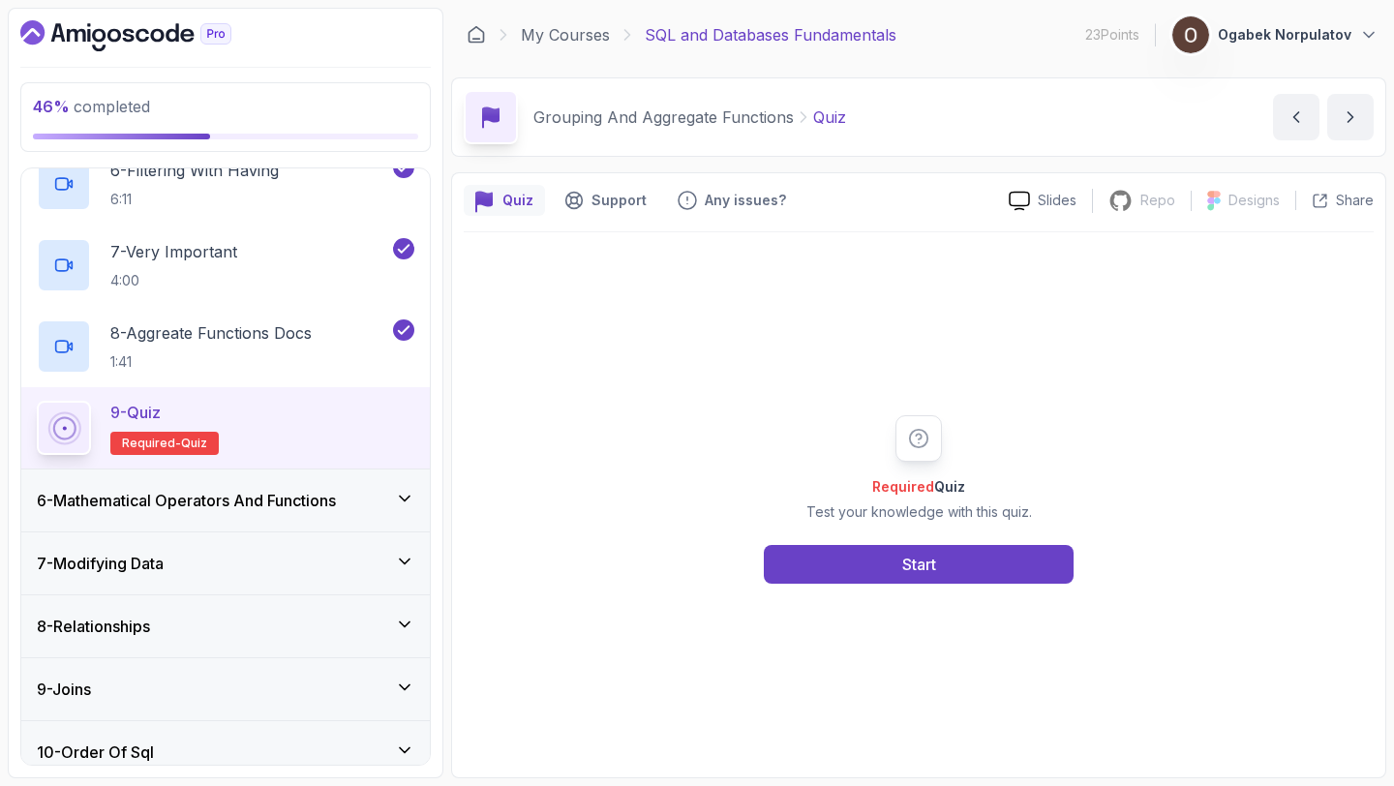
scroll to position [767, 0]
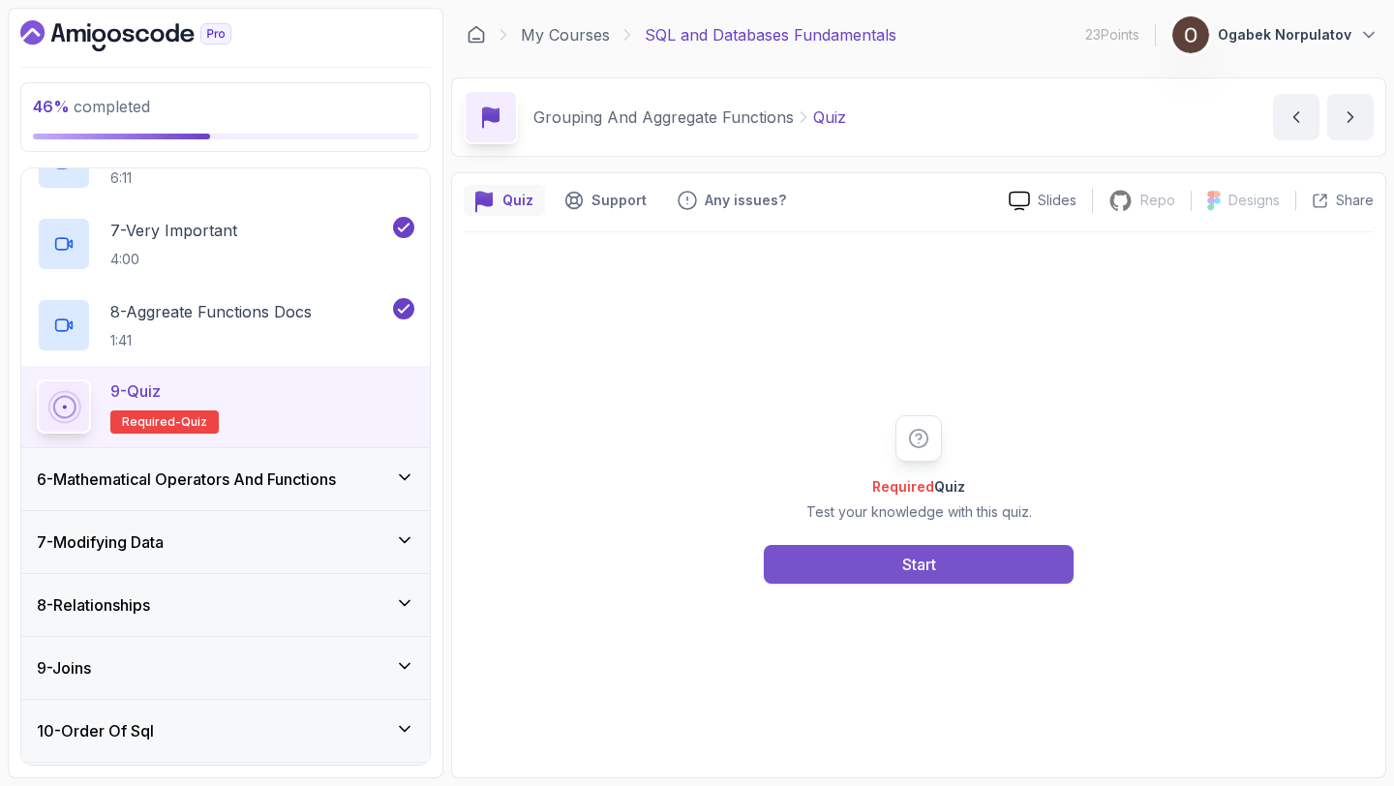
click at [810, 559] on button "Start" at bounding box center [919, 564] width 310 height 39
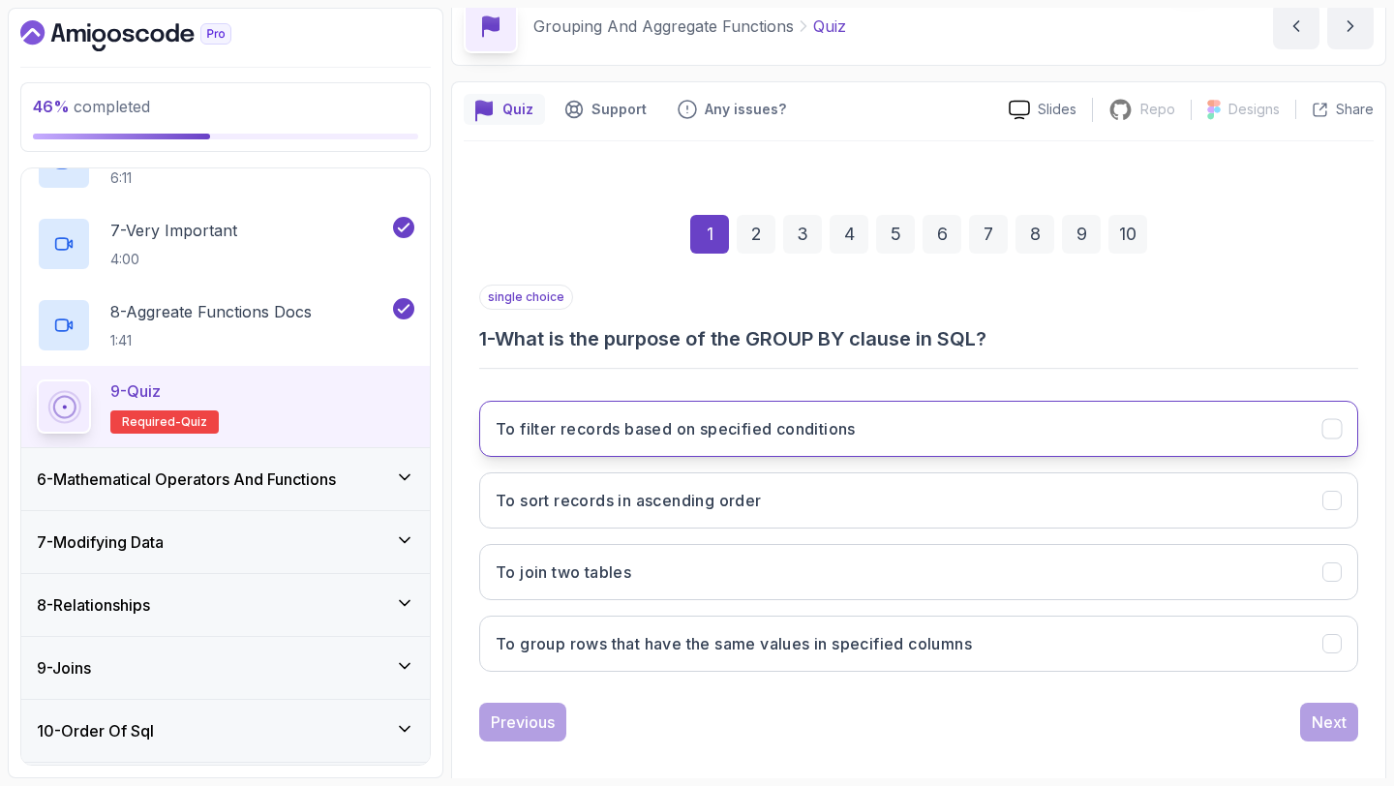
scroll to position [109, 0]
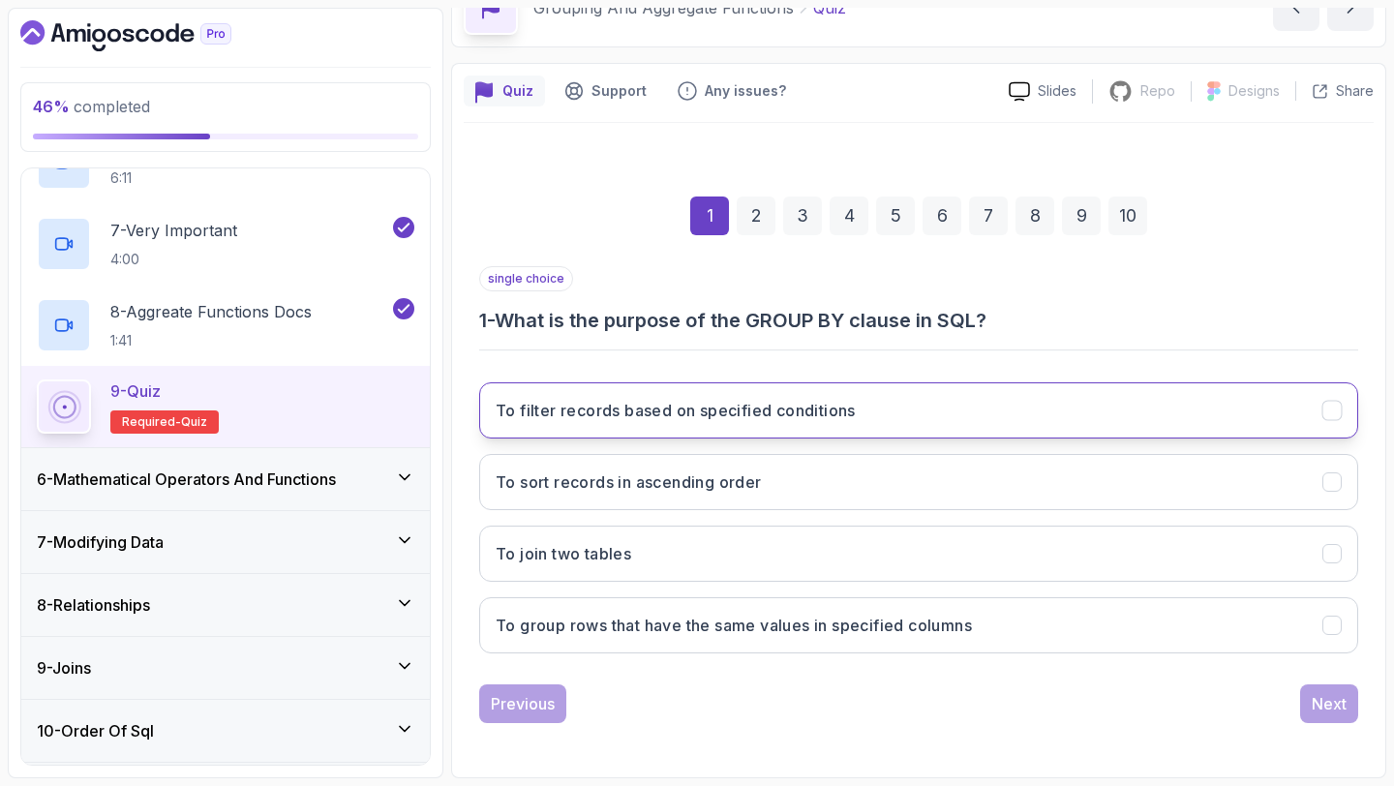
click at [769, 420] on h3 "To filter records based on specified conditions" at bounding box center [676, 410] width 360 height 23
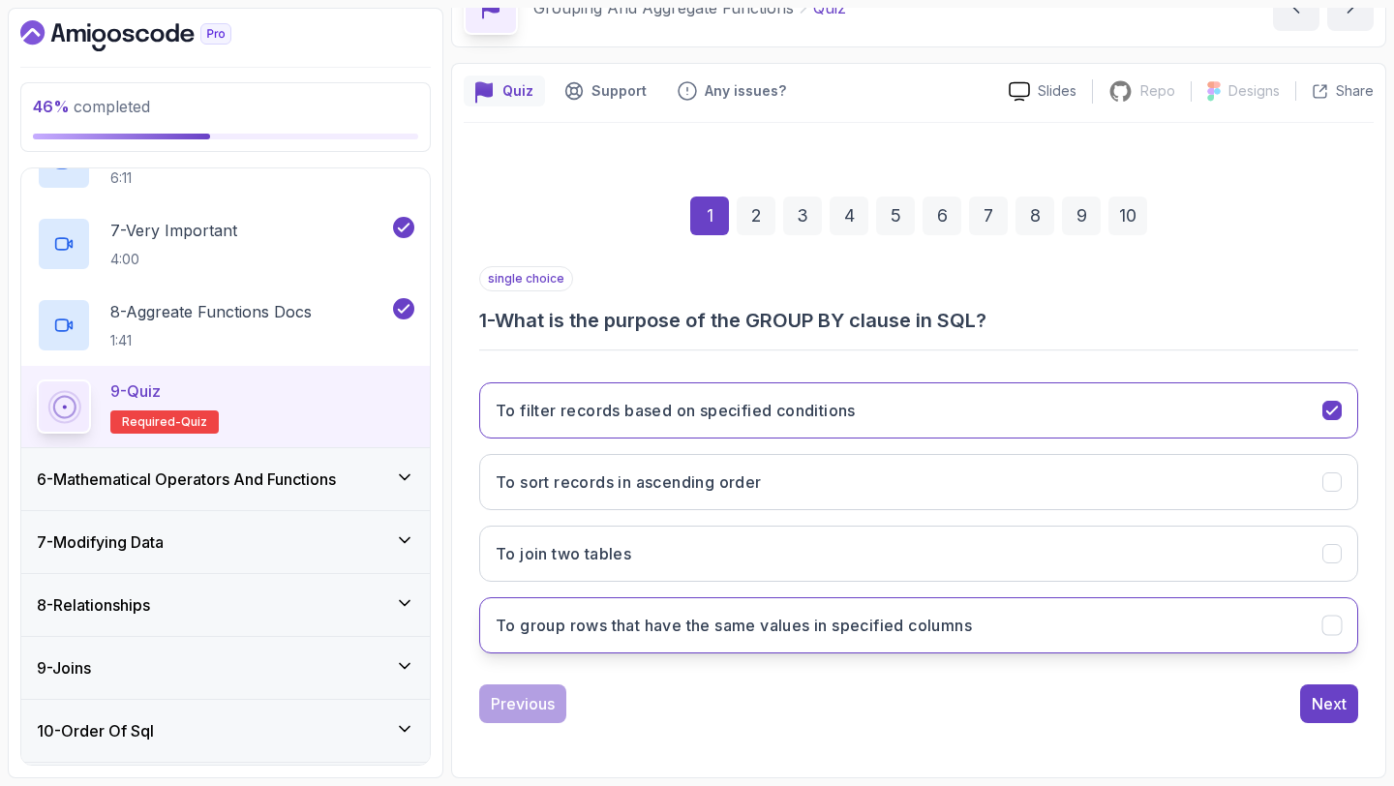
click at [816, 620] on h3 "To group rows that have the same values in specified columns" at bounding box center [734, 625] width 476 height 23
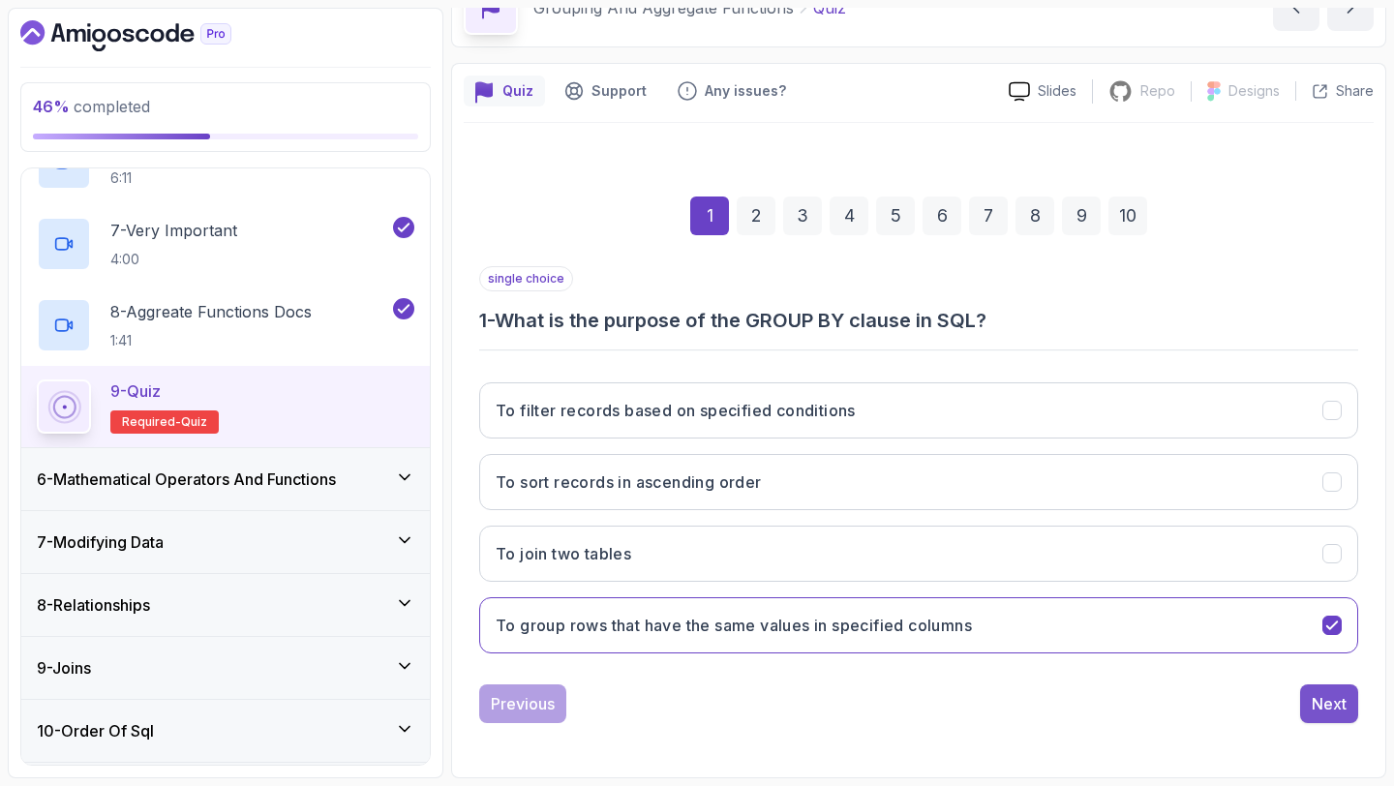
click at [1330, 710] on div "Next" at bounding box center [1329, 703] width 35 height 23
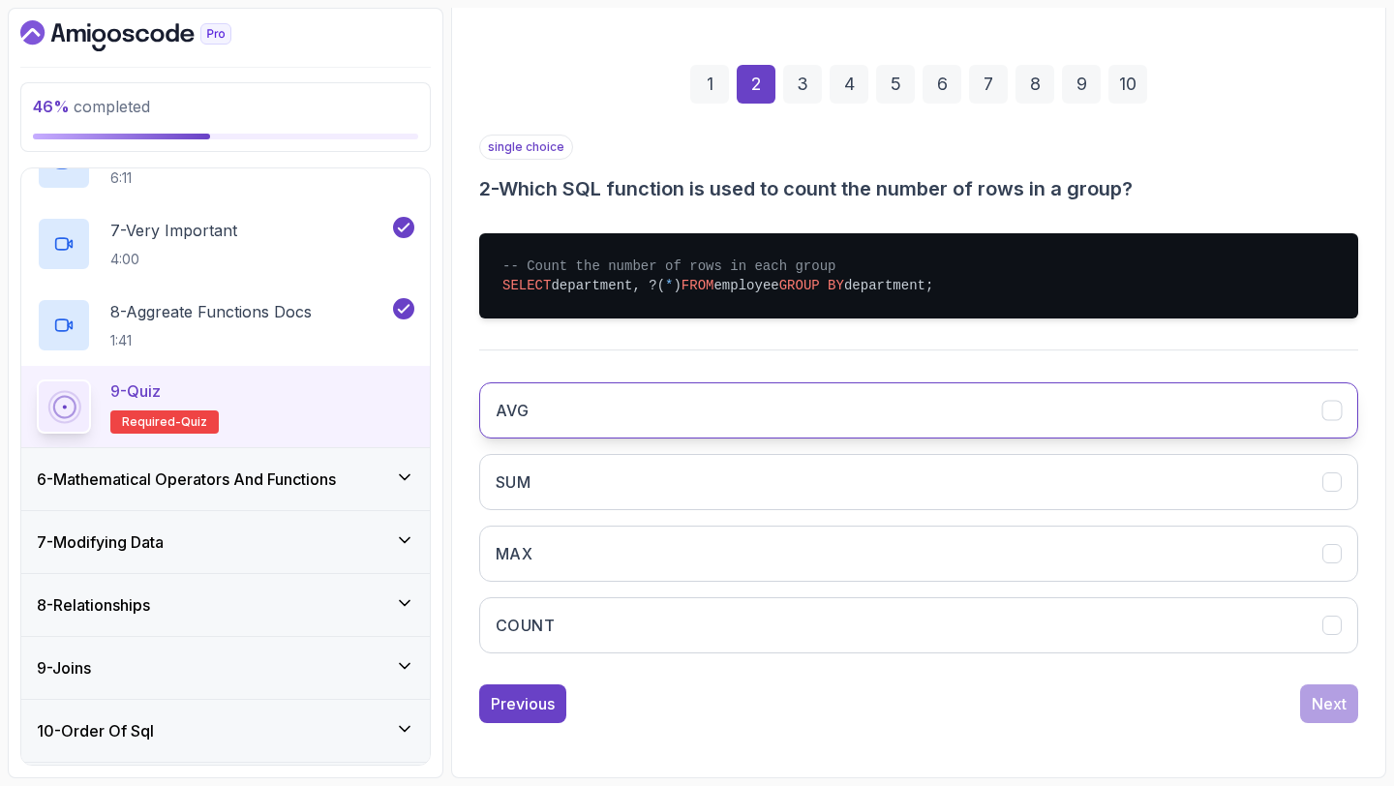
scroll to position [0, 0]
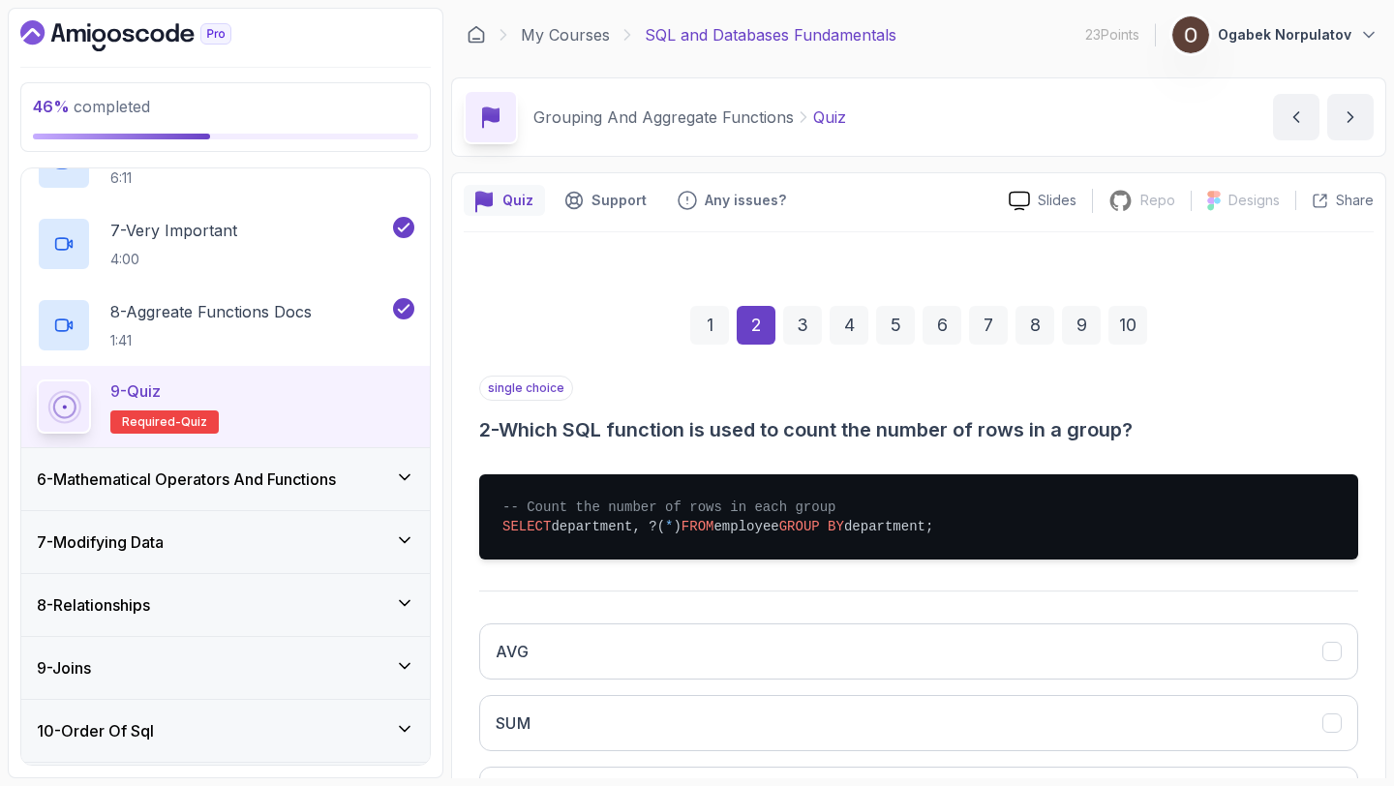
click at [337, 499] on div "6 - Mathematical Operators And Functions" at bounding box center [225, 479] width 409 height 62
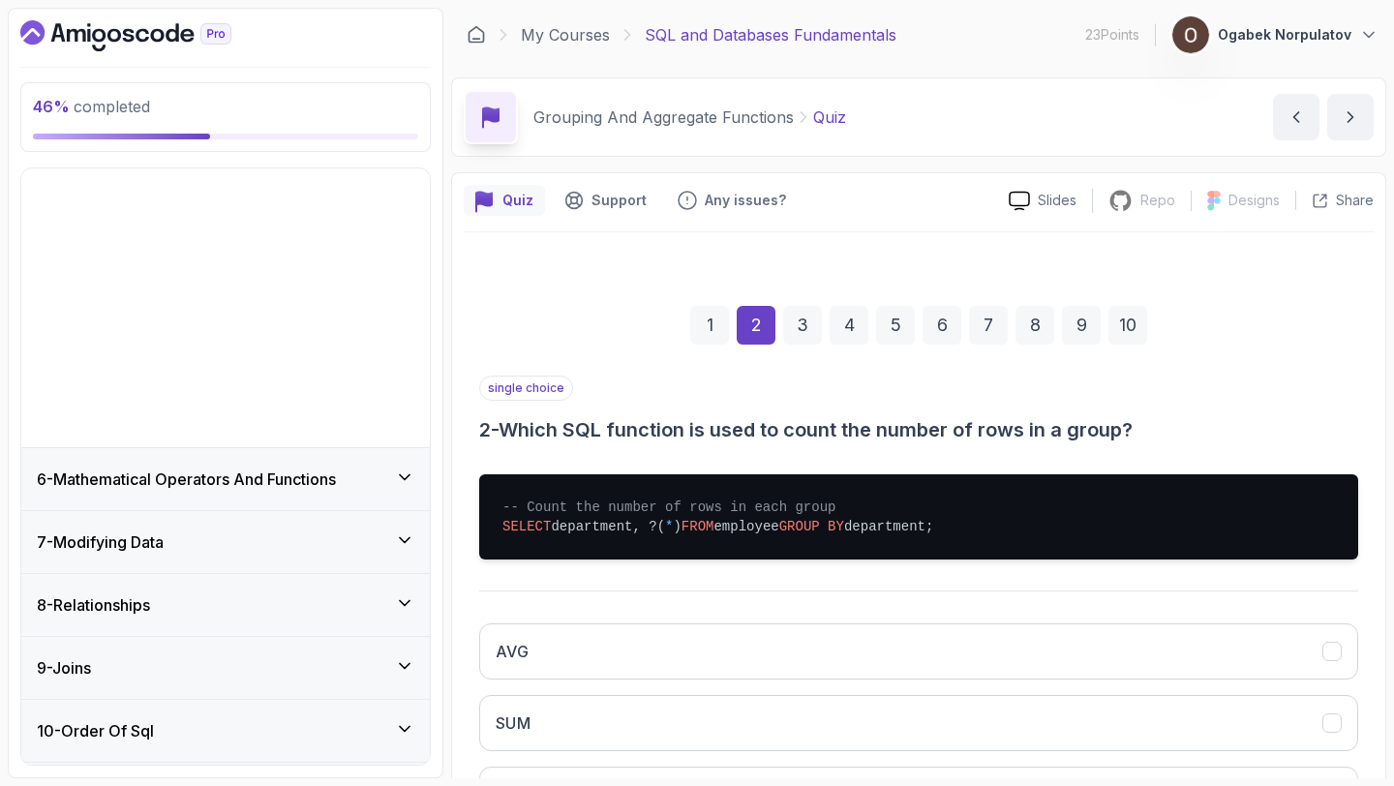
scroll to position [96, 0]
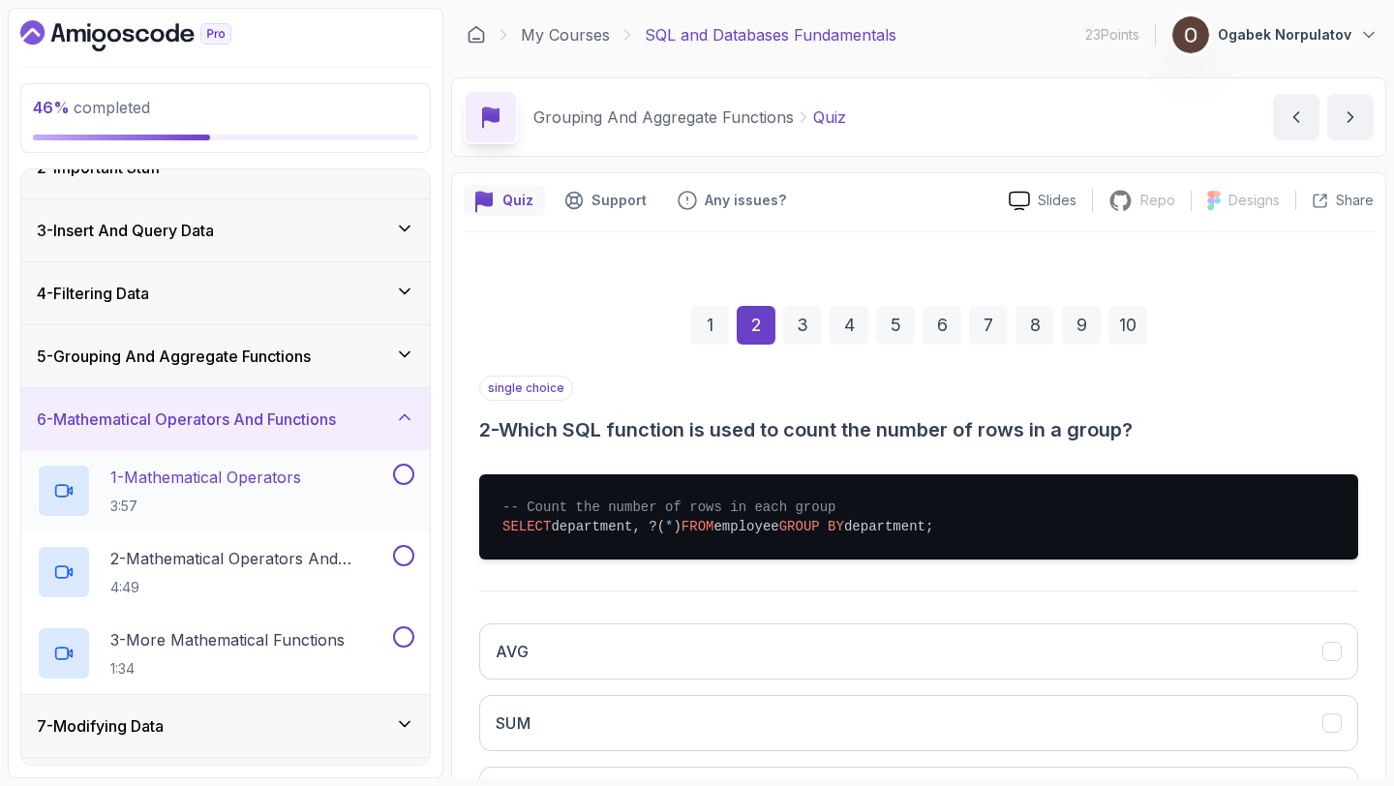
click at [256, 472] on p "1 - Mathematical Operators" at bounding box center [205, 477] width 191 height 23
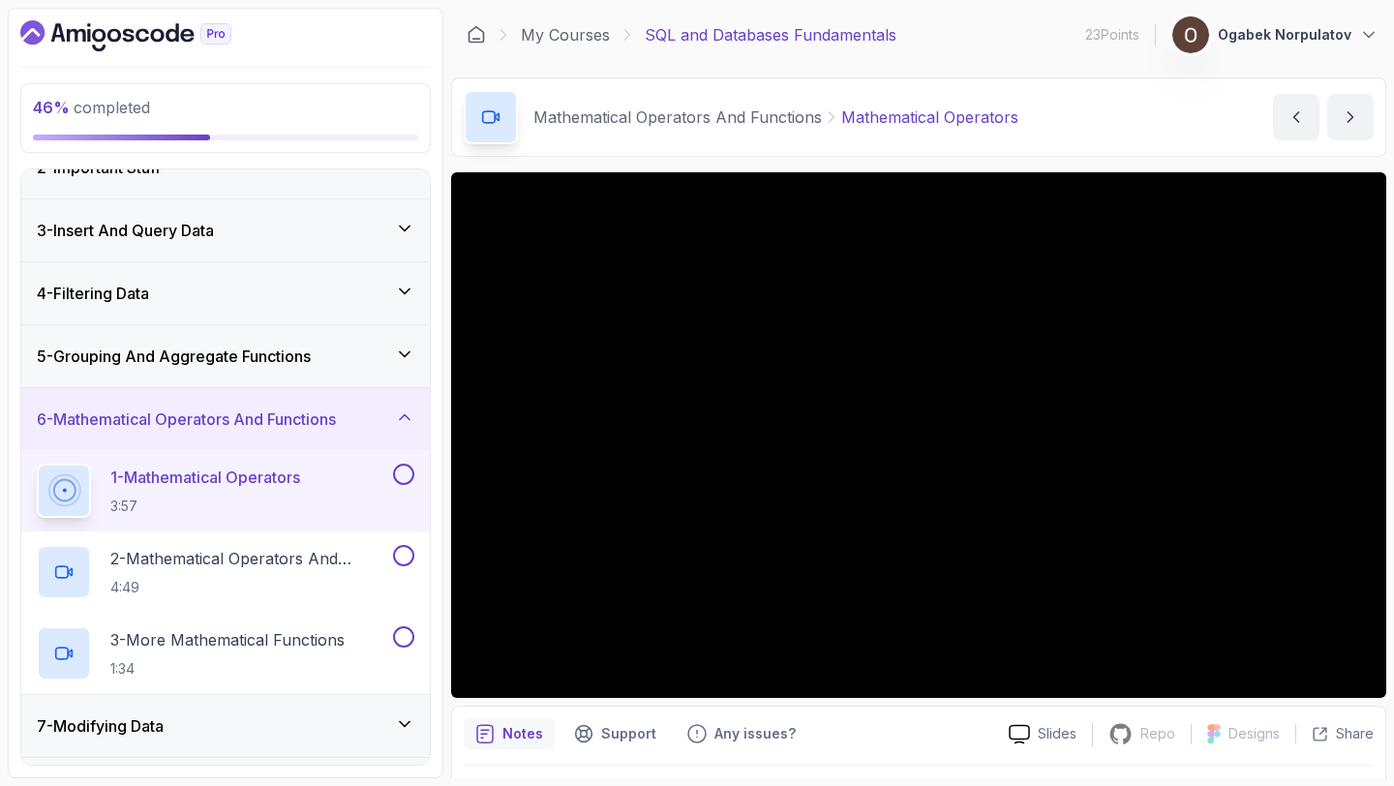
click at [37, 464] on button "1 - Mathematical Operators 3:57" at bounding box center [226, 491] width 378 height 54
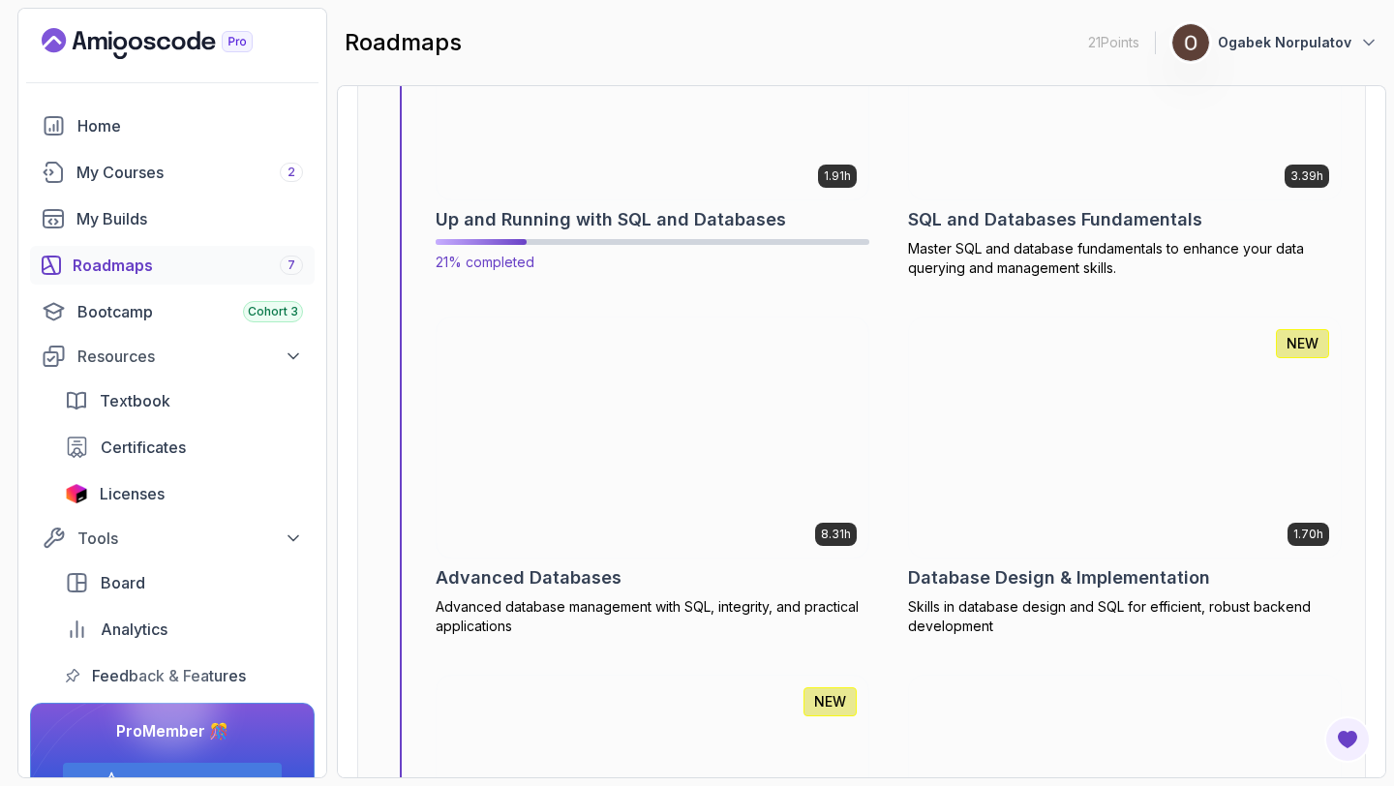
scroll to position [8710, 0]
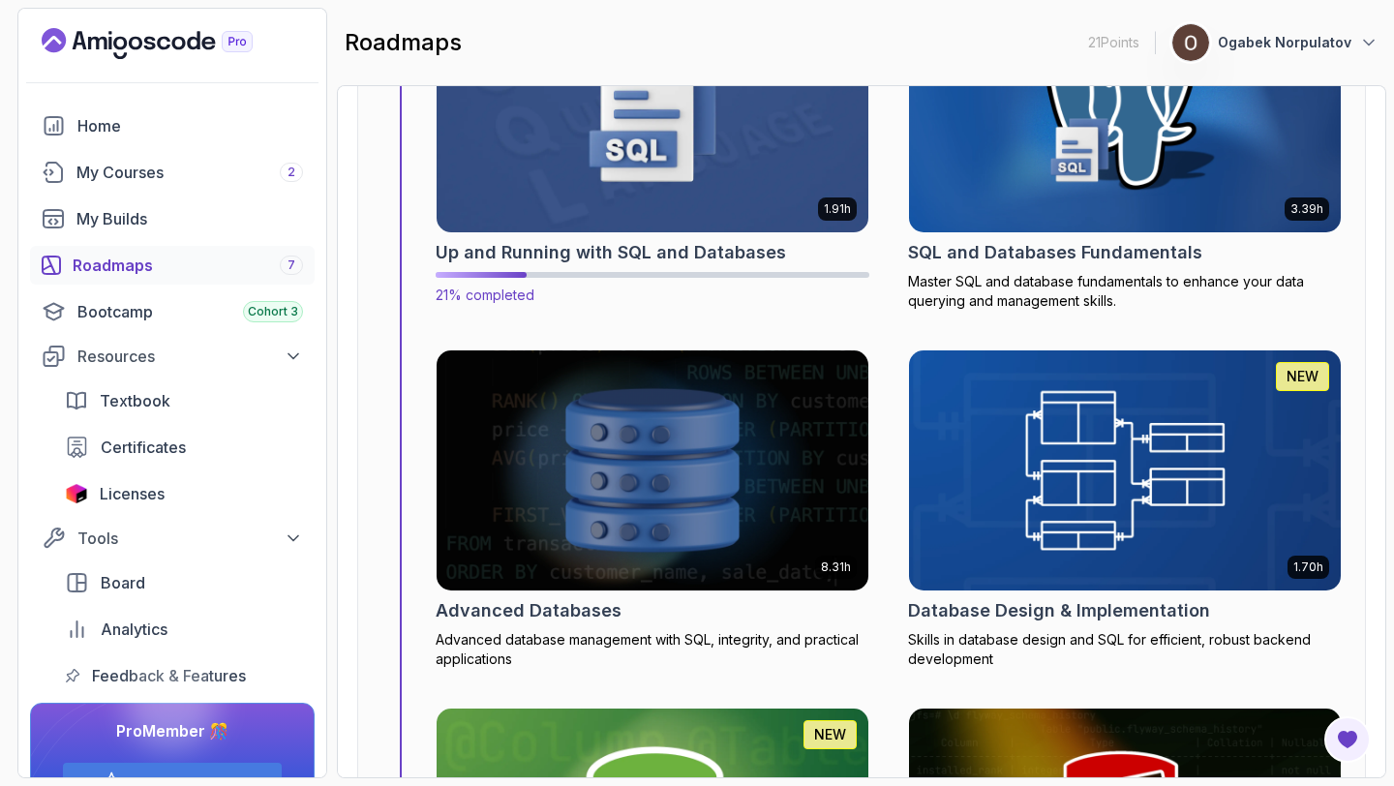
click at [705, 208] on img at bounding box center [652, 112] width 453 height 252
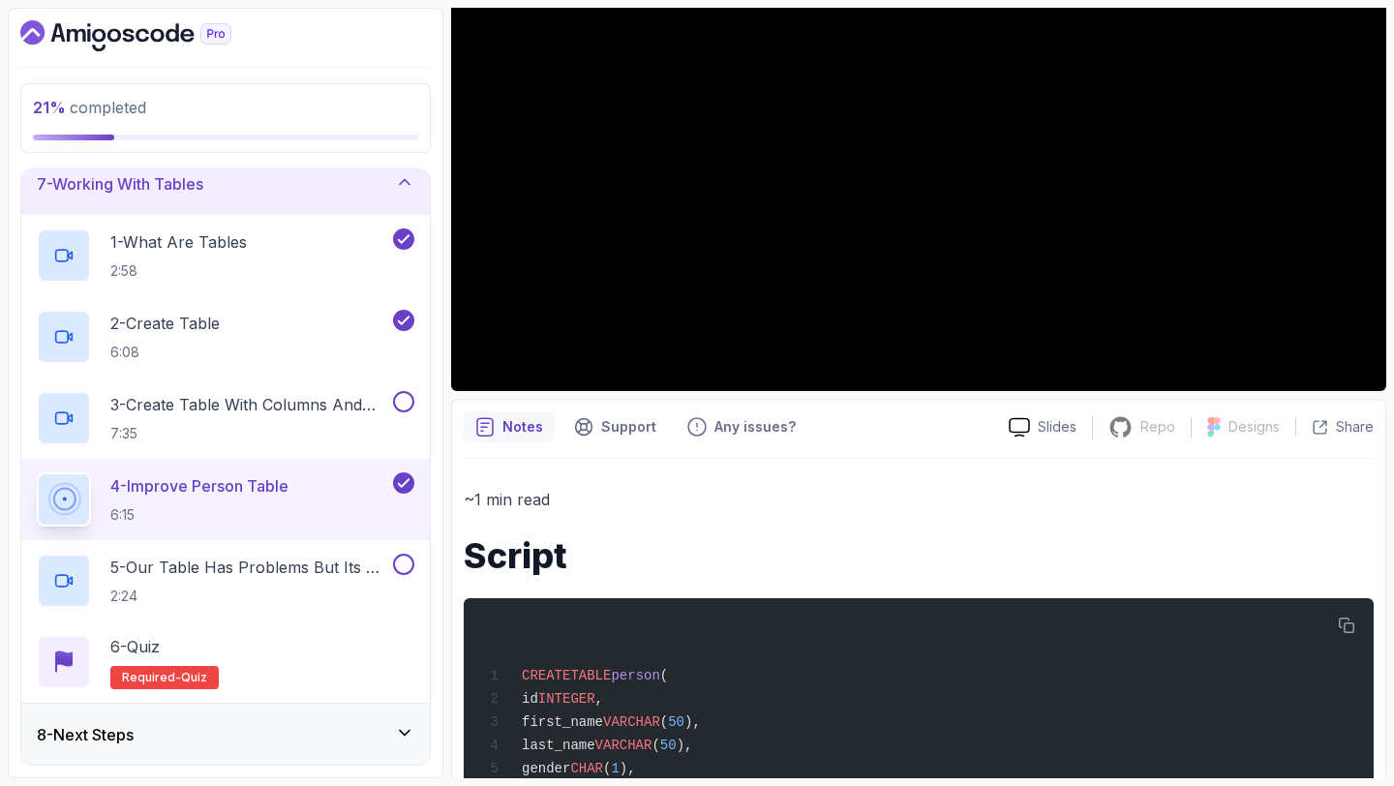
scroll to position [308, 0]
